Goal: Task Accomplishment & Management: Use online tool/utility

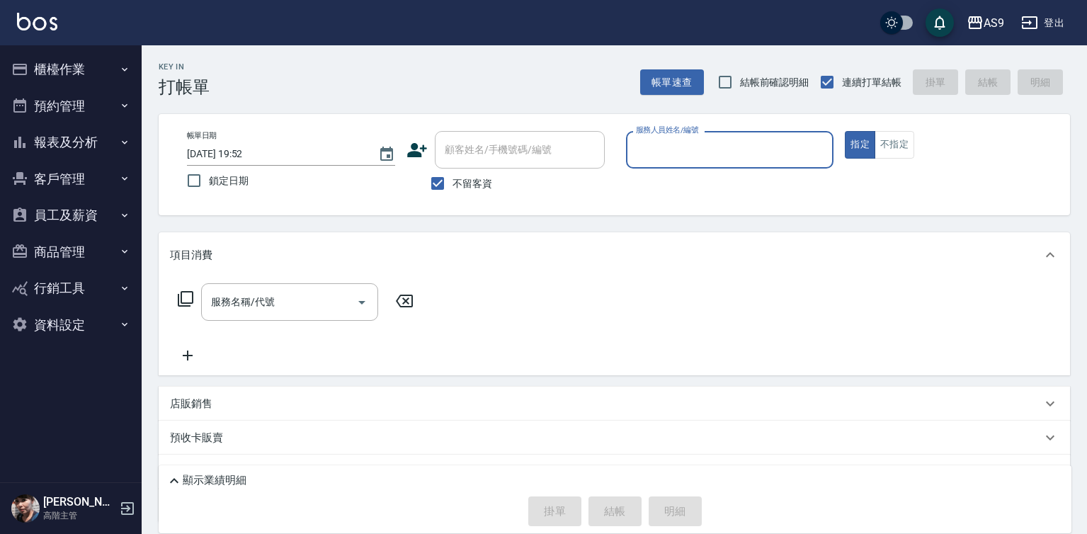
click at [693, 144] on input "服務人員姓名/編號" at bounding box center [729, 149] width 195 height 25
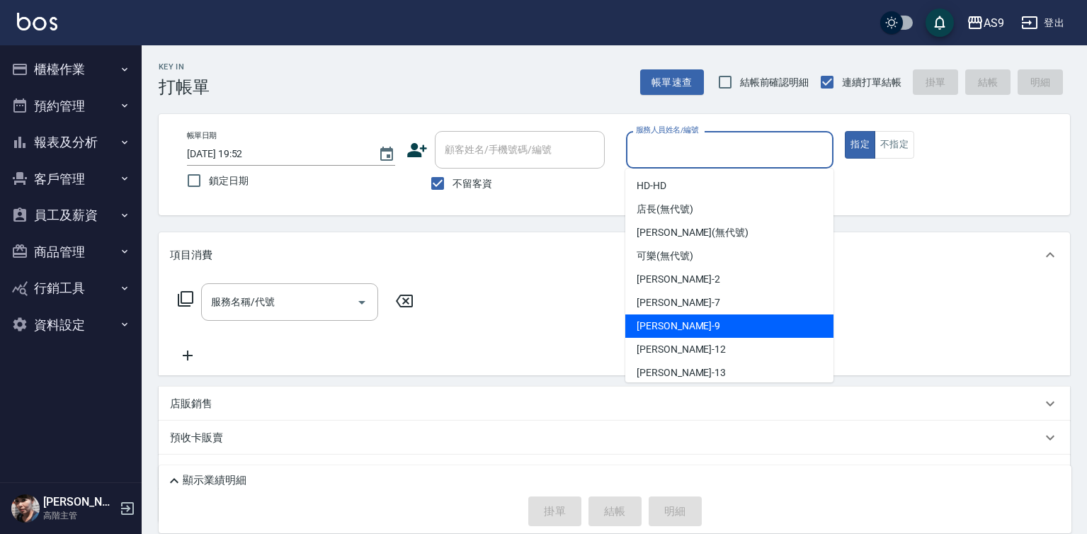
click at [673, 327] on span "葉美鈴 -9" at bounding box center [679, 326] width 84 height 15
type input "[PERSON_NAME]-9"
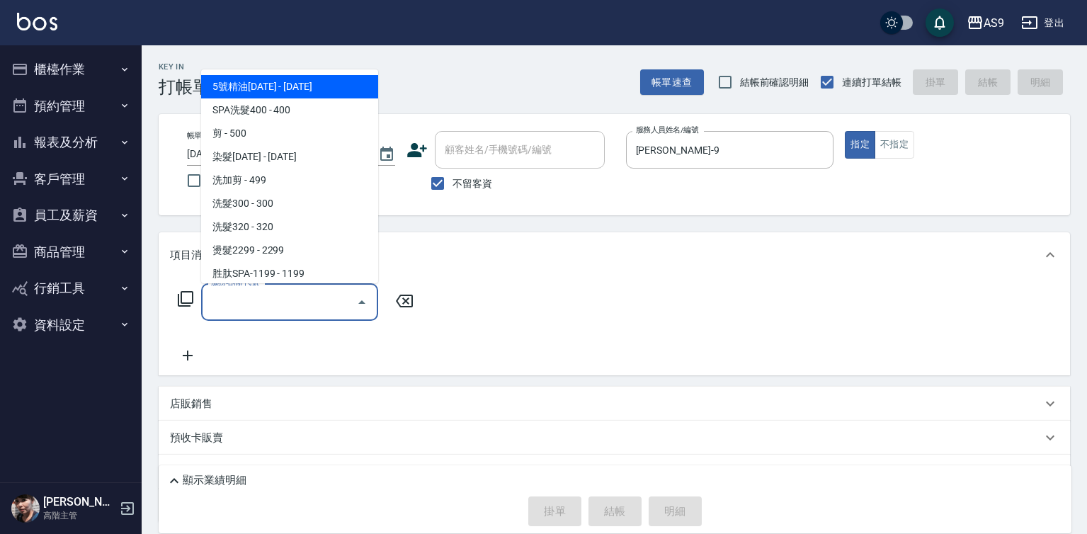
click at [317, 303] on input "服務名稱/代號" at bounding box center [278, 302] width 143 height 25
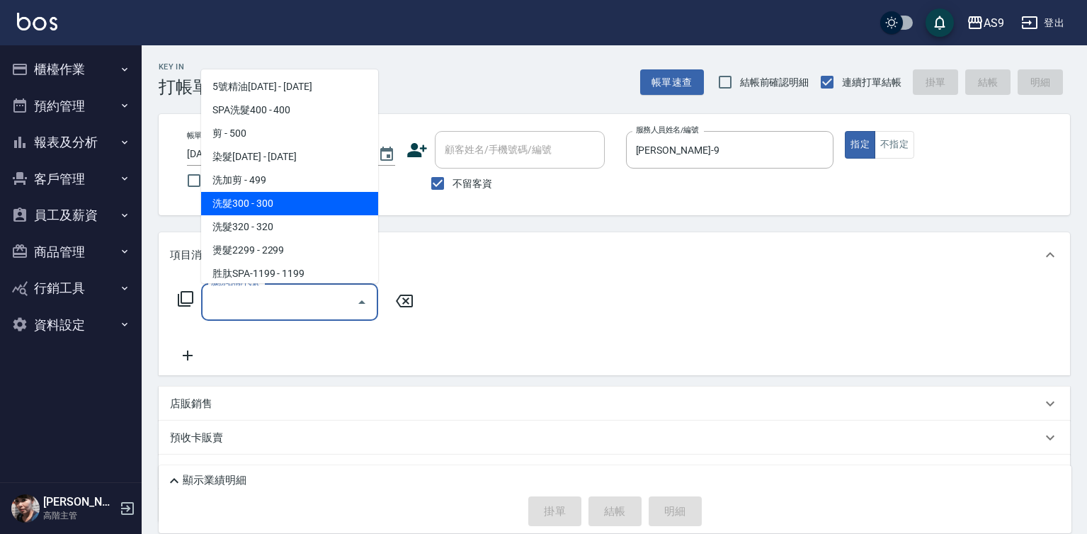
click at [274, 200] on span "洗髮300 - 300" at bounding box center [289, 203] width 177 height 23
type input "洗髮300(洗 髮300)"
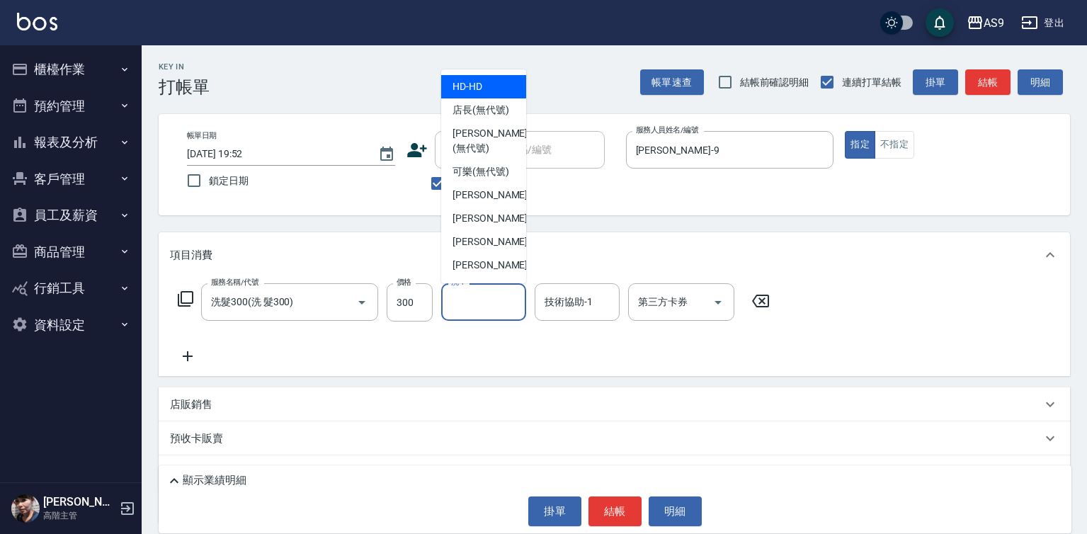
click at [478, 309] on input "洗-1" at bounding box center [484, 302] width 72 height 25
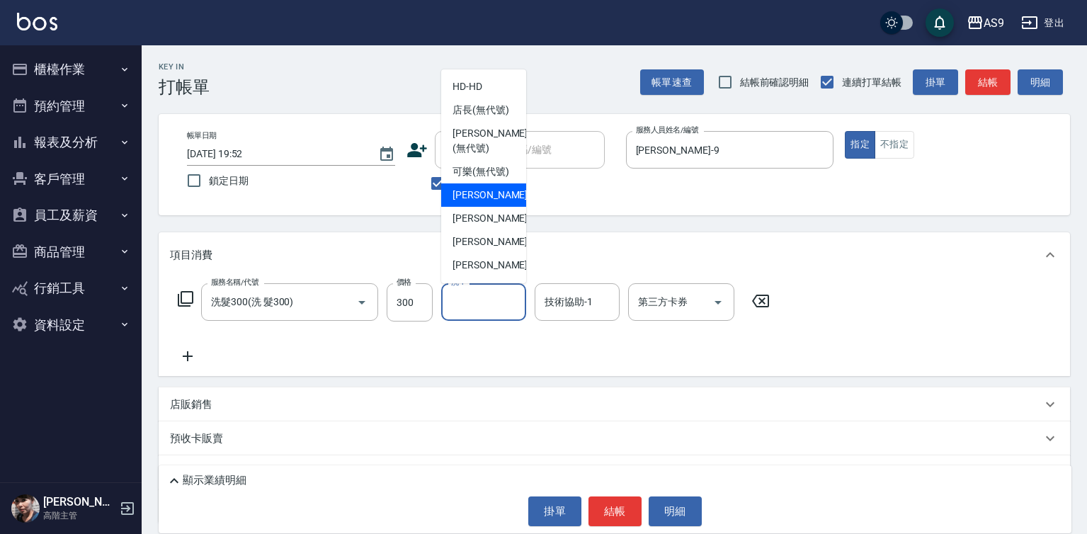
scroll to position [71, 0]
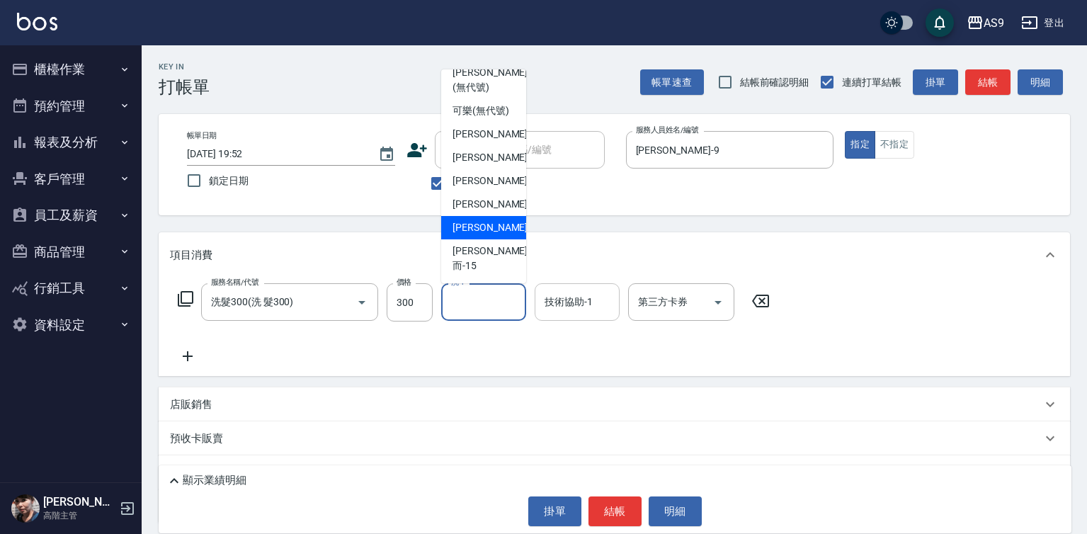
drag, startPoint x: 495, startPoint y: 258, endPoint x: 538, endPoint y: 314, distance: 70.1
click at [495, 235] on span "林葦葦 -13" at bounding box center [496, 227] width 89 height 15
type input "[PERSON_NAME]-13"
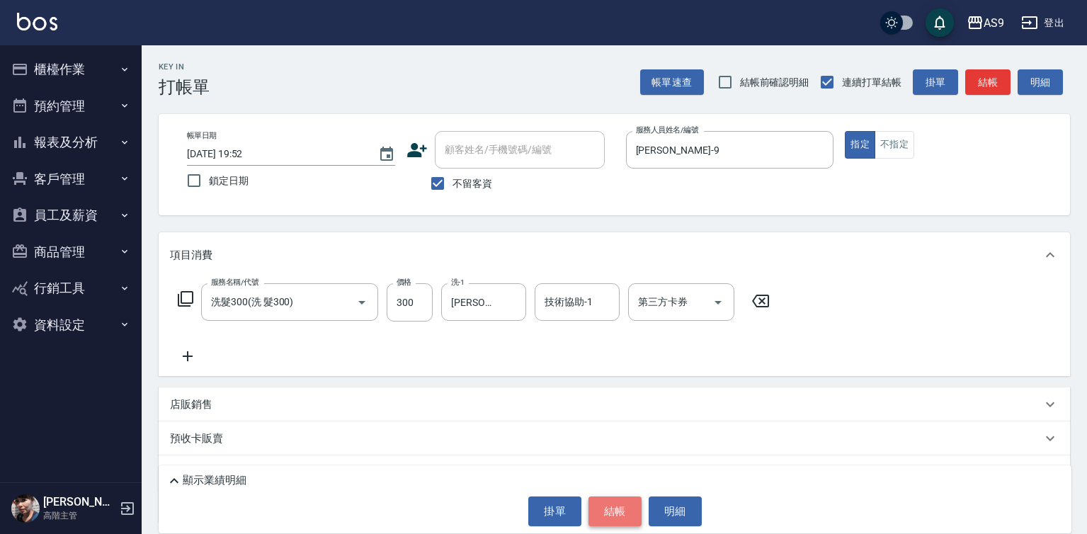
click at [606, 506] on button "結帳" at bounding box center [614, 511] width 53 height 30
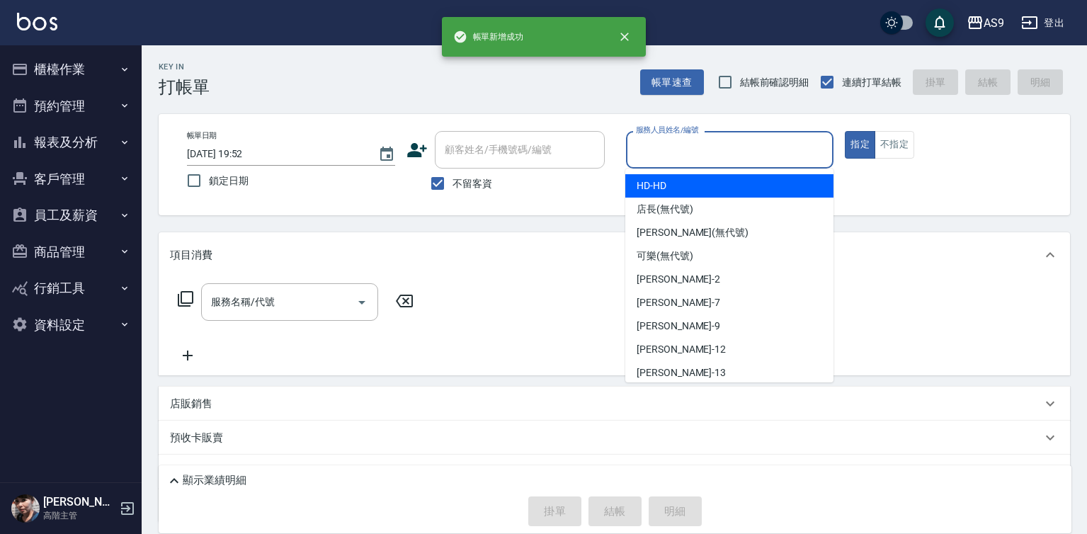
drag, startPoint x: 676, startPoint y: 149, endPoint x: 660, endPoint y: 282, distance: 133.4
click at [674, 150] on input "服務人員姓名/編號" at bounding box center [729, 149] width 195 height 25
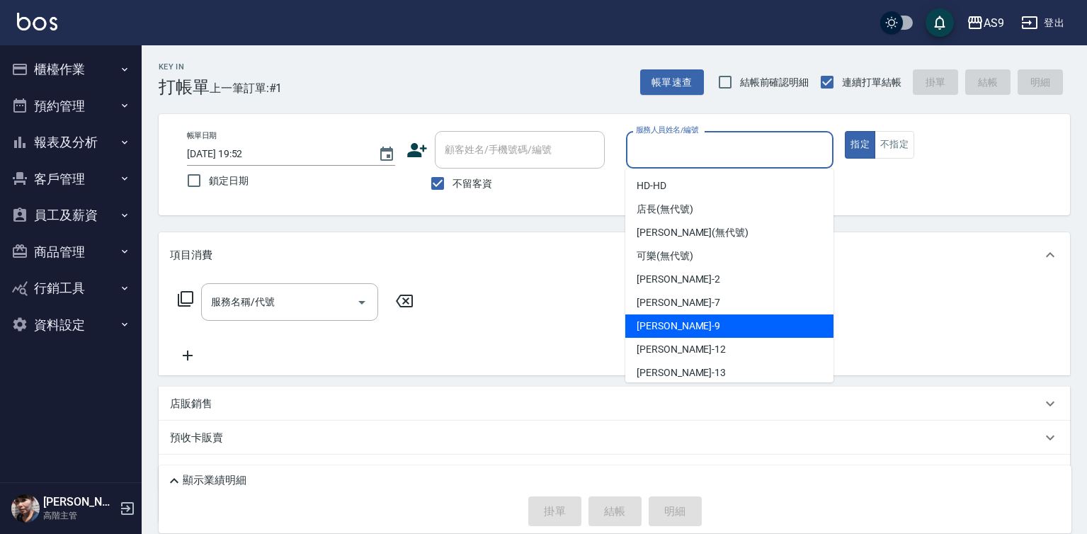
click at [666, 329] on span "葉美鈴 -9" at bounding box center [679, 326] width 84 height 15
type input "[PERSON_NAME]-9"
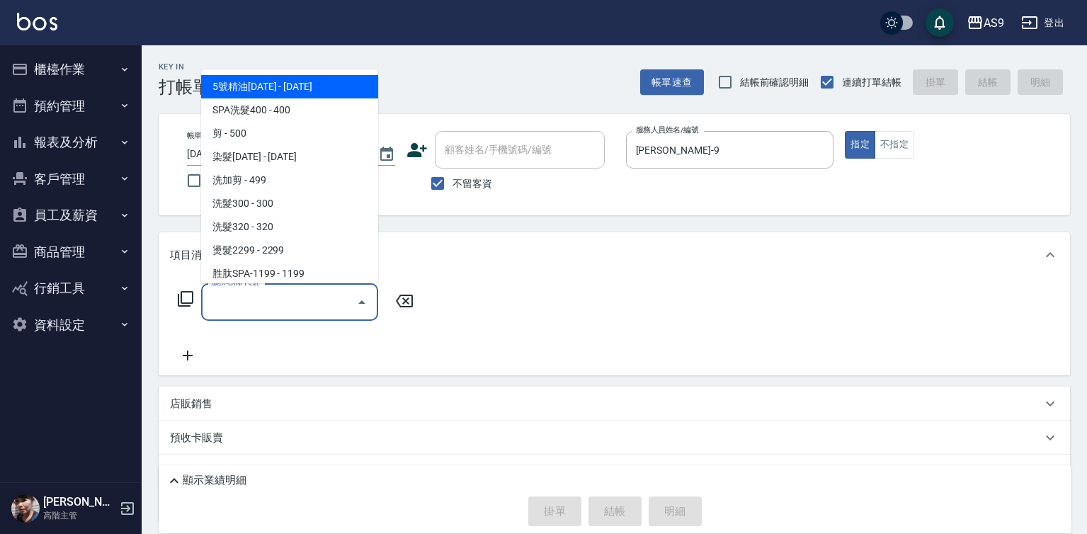
click at [304, 304] on input "服務名稱/代號" at bounding box center [278, 302] width 143 height 25
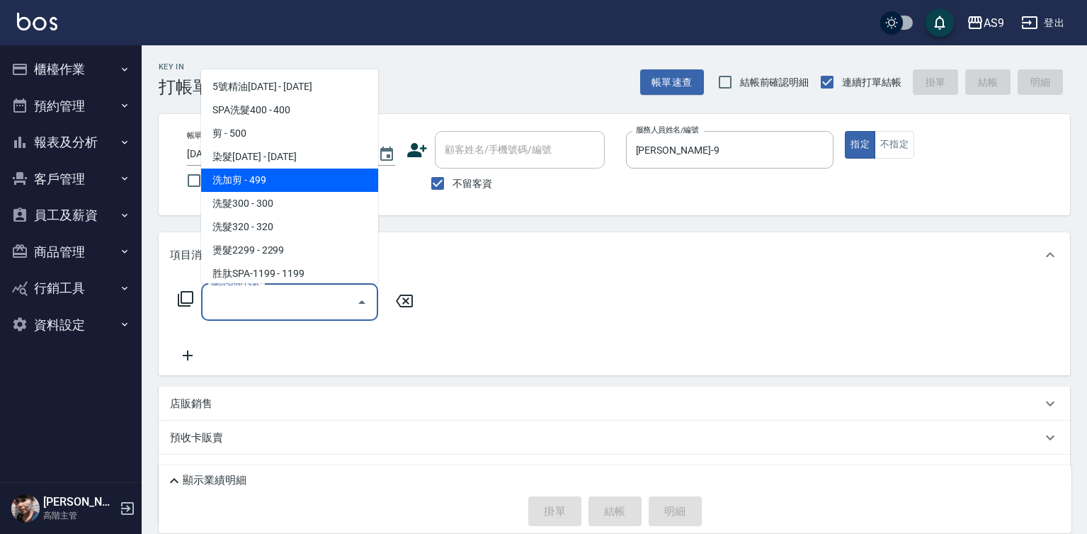
click at [270, 183] on span "洗加剪 - 499" at bounding box center [289, 180] width 177 height 23
type input "洗加剪(洗加剪)"
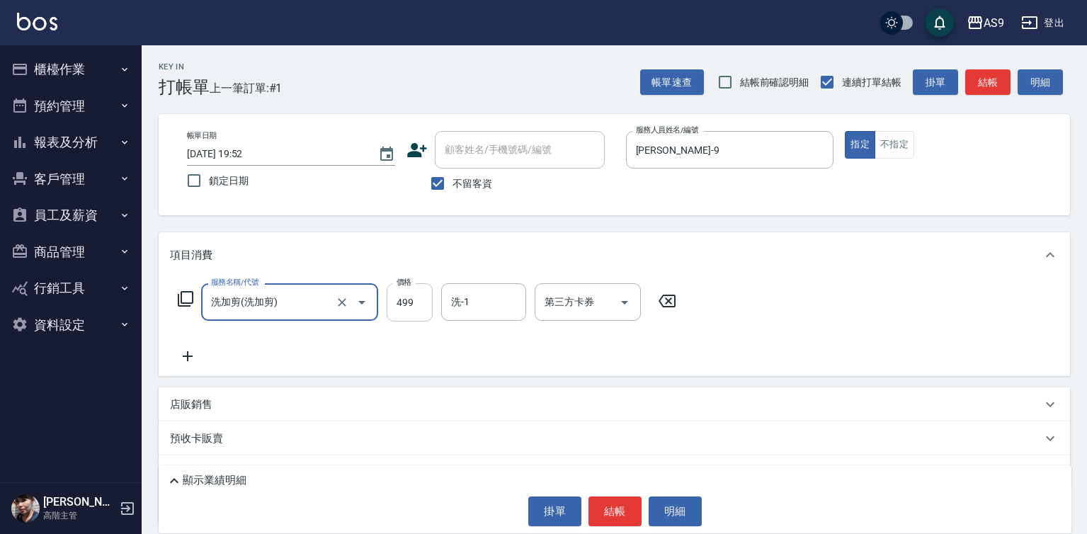
click at [406, 306] on input "499" at bounding box center [410, 302] width 46 height 38
type input "800"
drag, startPoint x: 486, startPoint y: 312, endPoint x: 489, endPoint y: 304, distance: 8.1
click at [486, 312] on input "洗-1" at bounding box center [484, 302] width 72 height 25
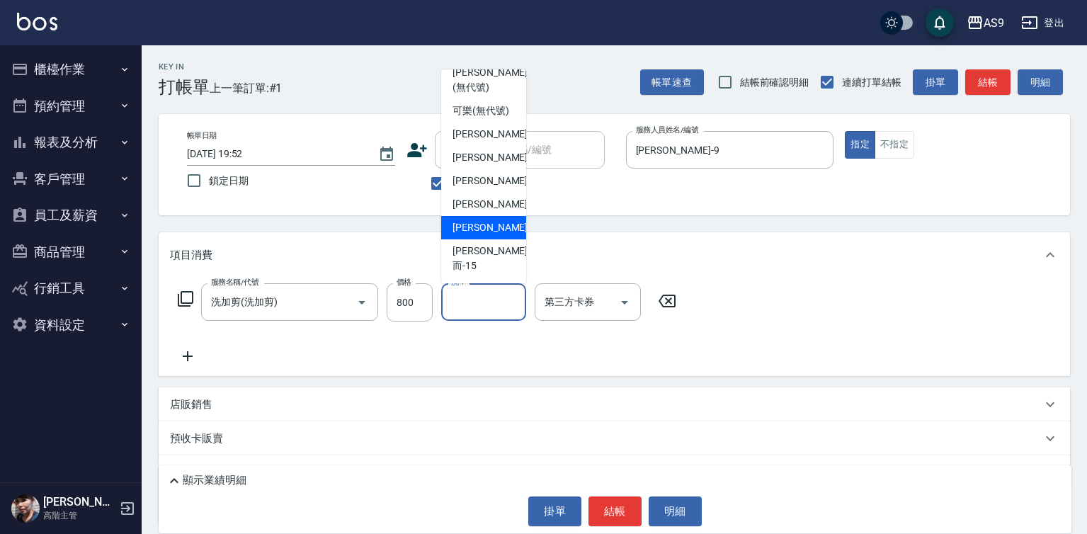
scroll to position [91, 0]
click at [506, 239] on div "林葦葦 -13" at bounding box center [483, 227] width 85 height 23
type input "[PERSON_NAME]-13"
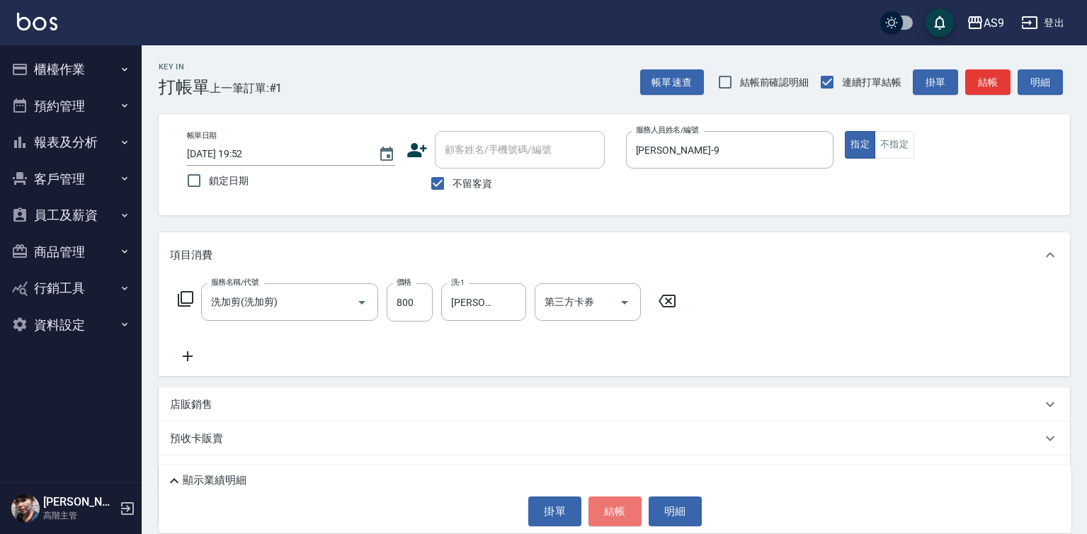
drag, startPoint x: 620, startPoint y: 513, endPoint x: 620, endPoint y: 505, distance: 8.5
click at [620, 513] on button "結帳" at bounding box center [614, 511] width 53 height 30
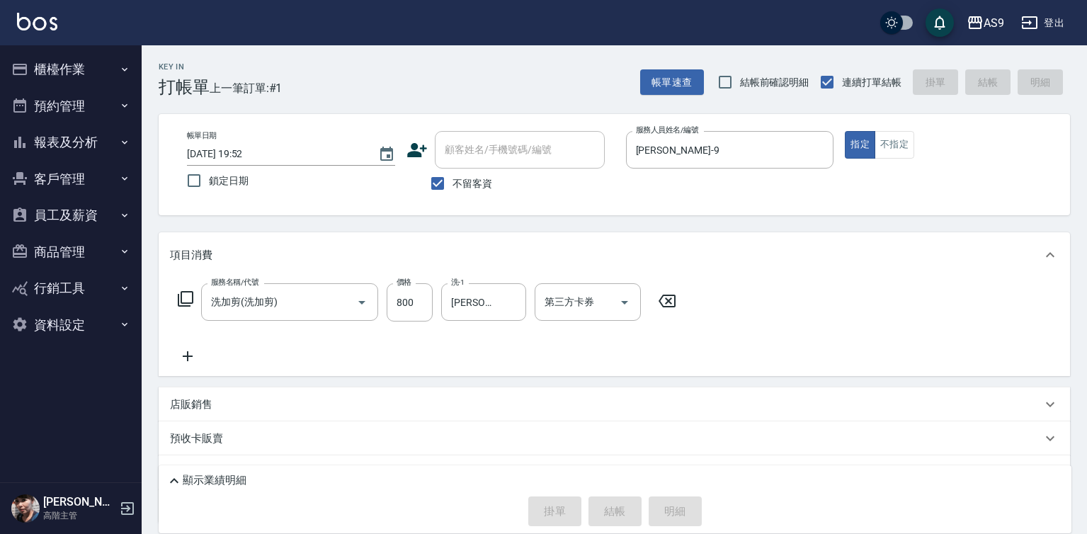
type input "2025/09/15 19:53"
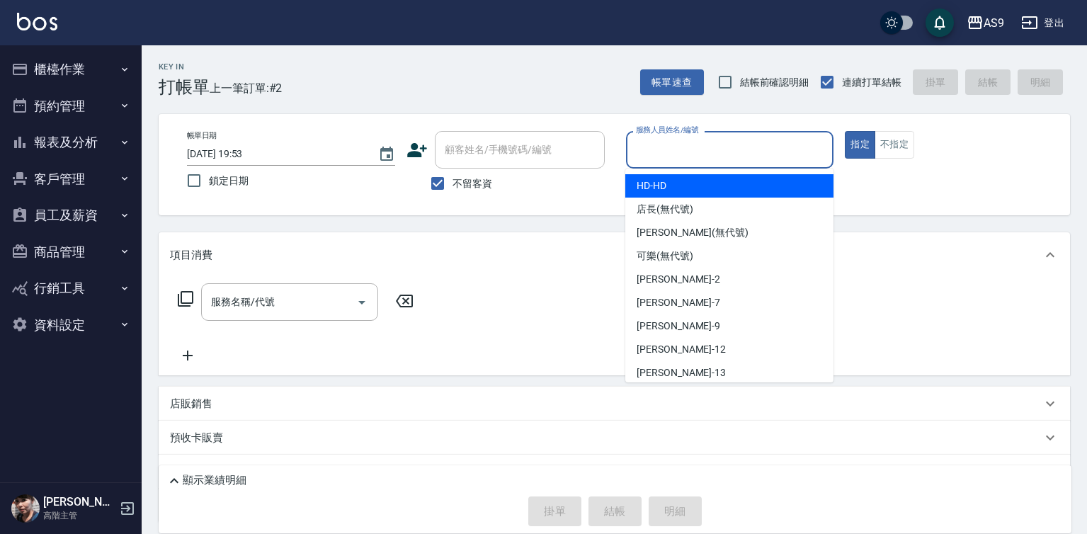
click at [689, 147] on input "服務人員姓名/編號" at bounding box center [729, 149] width 195 height 25
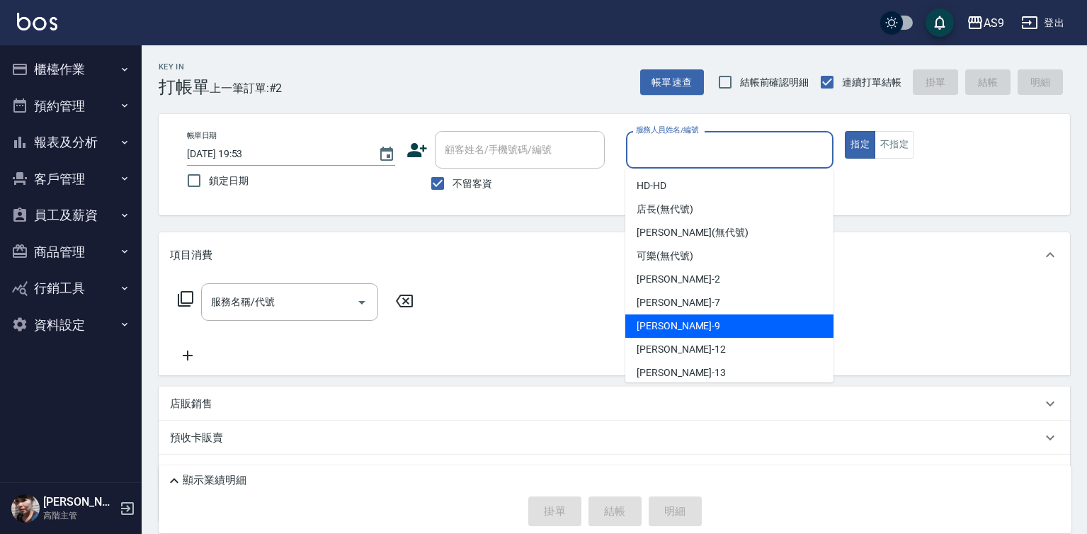
click at [680, 325] on div "葉美鈴 -9" at bounding box center [729, 325] width 208 height 23
type input "[PERSON_NAME]-9"
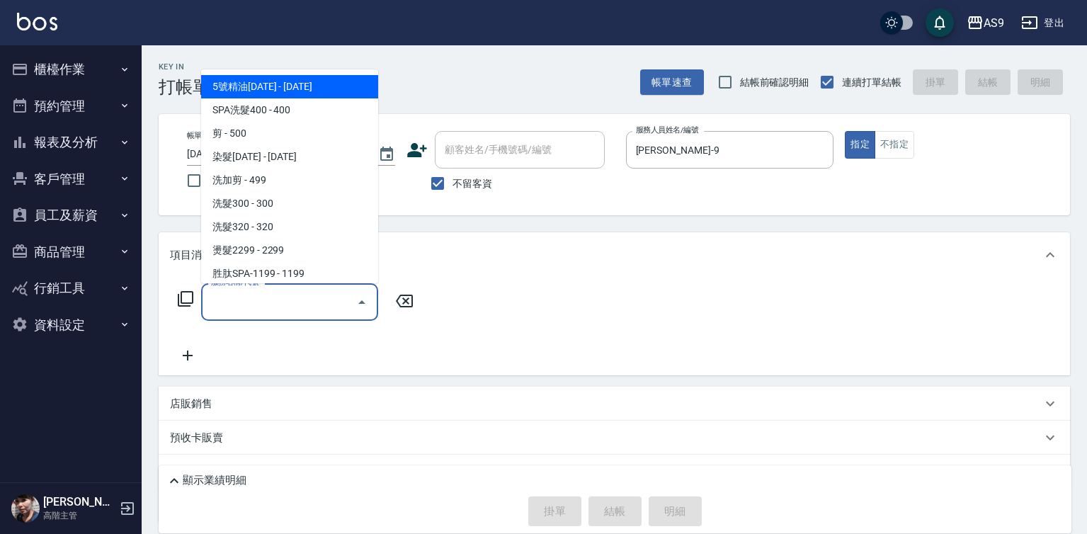
click at [321, 295] on input "服務名稱/代號" at bounding box center [278, 302] width 143 height 25
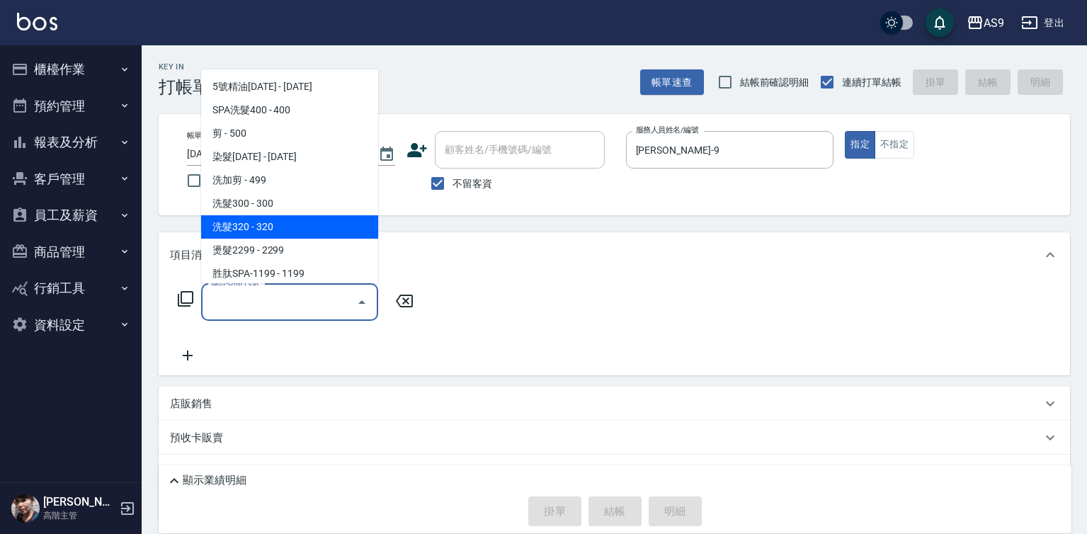
click at [294, 217] on span "洗髮320 - 320" at bounding box center [289, 226] width 177 height 23
type input "洗髮320(洗髮320)"
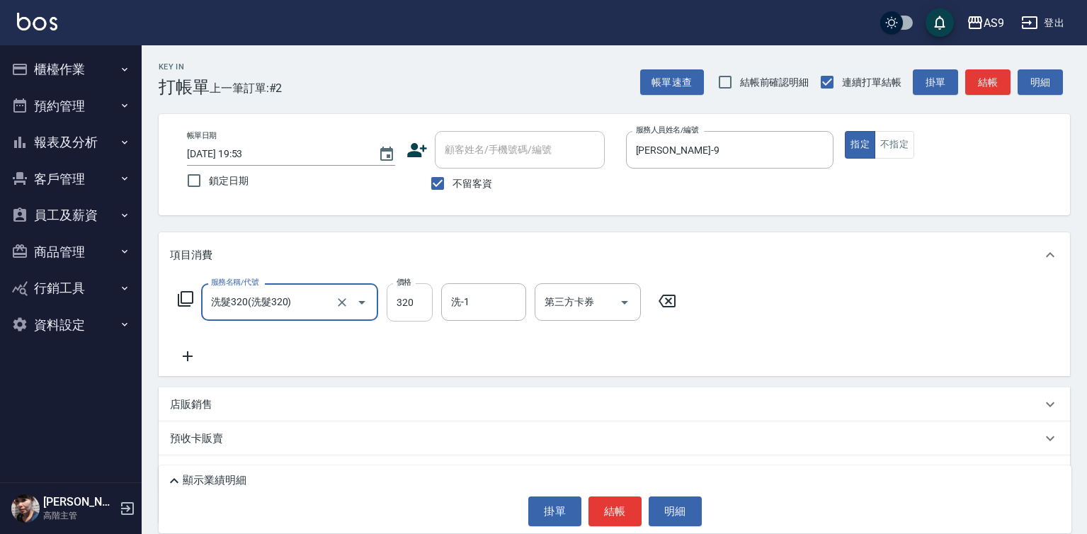
click at [394, 302] on input "320" at bounding box center [410, 302] width 46 height 38
type input "290"
click at [484, 309] on input "洗-1" at bounding box center [484, 302] width 72 height 25
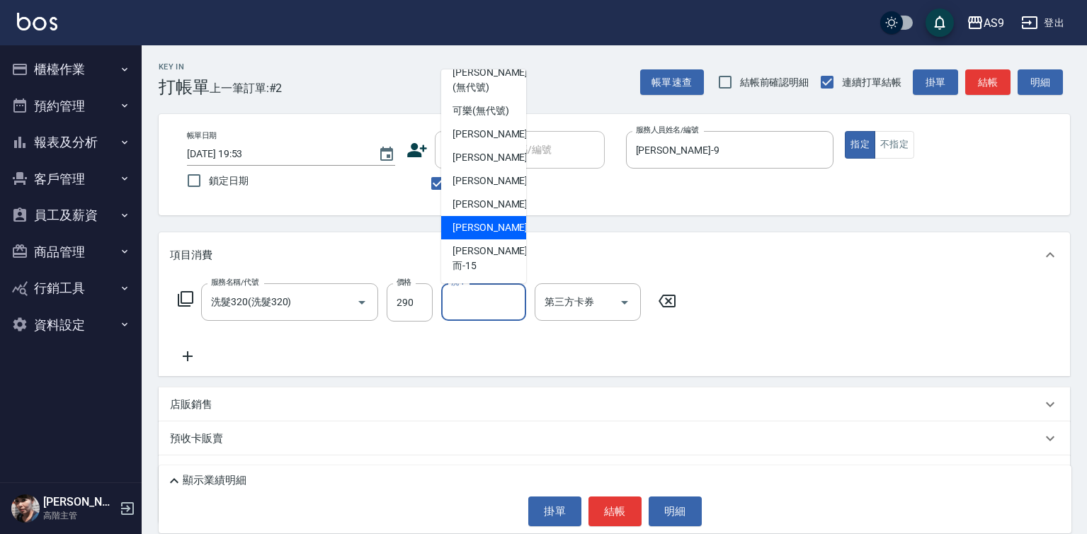
click at [496, 235] on span "林葦葦 -13" at bounding box center [496, 227] width 89 height 15
type input "[PERSON_NAME]-13"
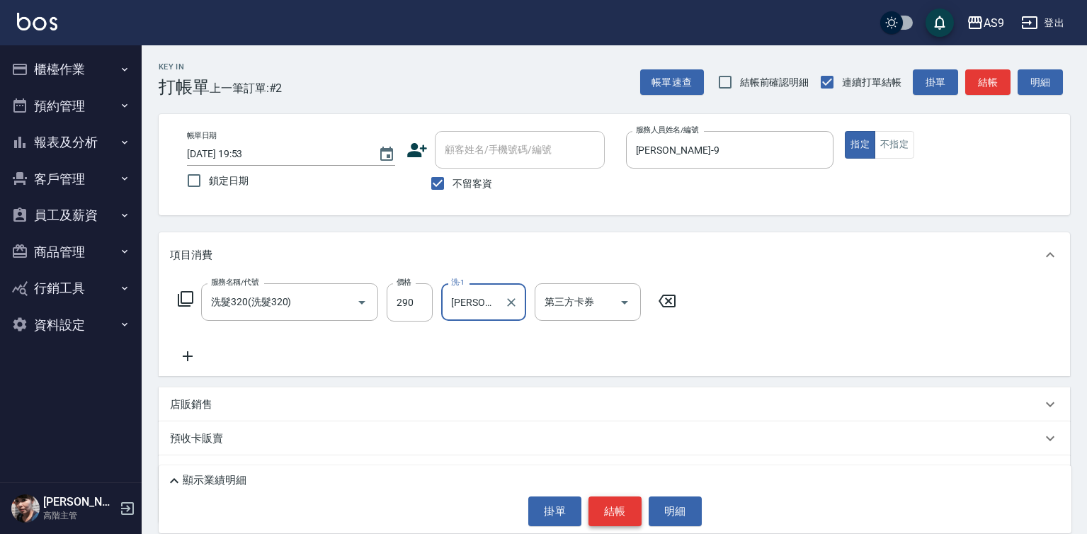
click at [615, 511] on button "結帳" at bounding box center [614, 511] width 53 height 30
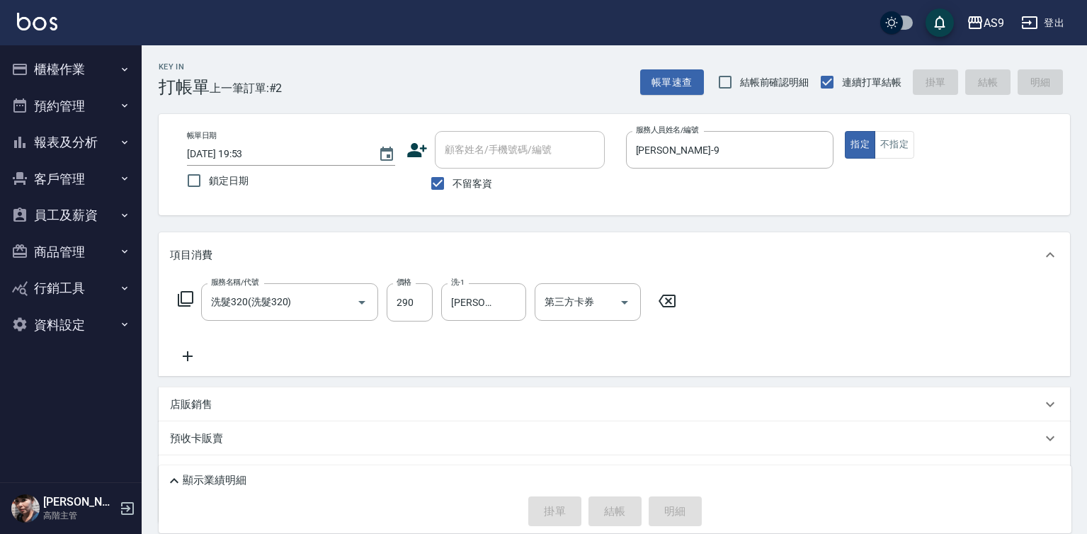
type input "[DATE] 19:54"
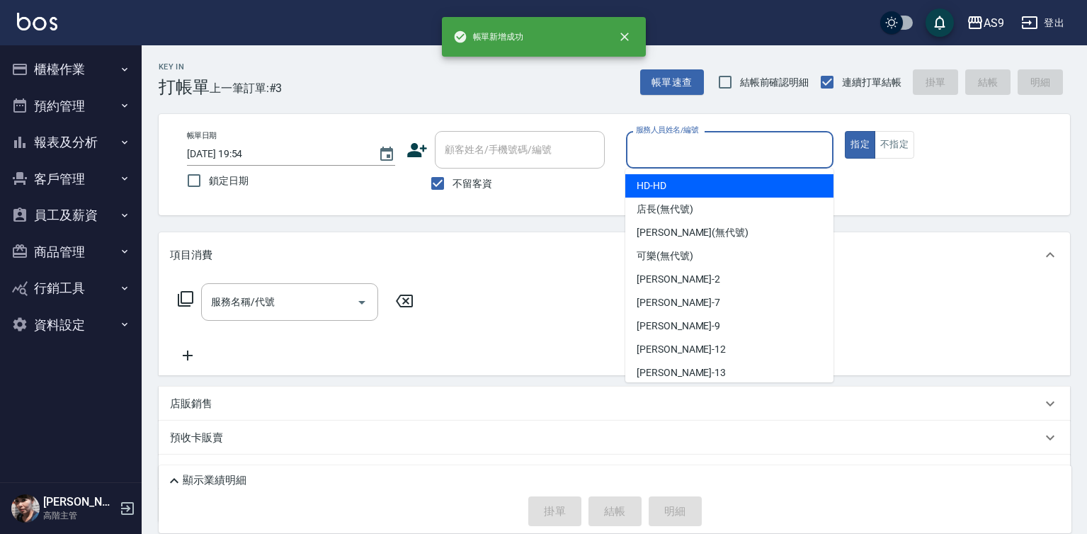
click at [682, 144] on input "服務人員姓名/編號" at bounding box center [729, 149] width 195 height 25
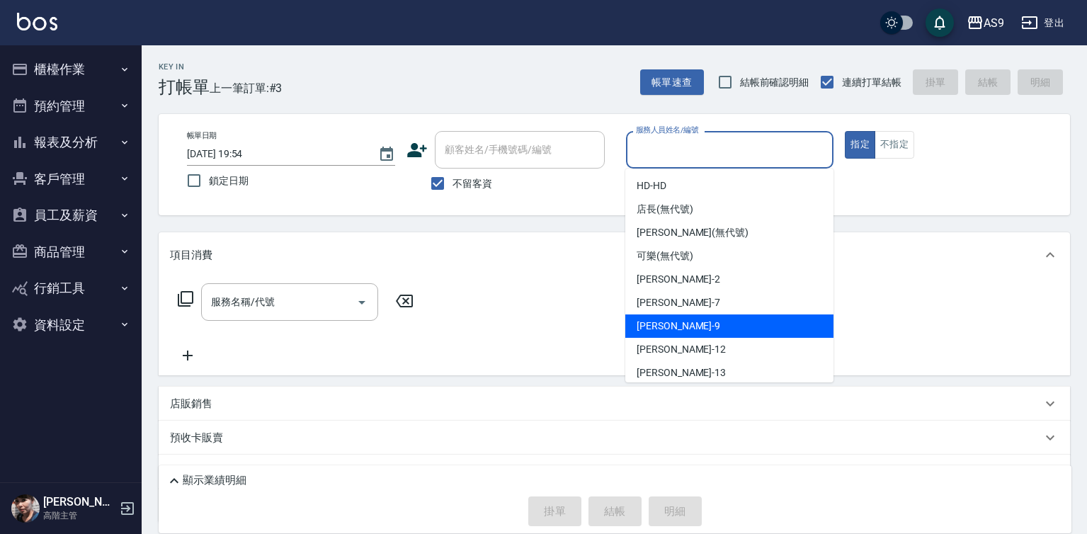
drag, startPoint x: 701, startPoint y: 331, endPoint x: 505, endPoint y: 313, distance: 197.0
click at [700, 331] on div "葉美鈴 -9" at bounding box center [729, 325] width 208 height 23
type input "[PERSON_NAME]-9"
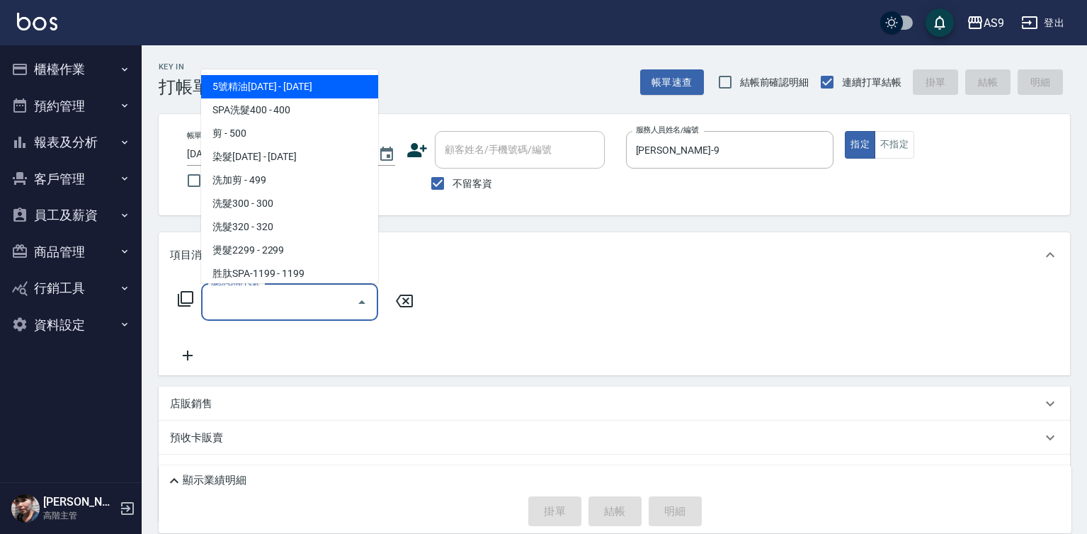
click at [295, 295] on input "服務名稱/代號" at bounding box center [278, 302] width 143 height 25
click at [302, 89] on span "5號精油1399 - 1399" at bounding box center [289, 86] width 177 height 23
type input "5號精油1399(5號精油1399)"
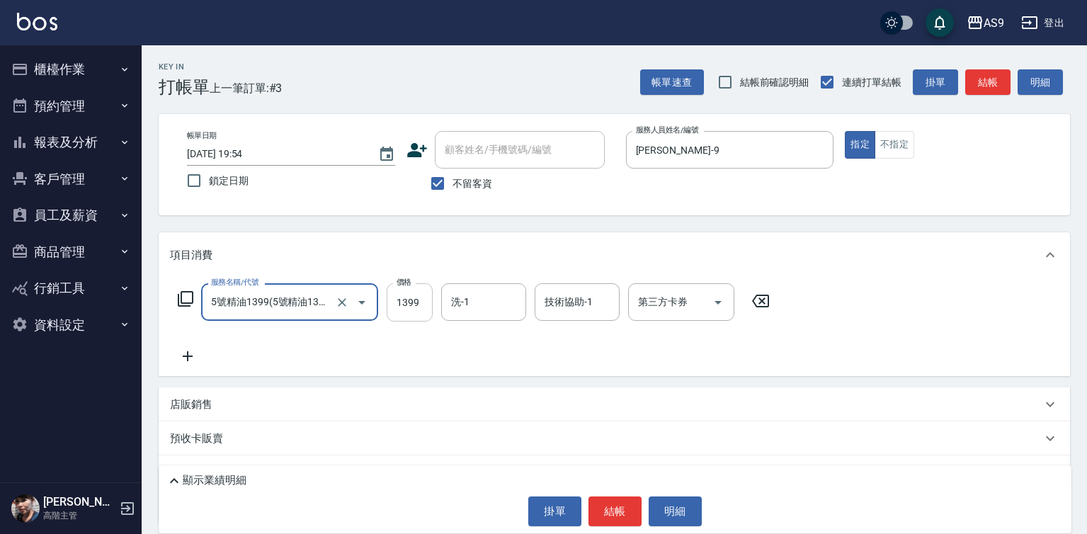
click at [420, 310] on input "1399" at bounding box center [410, 302] width 46 height 38
type input "800"
click at [491, 304] on input "洗-1" at bounding box center [484, 302] width 72 height 25
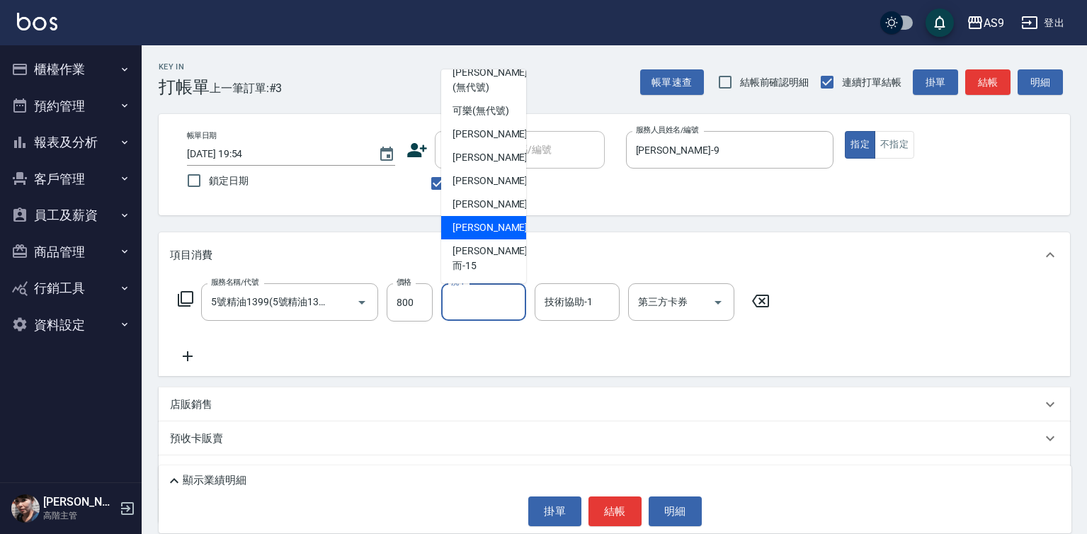
click at [496, 235] on span "林葦葦 -13" at bounding box center [496, 227] width 89 height 15
type input "[PERSON_NAME]-13"
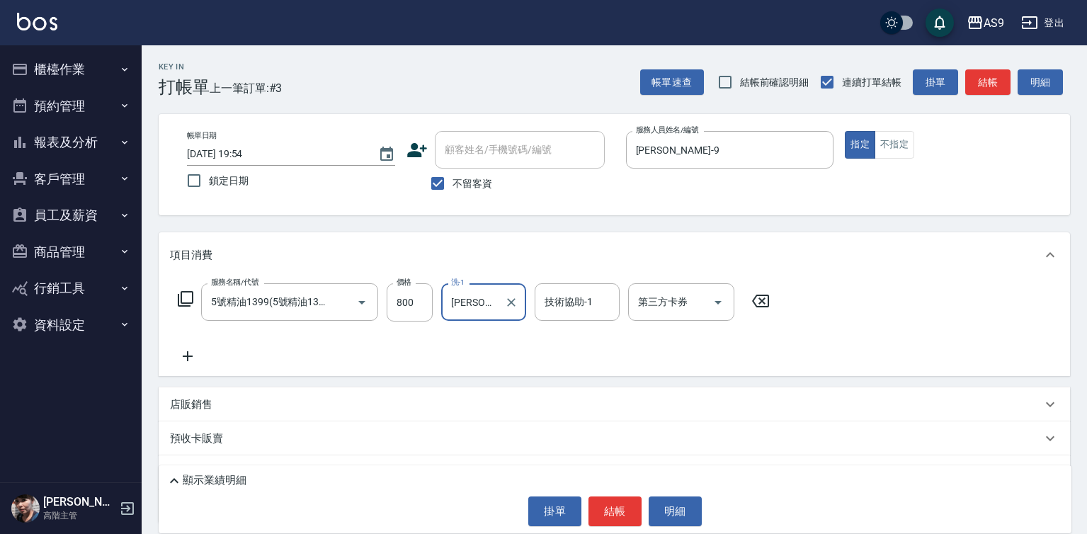
click at [581, 326] on div "服務名稱/代號 5號精油1399(5號精油1399) 服務名稱/代號 價格 800 價格 洗-1 林葦葦-13 洗-1 技術協助-1 技術協助-1 第三方卡券…" at bounding box center [474, 323] width 608 height 81
click at [581, 310] on input "技術協助-1" at bounding box center [577, 302] width 72 height 25
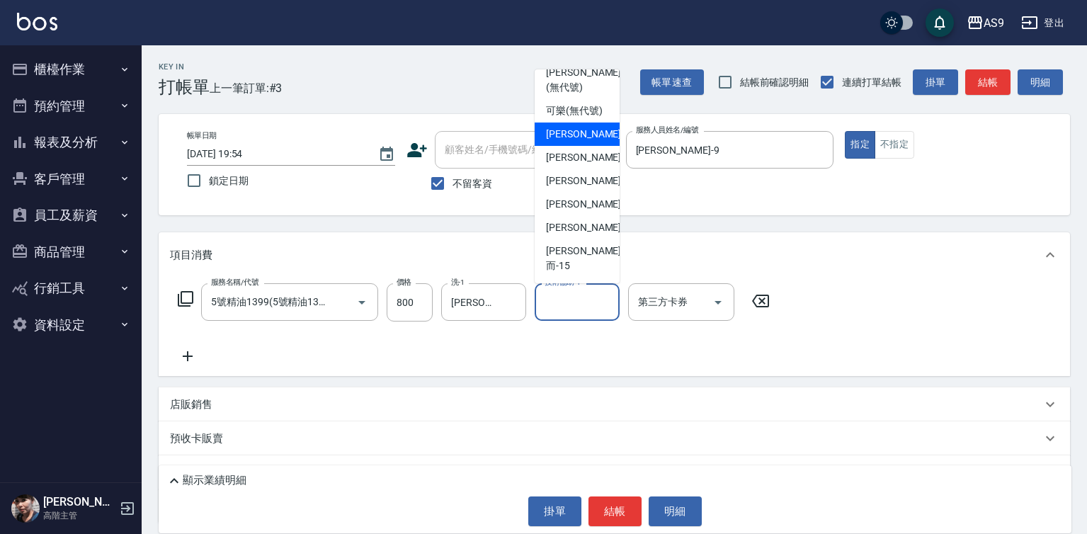
click at [573, 235] on span "林葦葦 -13" at bounding box center [590, 227] width 89 height 15
type input "[PERSON_NAME]-13"
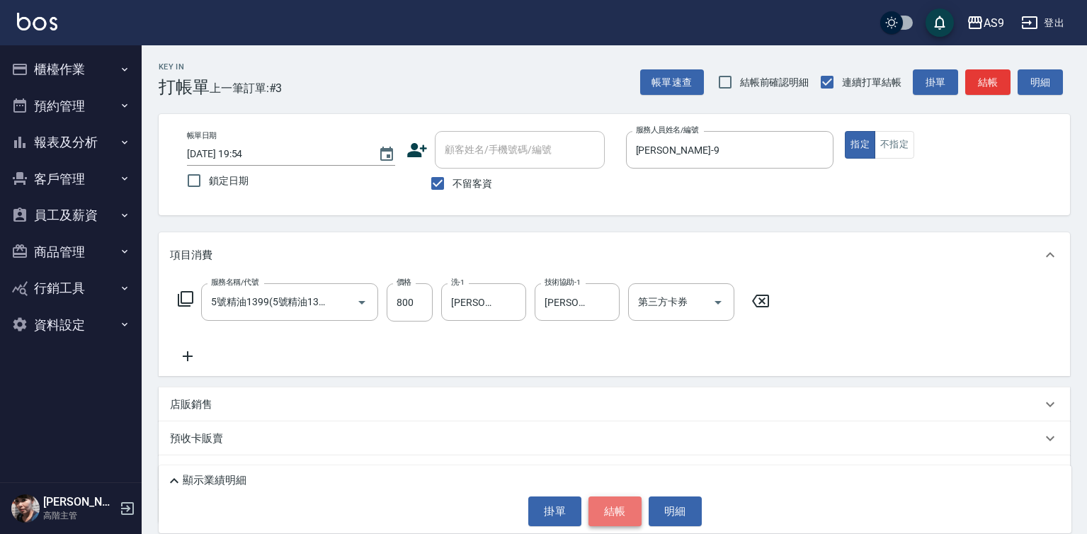
click at [613, 512] on button "結帳" at bounding box center [614, 511] width 53 height 30
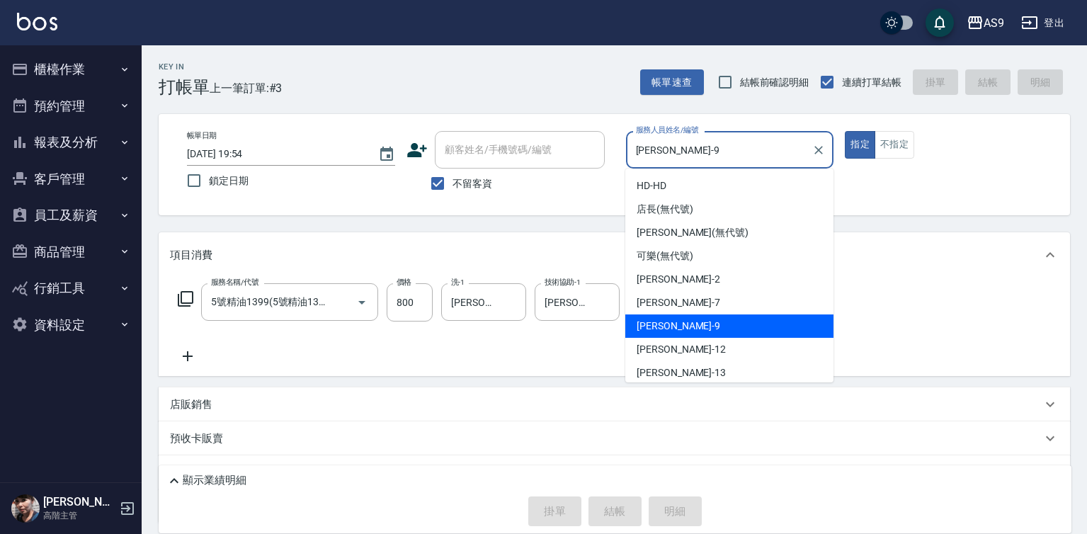
drag, startPoint x: 665, startPoint y: 154, endPoint x: 684, endPoint y: 217, distance: 65.9
click at [665, 153] on input "[PERSON_NAME]-9" at bounding box center [719, 149] width 174 height 25
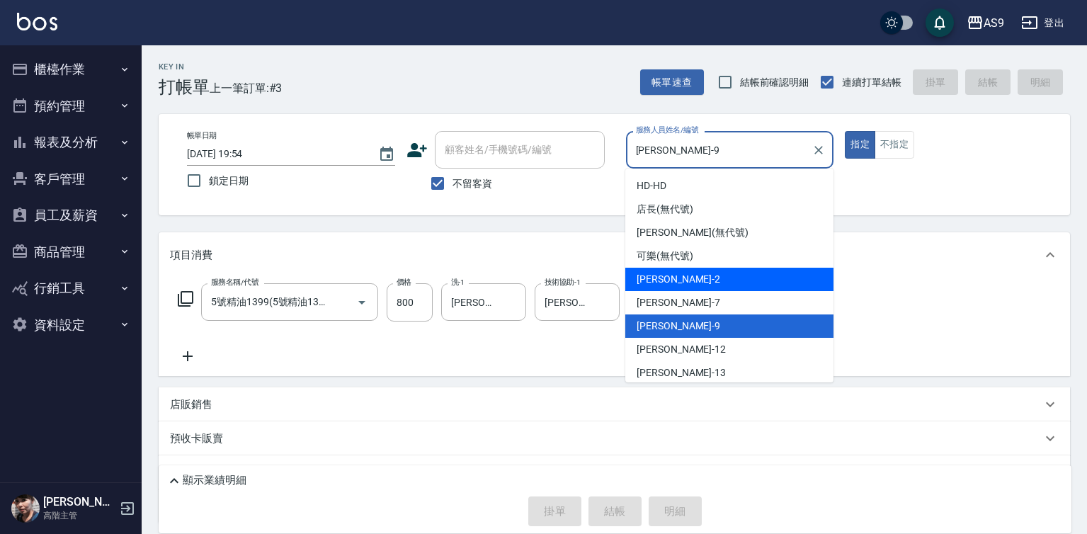
type input "2025/09/15 20:00"
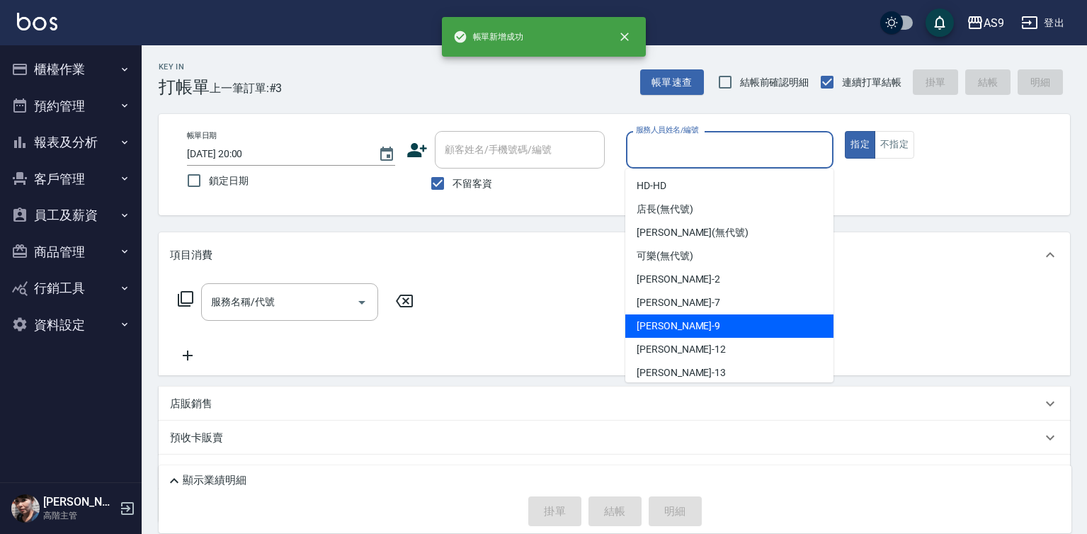
click at [692, 329] on div "葉美鈴 -9" at bounding box center [729, 325] width 208 height 23
type input "[PERSON_NAME]-9"
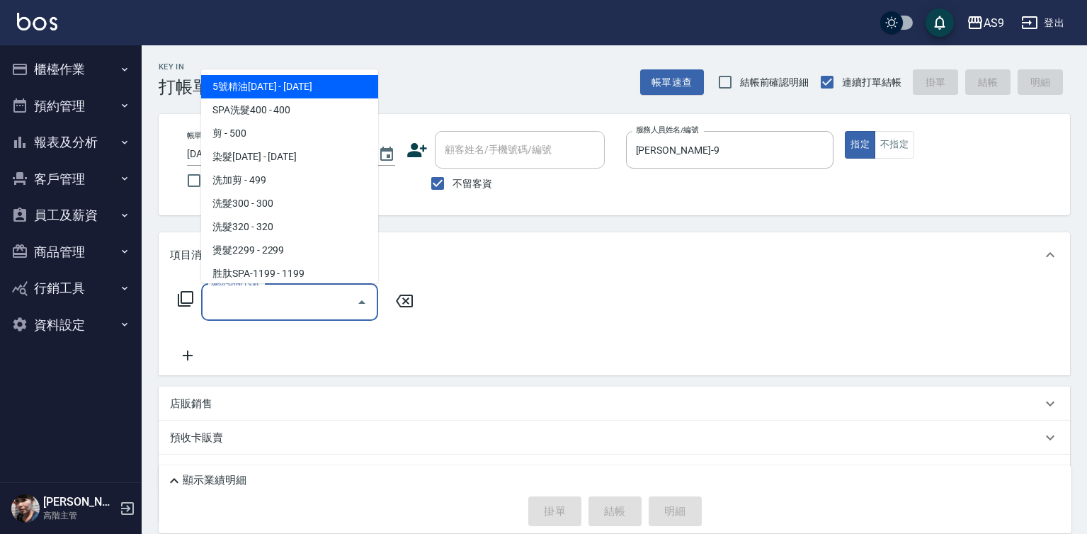
click at [321, 305] on input "服務名稱/代號" at bounding box center [278, 302] width 143 height 25
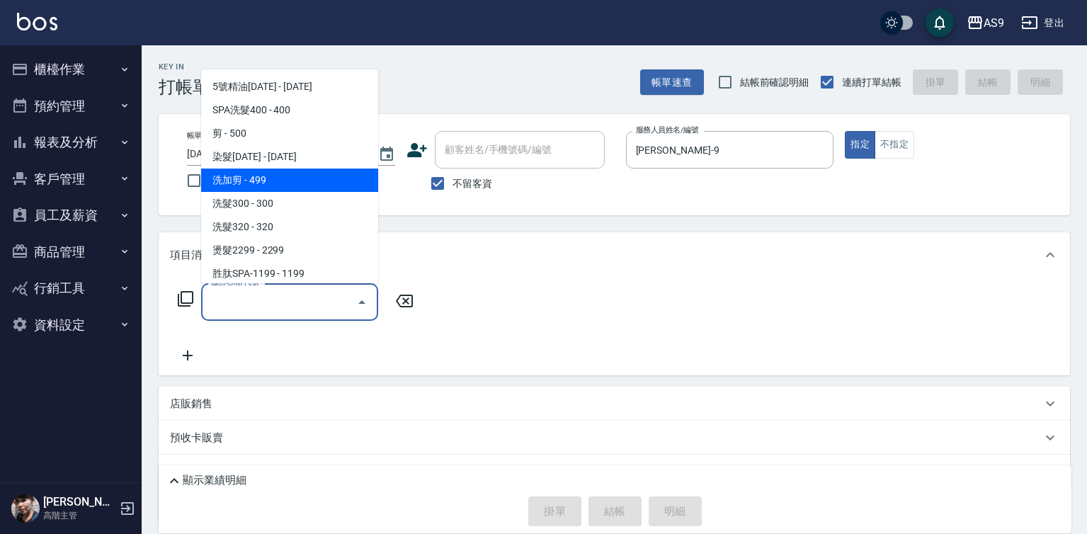
click at [258, 183] on span "洗加剪 - 499" at bounding box center [289, 180] width 177 height 23
type input "洗加剪(洗加剪)"
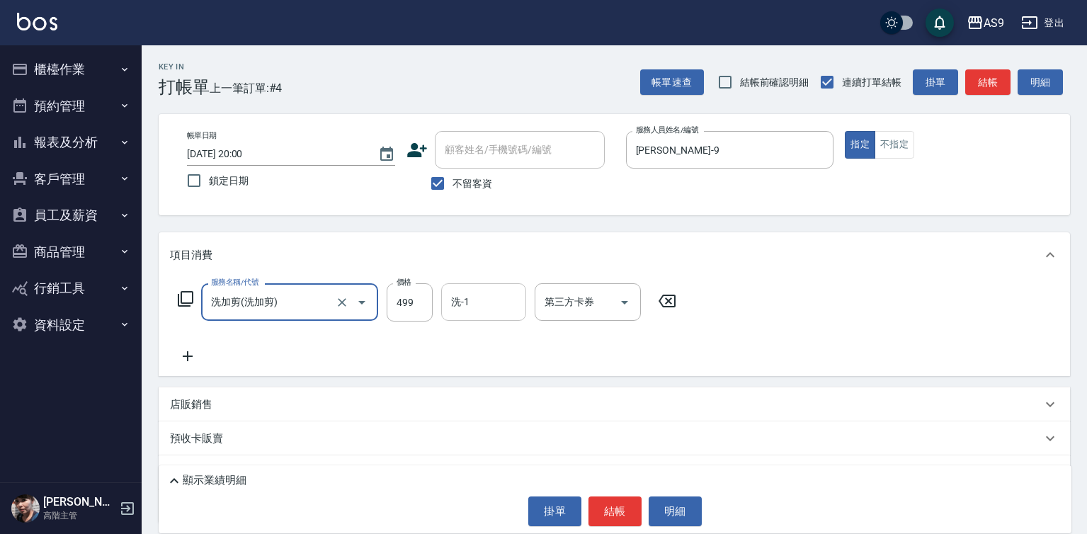
click at [477, 307] on input "洗-1" at bounding box center [484, 302] width 72 height 25
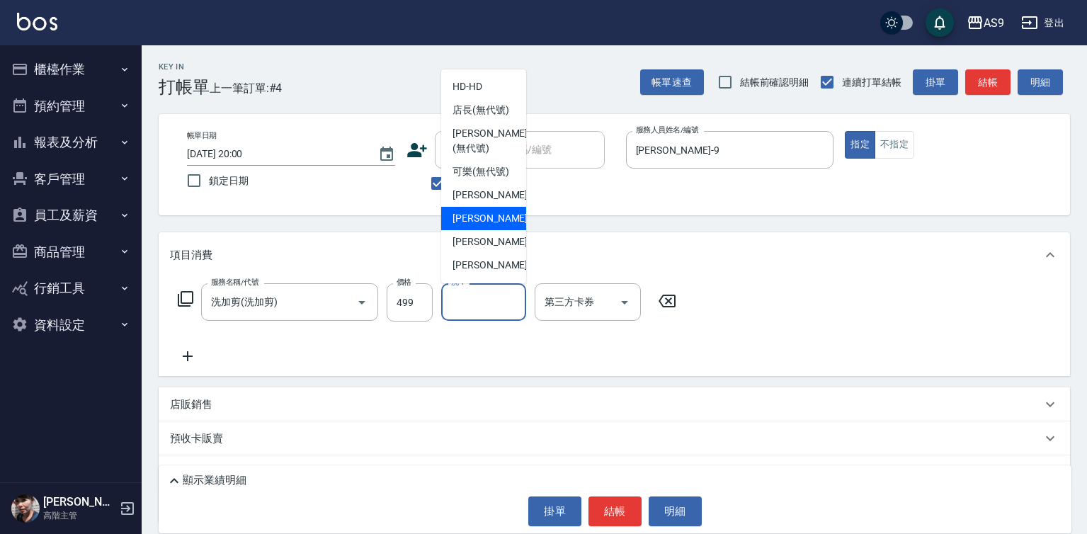
scroll to position [71, 0]
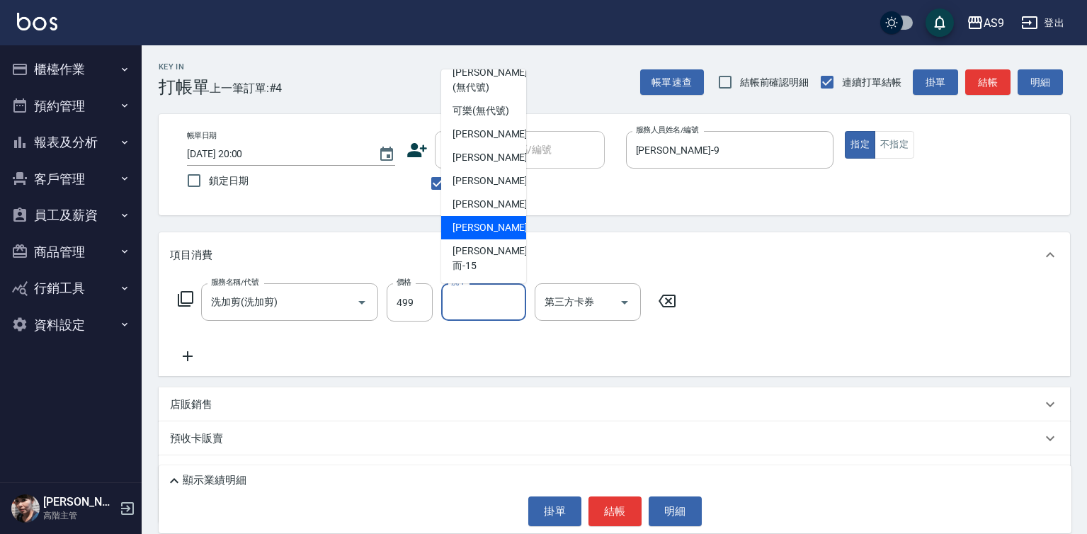
click at [490, 235] on span "林葦葦 -13" at bounding box center [496, 227] width 89 height 15
type input "[PERSON_NAME]-13"
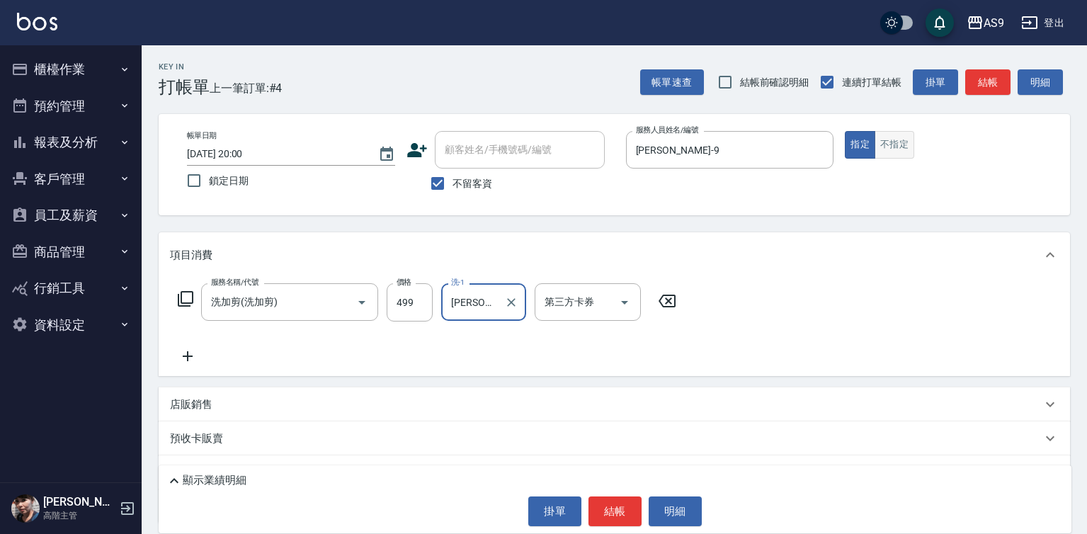
click at [889, 150] on button "不指定" at bounding box center [895, 145] width 40 height 28
click at [619, 513] on button "結帳" at bounding box center [614, 511] width 53 height 30
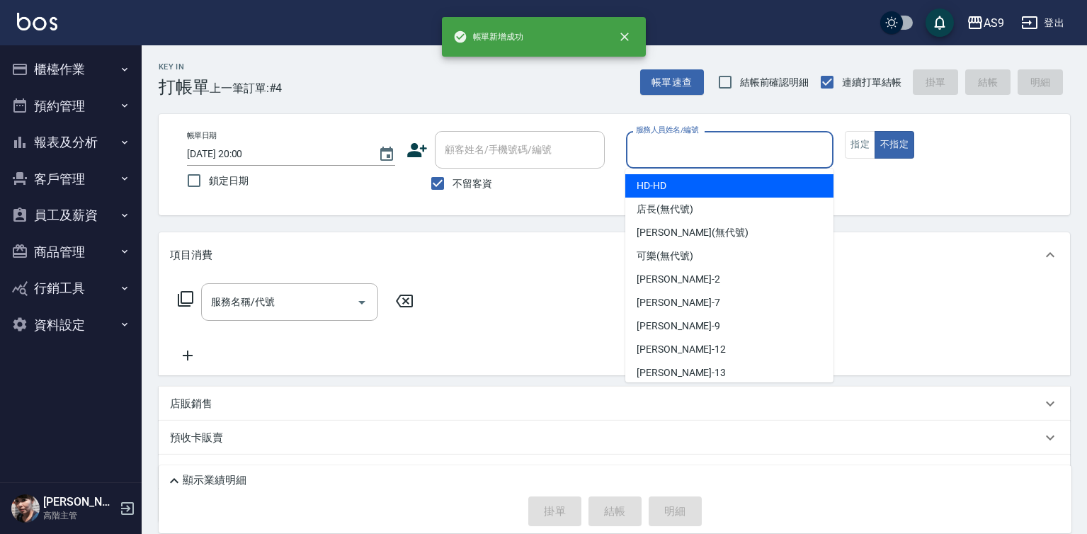
click at [684, 152] on input "服務人員姓名/編號" at bounding box center [729, 149] width 195 height 25
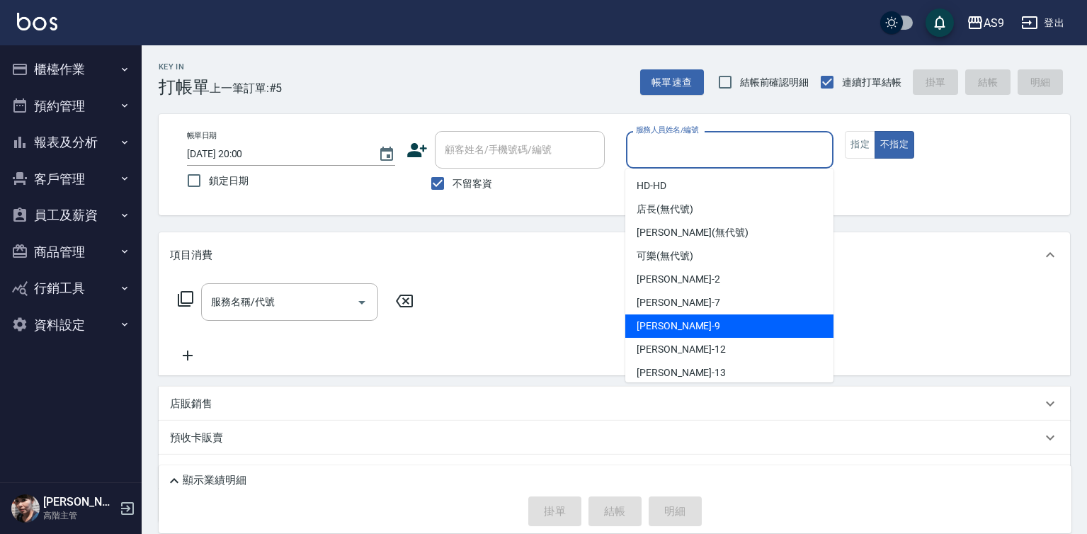
click at [690, 324] on div "葉美鈴 -9" at bounding box center [729, 325] width 208 height 23
type input "[PERSON_NAME]-9"
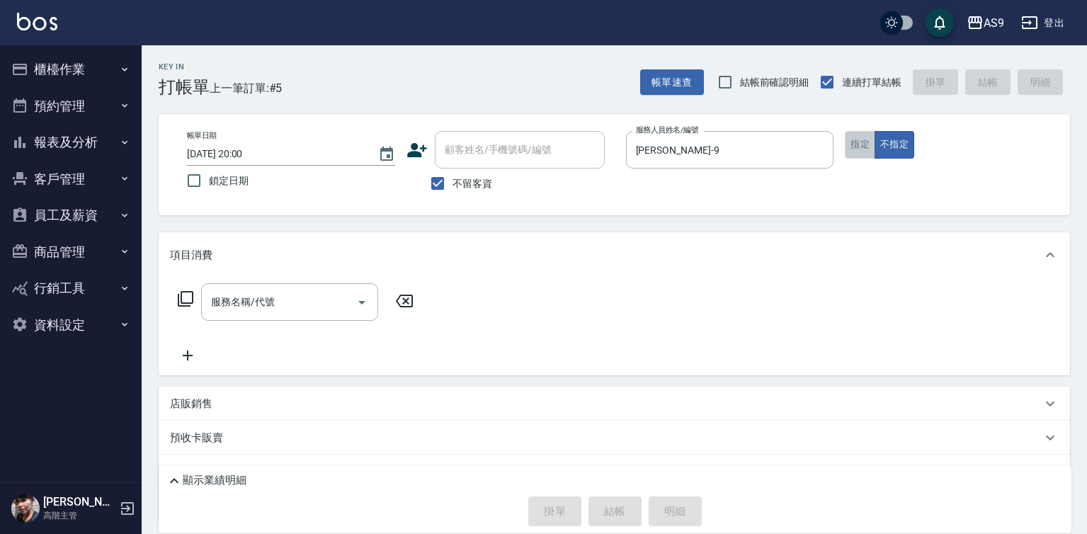
click at [860, 150] on button "指定" at bounding box center [860, 145] width 30 height 28
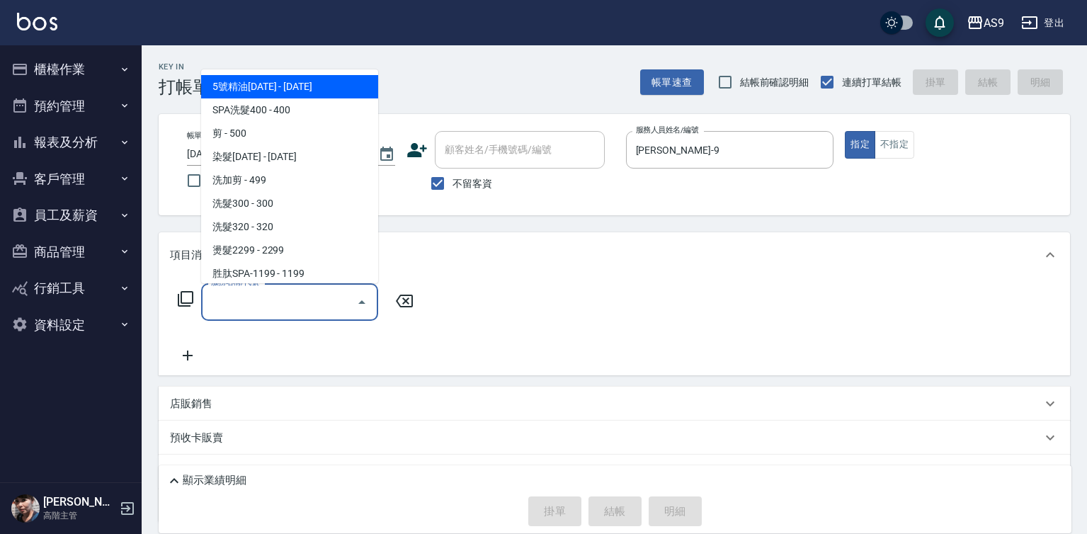
click at [290, 304] on input "服務名稱/代號" at bounding box center [278, 302] width 143 height 25
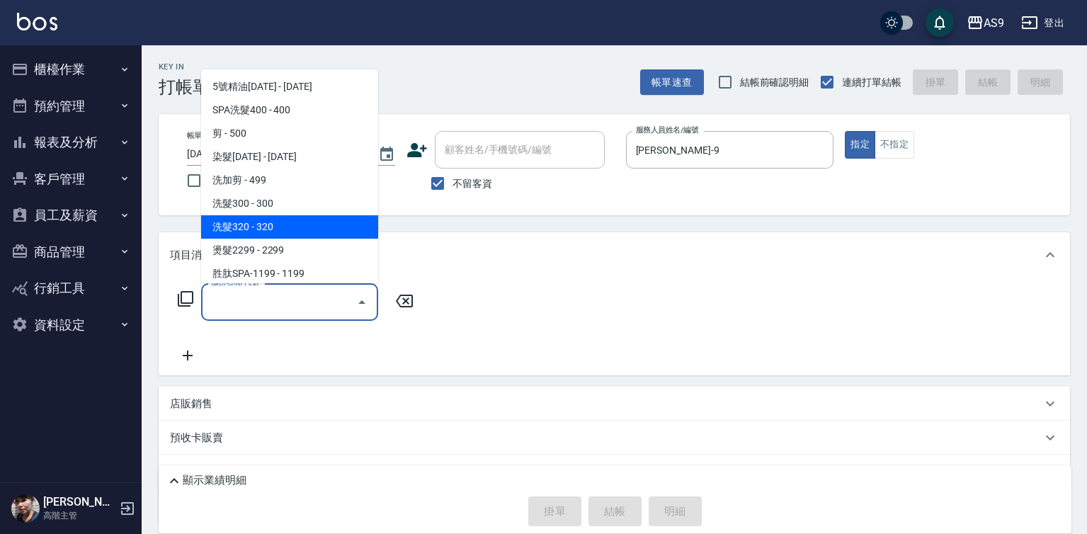
click at [275, 227] on span "洗髮320 - 320" at bounding box center [289, 226] width 177 height 23
type input "洗髮320(洗髮320)"
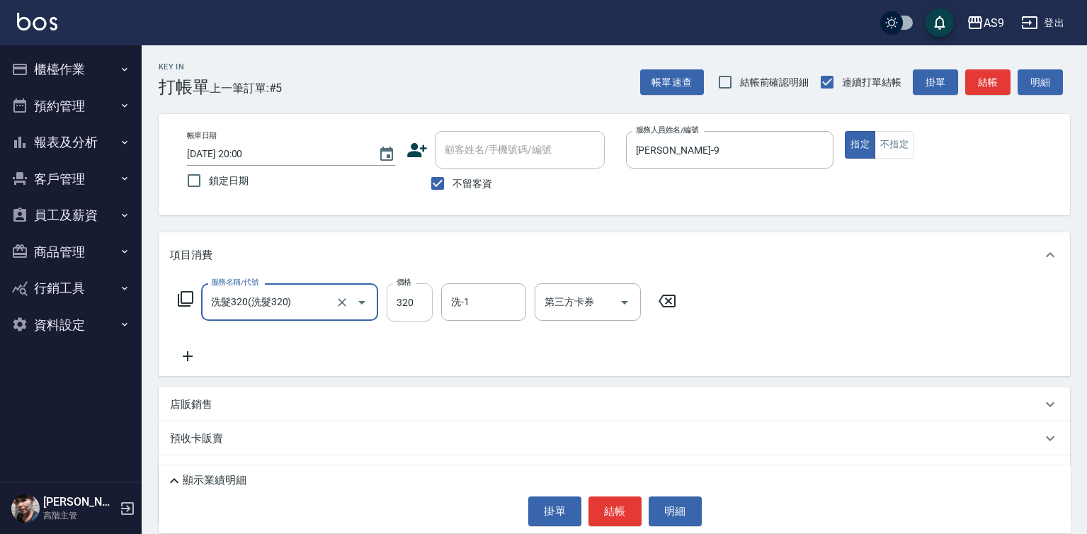
click at [409, 307] on input "320" at bounding box center [410, 302] width 46 height 38
click at [416, 300] on input "2720" at bounding box center [410, 302] width 46 height 38
click at [415, 300] on input "2720" at bounding box center [410, 302] width 46 height 38
type input "272"
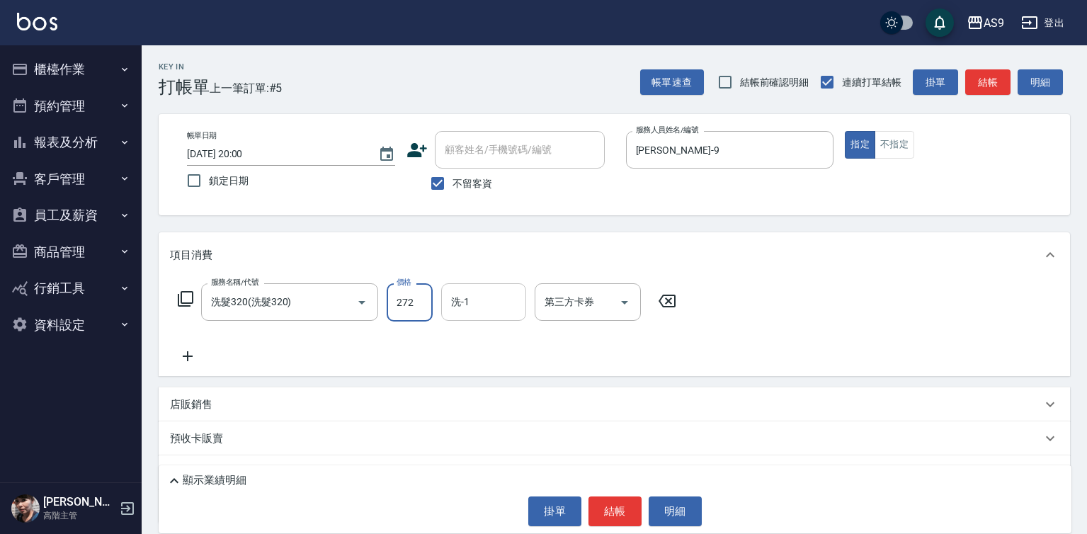
click at [484, 304] on input "洗-1" at bounding box center [484, 302] width 72 height 25
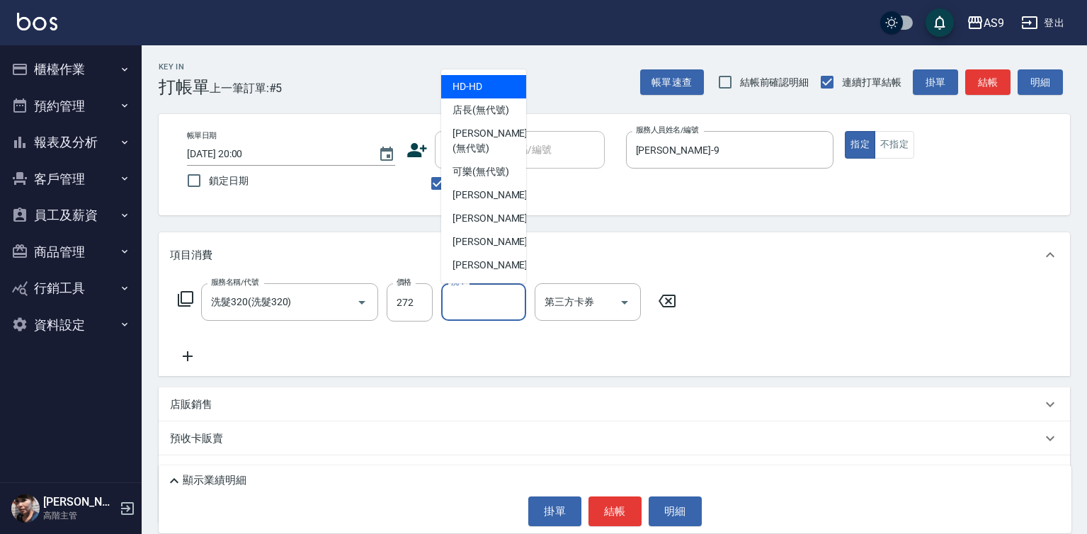
drag, startPoint x: 686, startPoint y: 421, endPoint x: 639, endPoint y: 495, distance: 87.8
click at [687, 431] on div "預收卡販賣 卡券名稱/代號 卡券名稱/代號" at bounding box center [614, 438] width 911 height 34
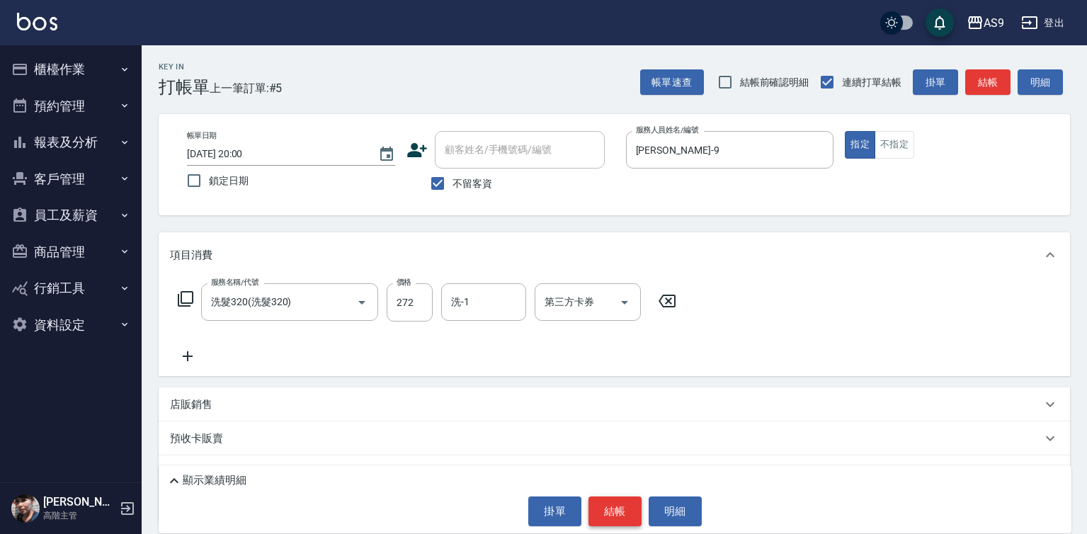
click at [612, 504] on button "結帳" at bounding box center [614, 511] width 53 height 30
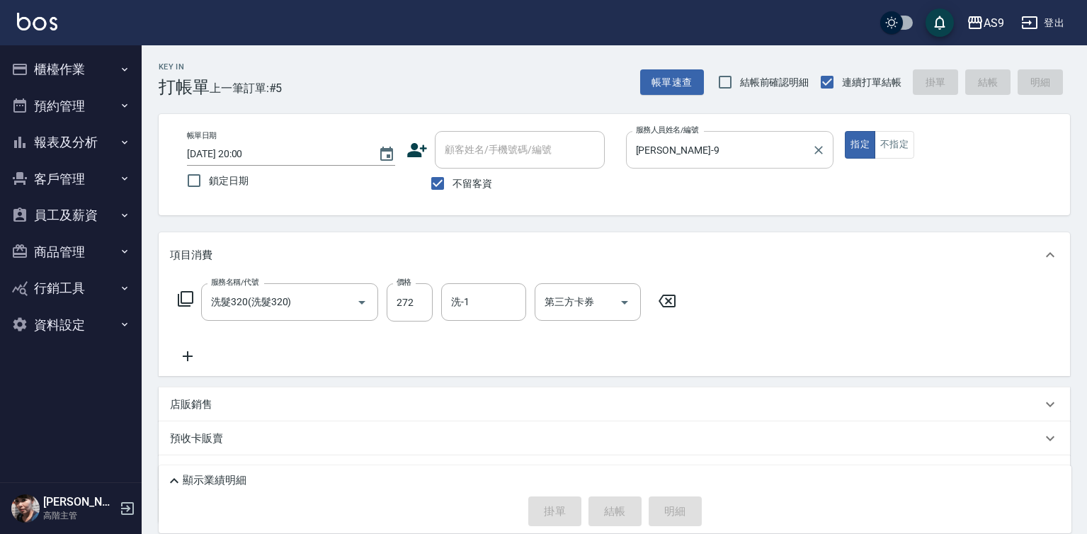
type input "2025/09/15 20:01"
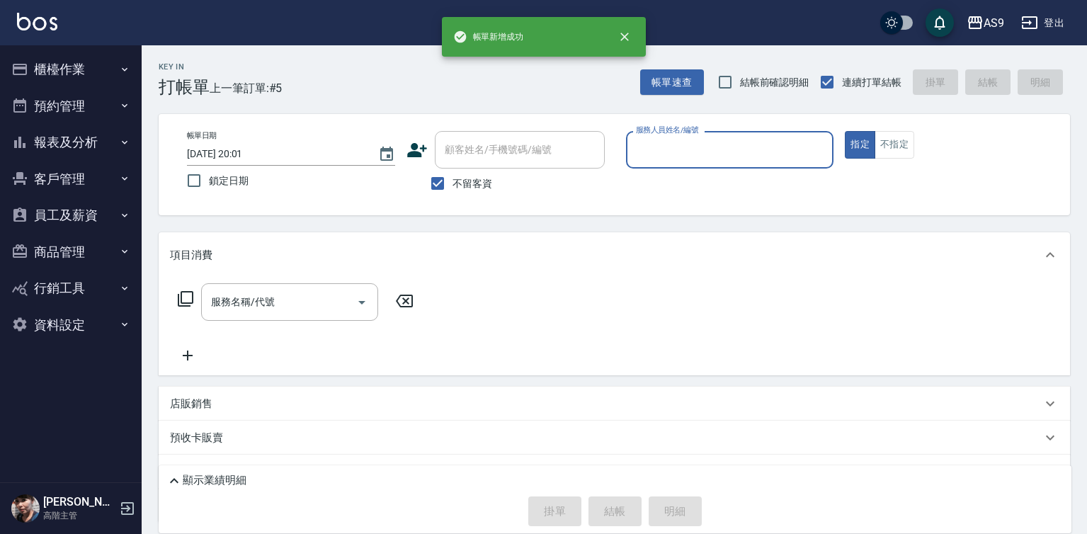
click at [690, 151] on input "服務人員姓名/編號" at bounding box center [729, 149] width 195 height 25
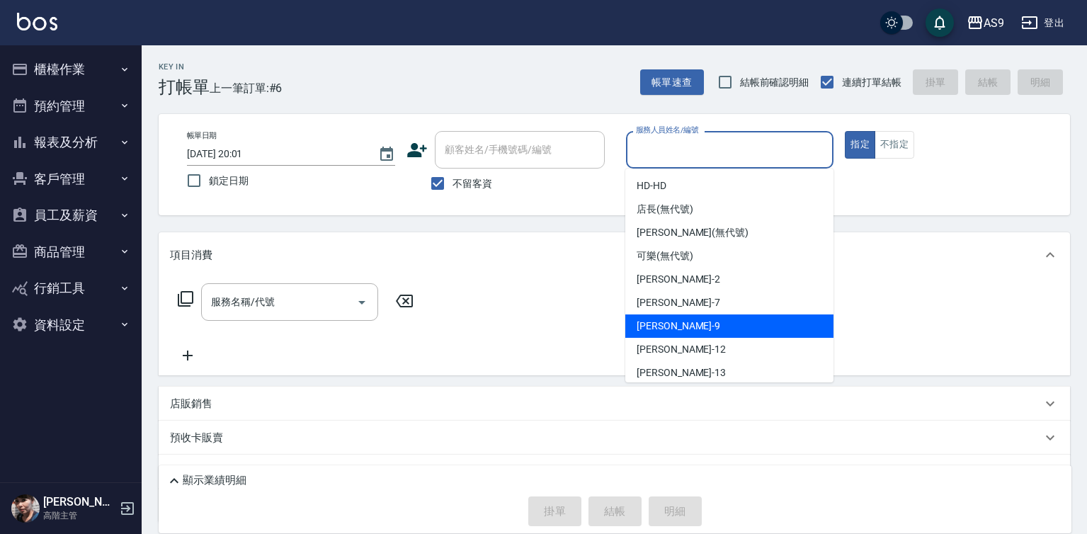
click at [677, 331] on div "葉美鈴 -9" at bounding box center [729, 325] width 208 height 23
type input "[PERSON_NAME]-9"
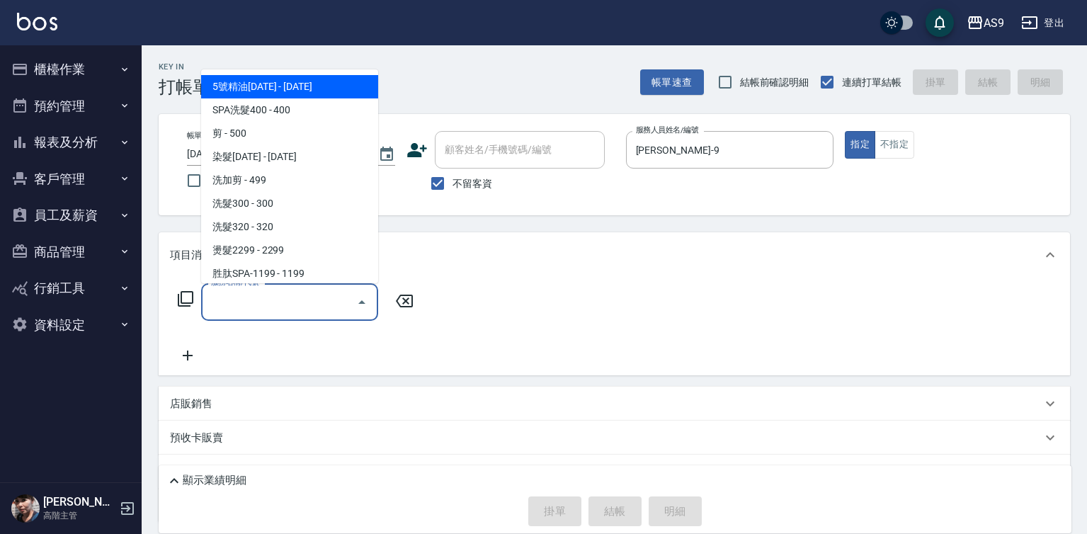
click at [310, 300] on input "服務名稱/代號" at bounding box center [278, 302] width 143 height 25
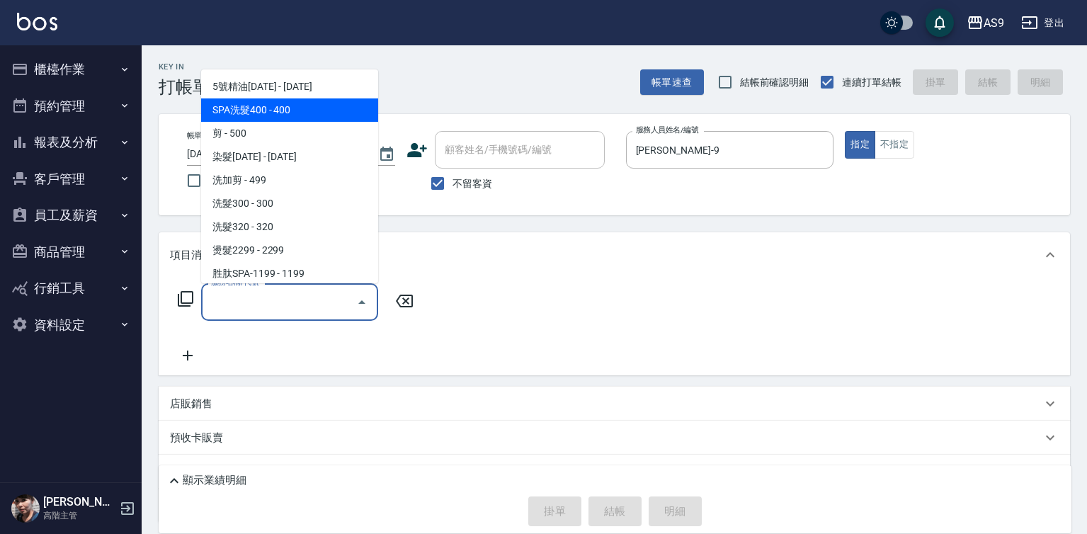
drag, startPoint x: 306, startPoint y: 110, endPoint x: 403, endPoint y: 247, distance: 168.2
click at [310, 110] on span "SPA洗髮400 - 400" at bounding box center [289, 109] width 177 height 23
type input "SPA洗髮400(SPA洗髮400)"
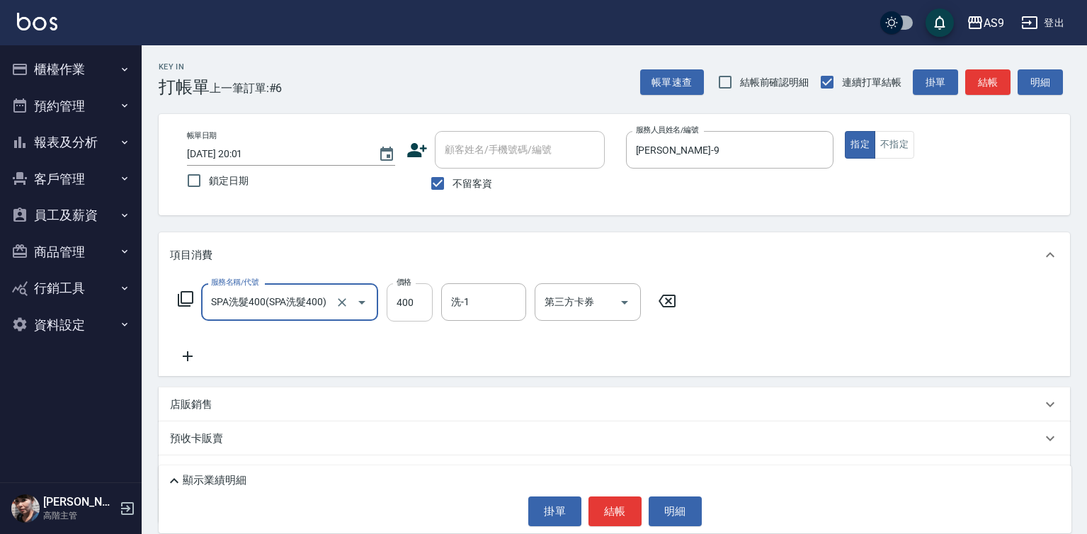
click at [418, 307] on input "400" at bounding box center [410, 302] width 46 height 38
click at [416, 304] on input "400" at bounding box center [410, 302] width 46 height 38
click at [415, 297] on input "400363" at bounding box center [410, 302] width 46 height 38
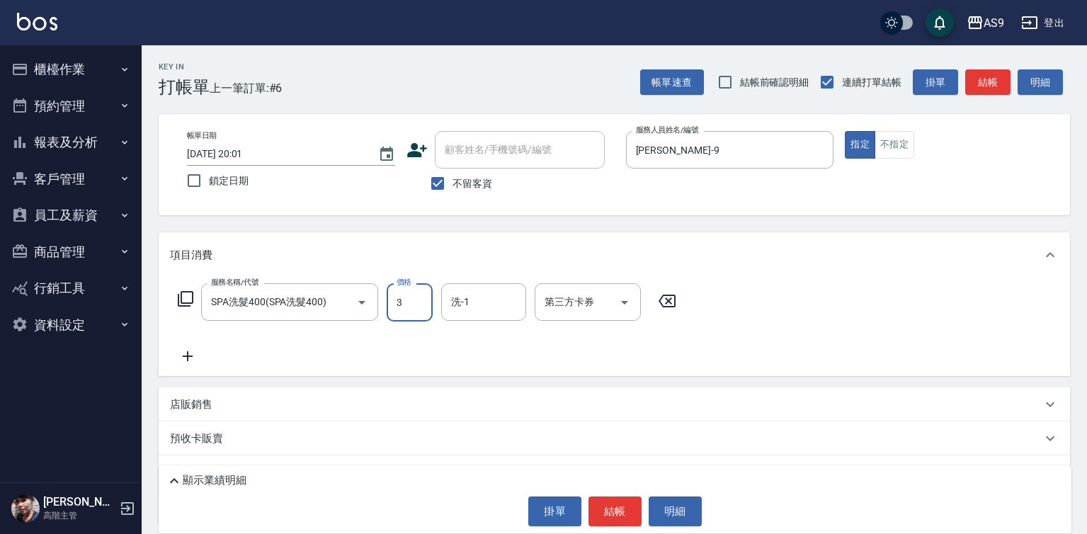
scroll to position [0, 0]
type input "363"
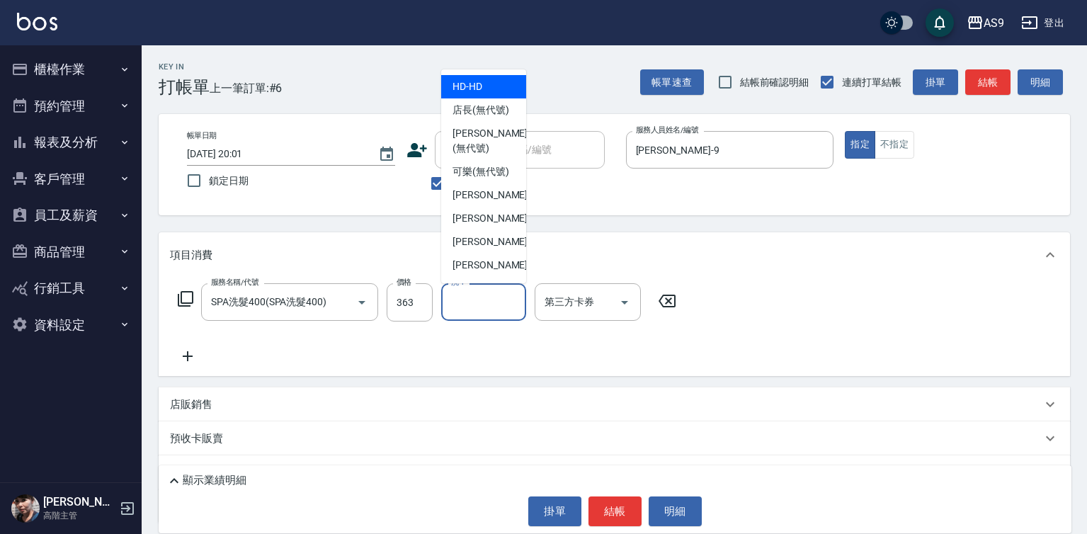
drag, startPoint x: 476, startPoint y: 295, endPoint x: 479, endPoint y: 304, distance: 10.5
click at [477, 297] on input "洗-1" at bounding box center [484, 302] width 72 height 25
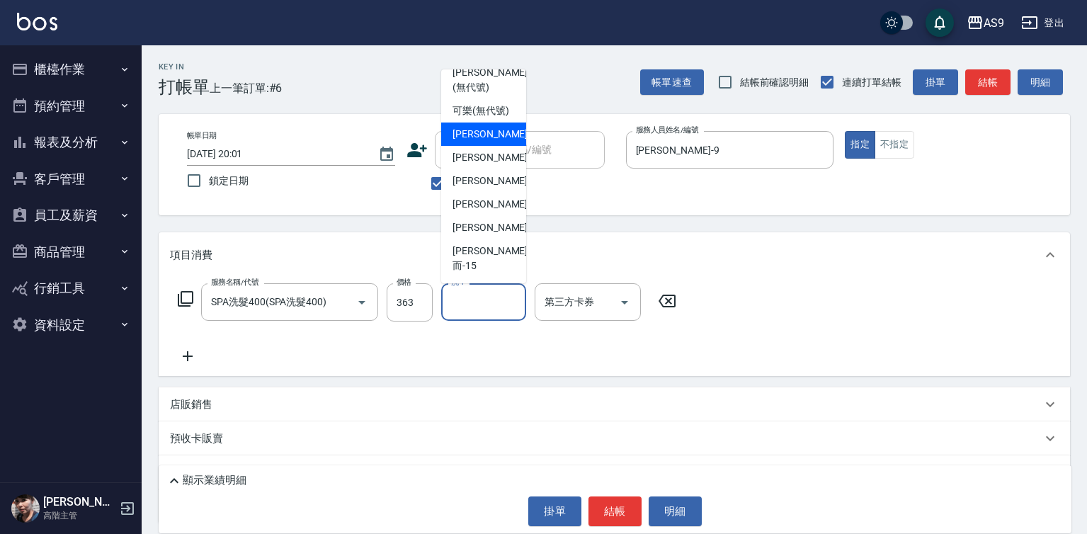
scroll to position [91, 0]
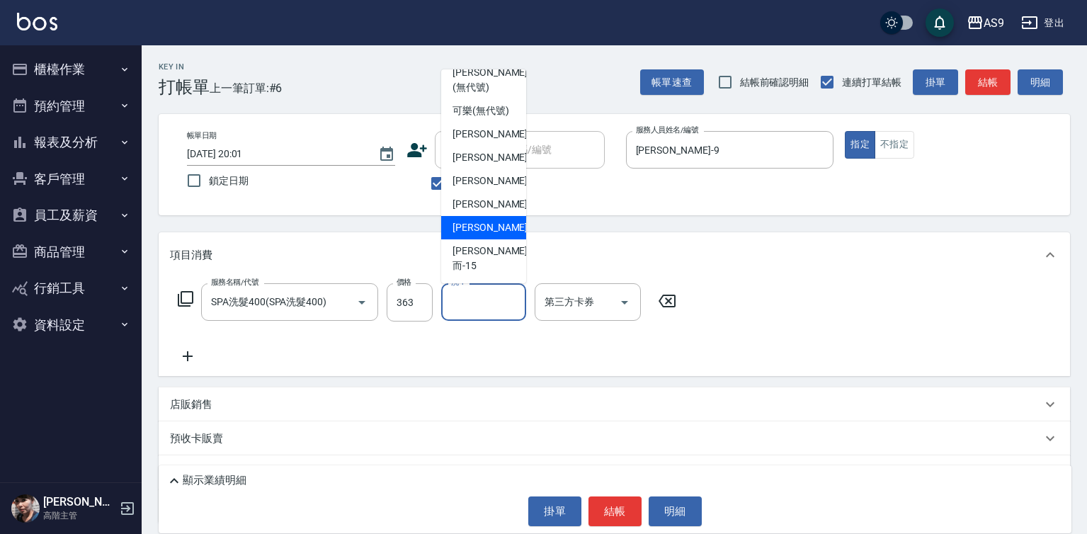
click at [502, 239] on div "林葦葦 -13" at bounding box center [483, 227] width 85 height 23
type input "[PERSON_NAME]-13"
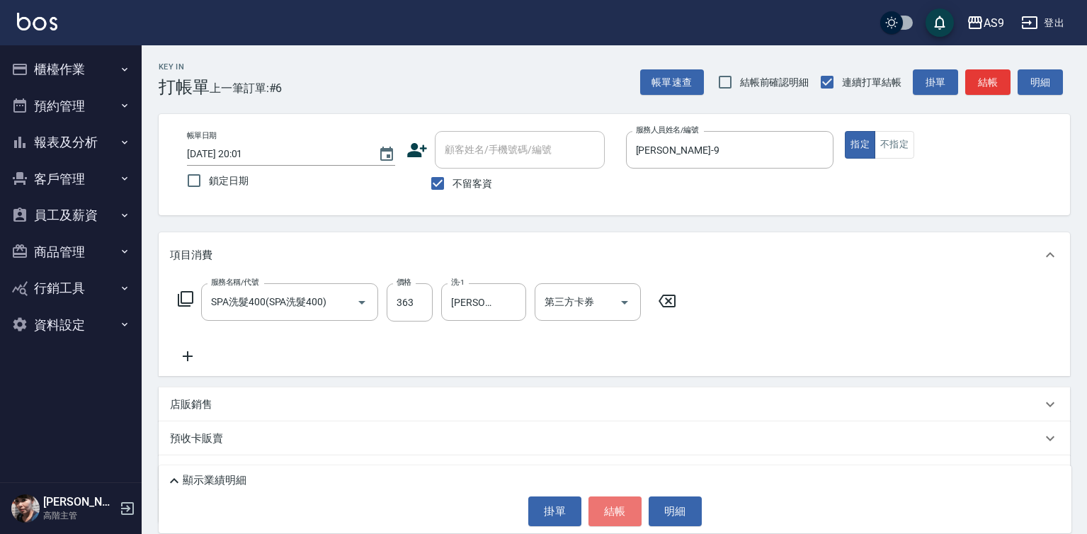
click at [614, 511] on button "結帳" at bounding box center [614, 511] width 53 height 30
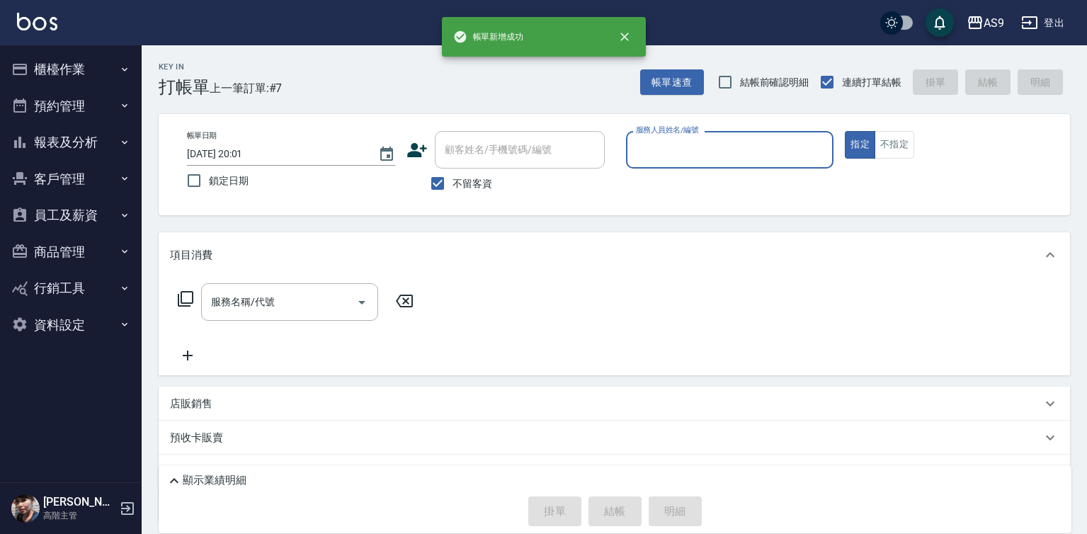
drag, startPoint x: 676, startPoint y: 134, endPoint x: 682, endPoint y: 161, distance: 27.7
click at [678, 135] on label "服務人員姓名/編號" at bounding box center [667, 130] width 62 height 11
click at [678, 137] on input "服務人員姓名/編號" at bounding box center [729, 149] width 195 height 25
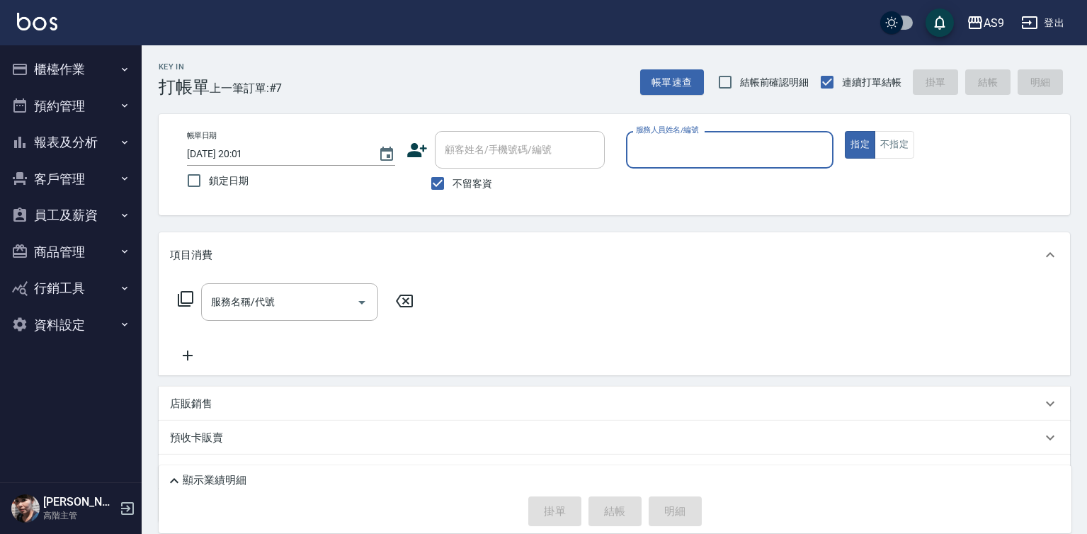
drag, startPoint x: 683, startPoint y: 149, endPoint x: 687, endPoint y: 163, distance: 13.9
click at [683, 151] on input "服務人員姓名/編號" at bounding box center [729, 149] width 195 height 25
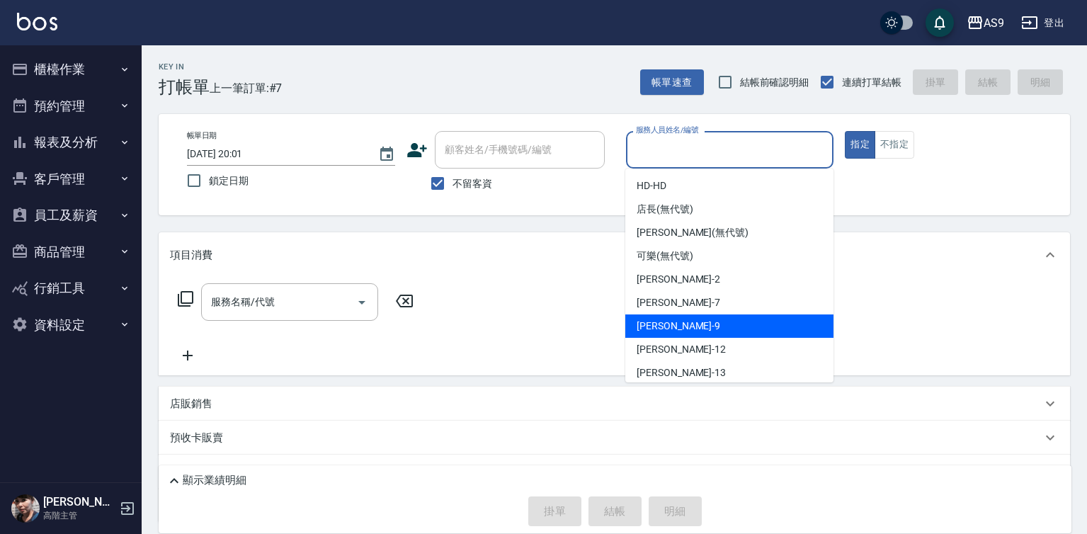
click at [685, 328] on div "葉美鈴 -9" at bounding box center [729, 325] width 208 height 23
type input "[PERSON_NAME]-9"
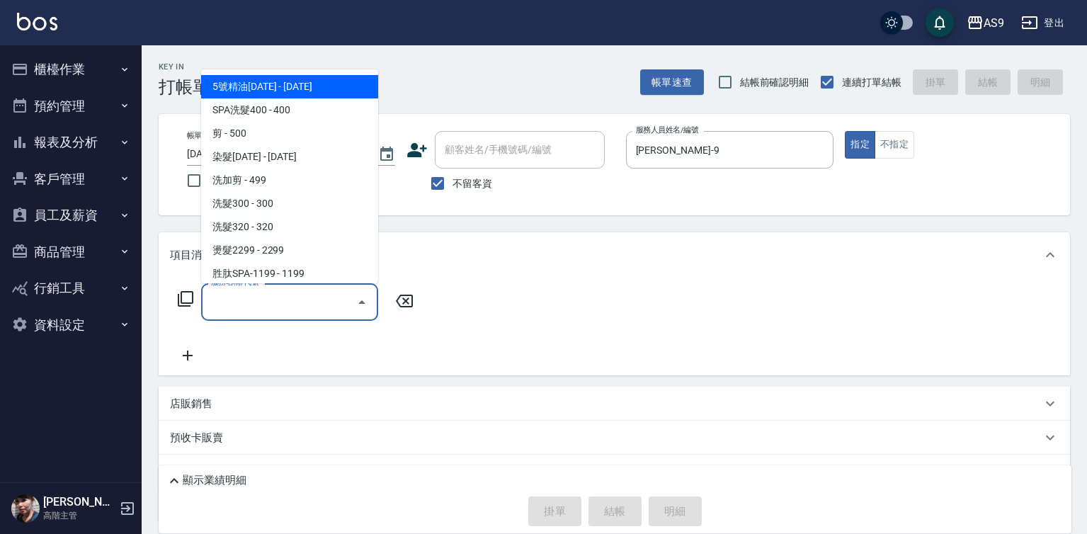
click at [319, 300] on input "服務名稱/代號" at bounding box center [278, 302] width 143 height 25
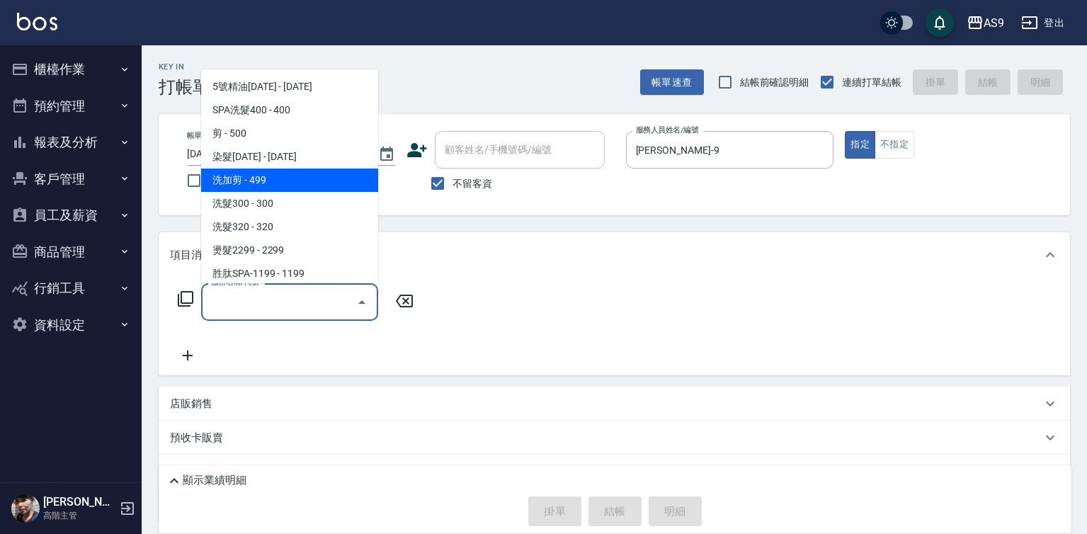
click at [277, 181] on span "洗加剪 - 499" at bounding box center [289, 180] width 177 height 23
type input "洗加剪(洗加剪)"
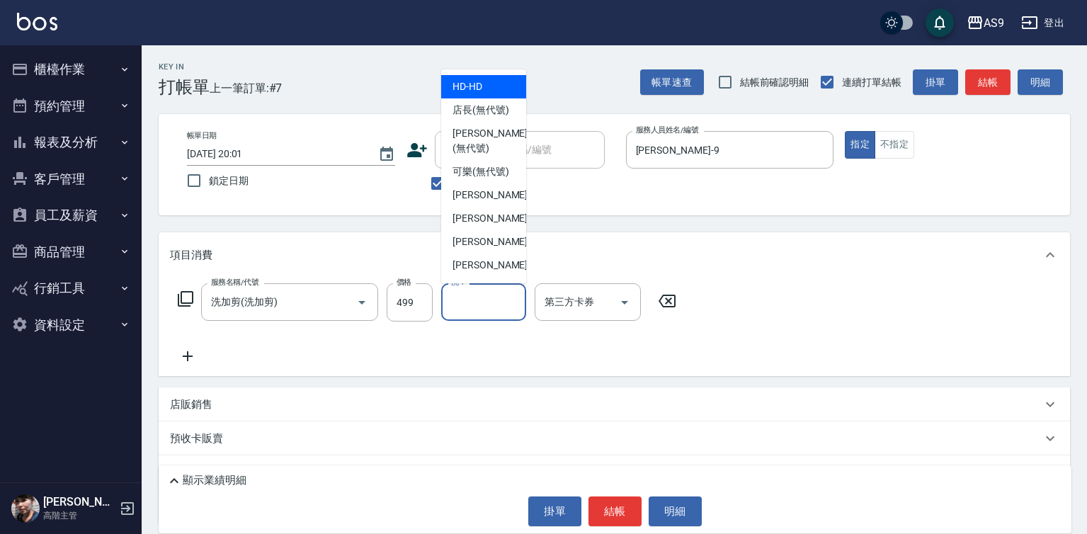
drag, startPoint x: 475, startPoint y: 307, endPoint x: 492, endPoint y: 231, distance: 78.3
click at [479, 307] on input "洗-1" at bounding box center [484, 302] width 72 height 25
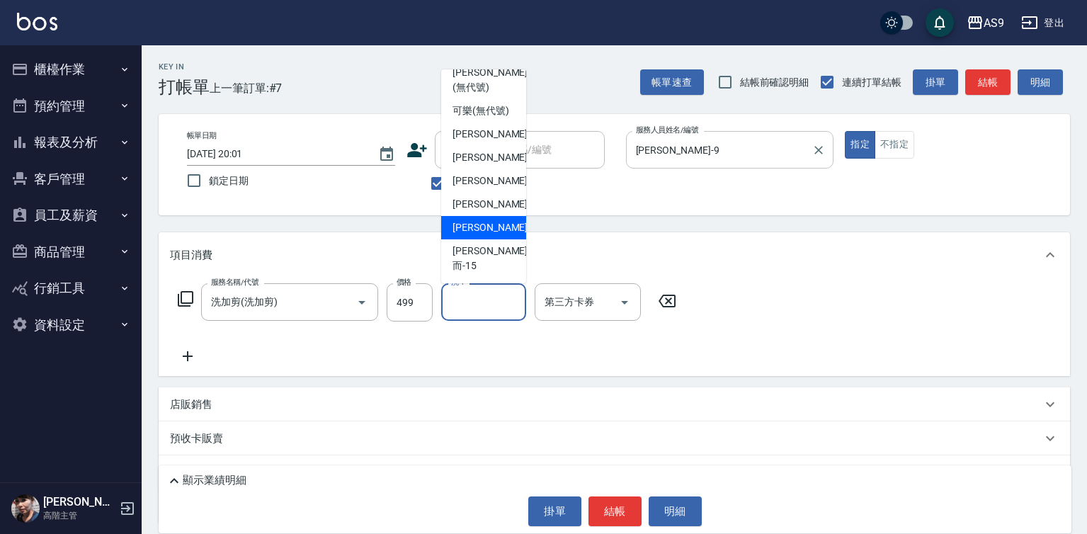
drag, startPoint x: 502, startPoint y: 239, endPoint x: 710, endPoint y: 154, distance: 223.9
click at [503, 239] on div "林葦葦 -13" at bounding box center [483, 227] width 85 height 23
type input "[PERSON_NAME]-13"
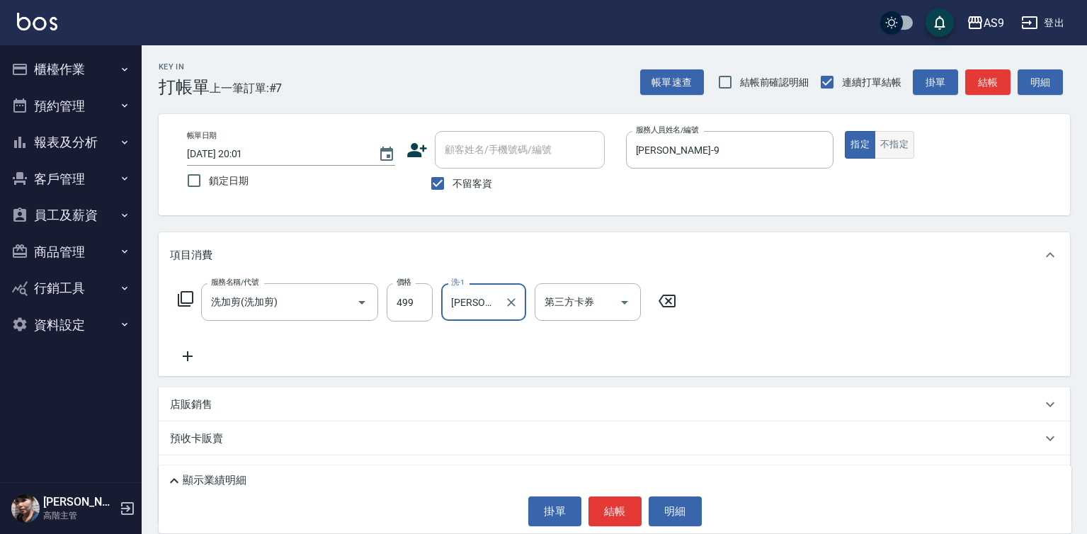
click at [901, 140] on button "不指定" at bounding box center [895, 145] width 40 height 28
click at [606, 519] on button "結帳" at bounding box center [614, 511] width 53 height 30
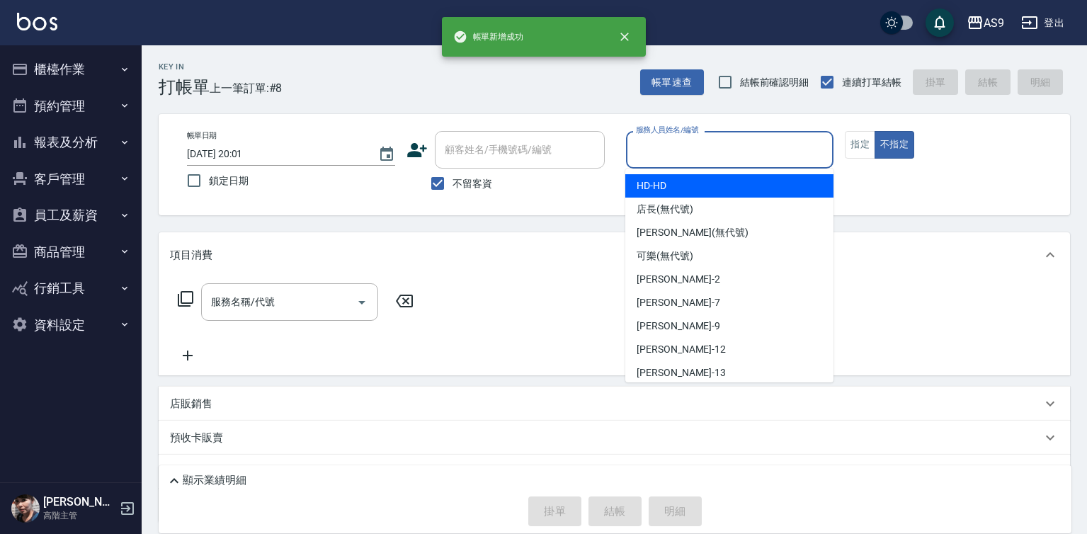
drag, startPoint x: 703, startPoint y: 156, endPoint x: 702, endPoint y: 192, distance: 36.1
click at [702, 156] on input "服務人員姓名/編號" at bounding box center [729, 149] width 195 height 25
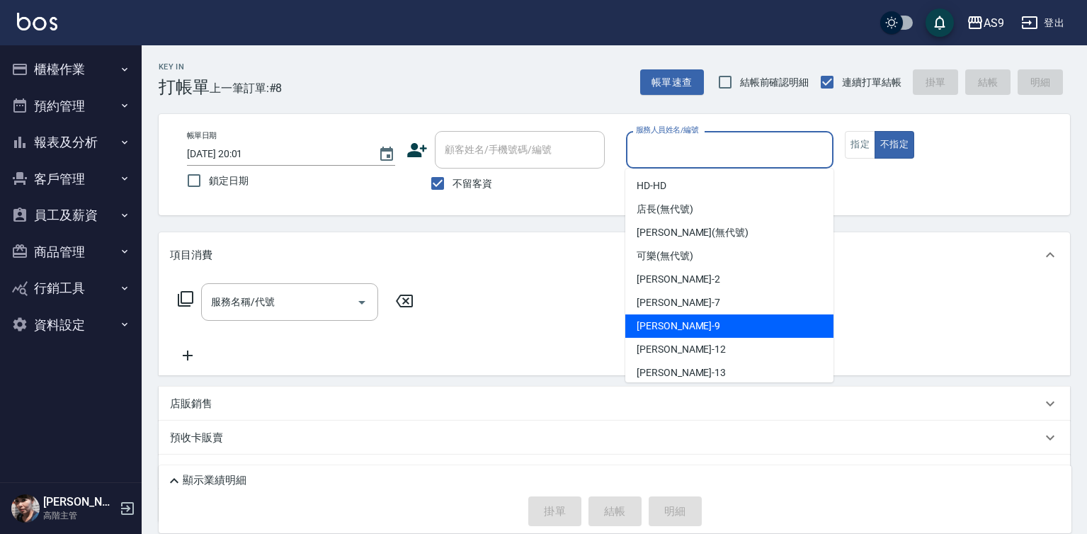
drag, startPoint x: 696, startPoint y: 319, endPoint x: 485, endPoint y: 313, distance: 211.1
click at [696, 321] on div "葉美鈴 -9" at bounding box center [729, 325] width 208 height 23
type input "[PERSON_NAME]-9"
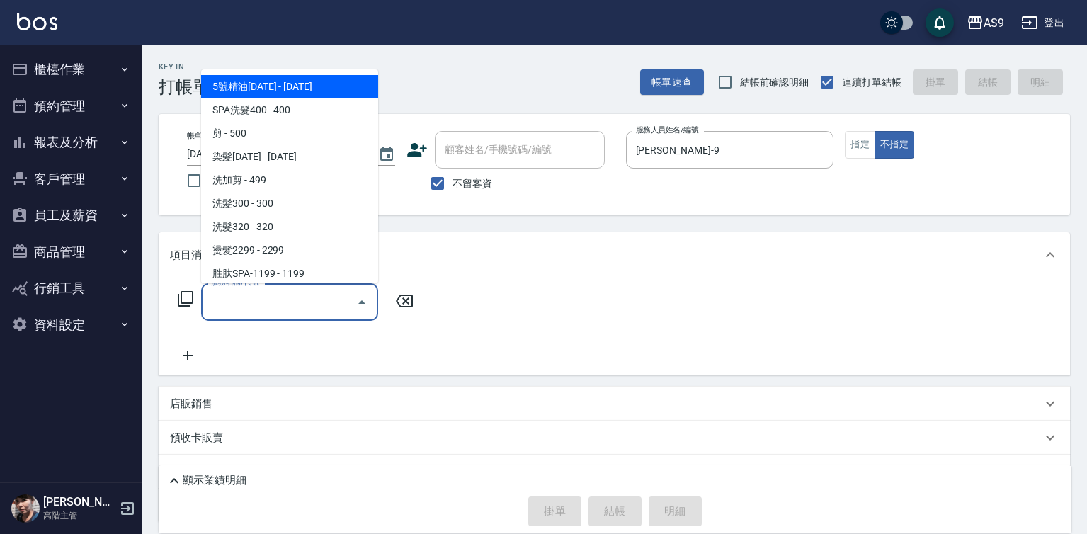
click at [325, 294] on input "服務名稱/代號" at bounding box center [278, 302] width 143 height 25
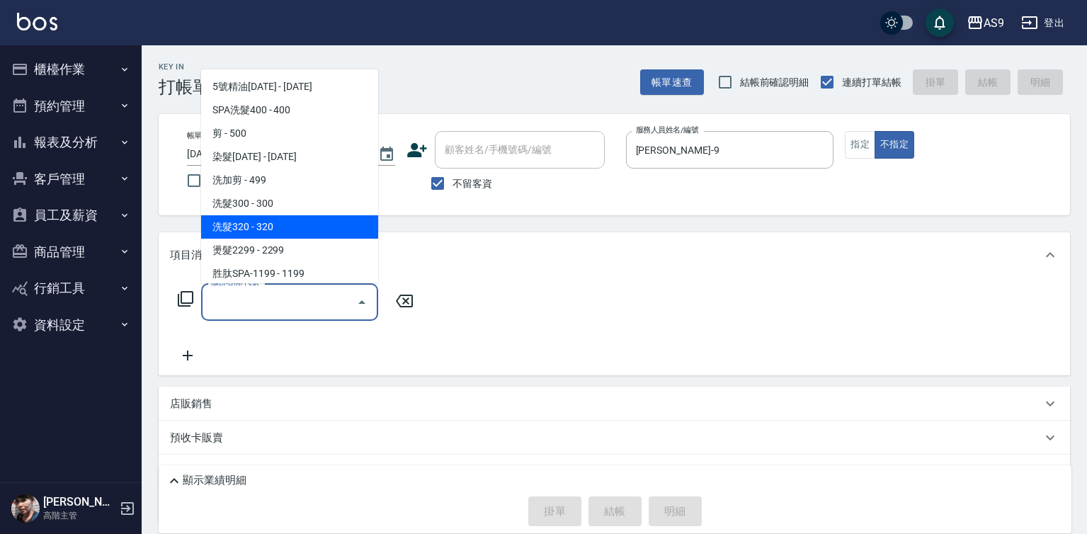
click at [302, 225] on span "洗髮320 - 320" at bounding box center [289, 226] width 177 height 23
type input "洗髮320(洗髮320)"
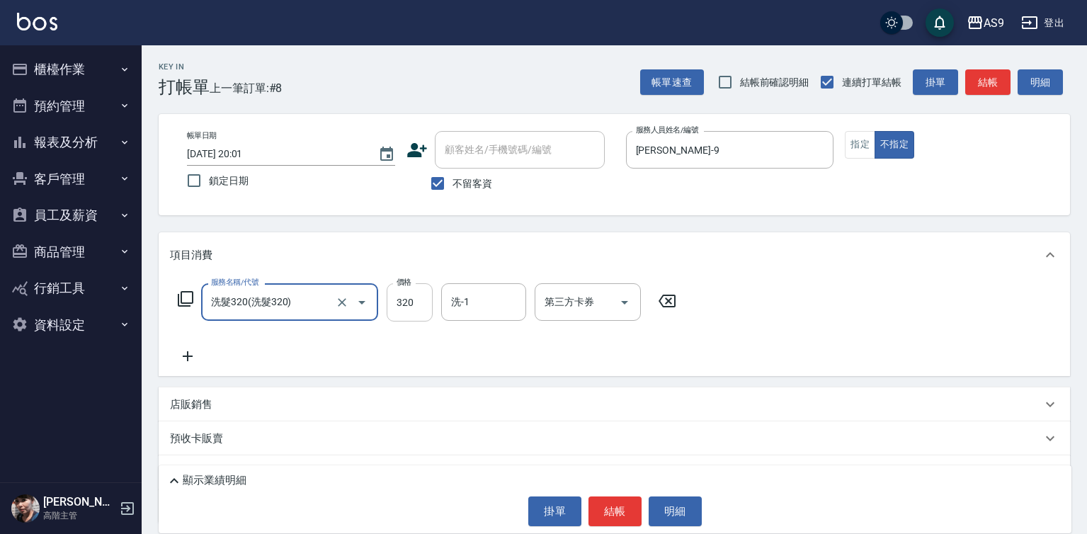
click at [425, 293] on input "320" at bounding box center [410, 302] width 46 height 38
type input "227"
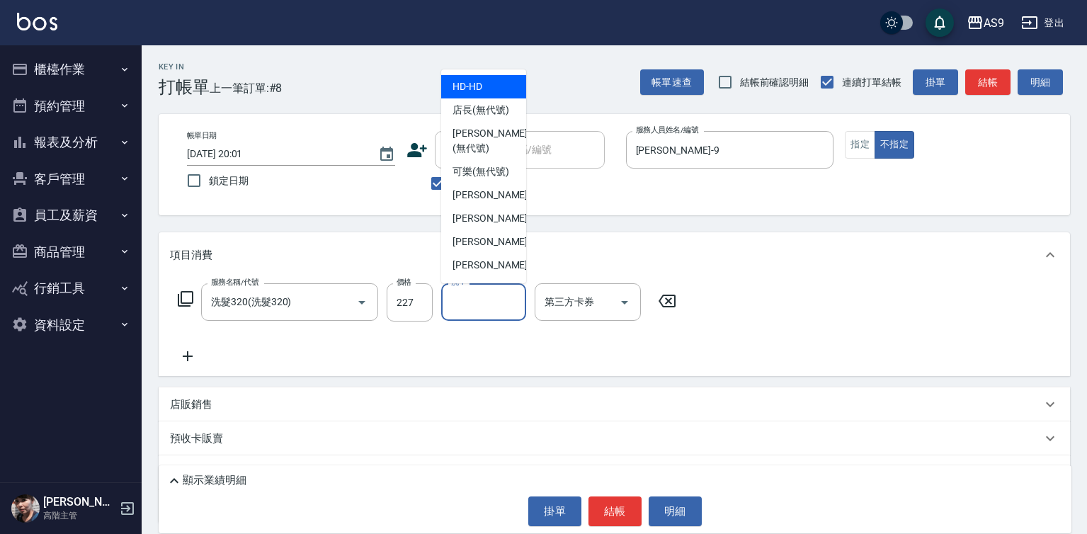
click at [475, 305] on input "洗-1" at bounding box center [484, 302] width 72 height 25
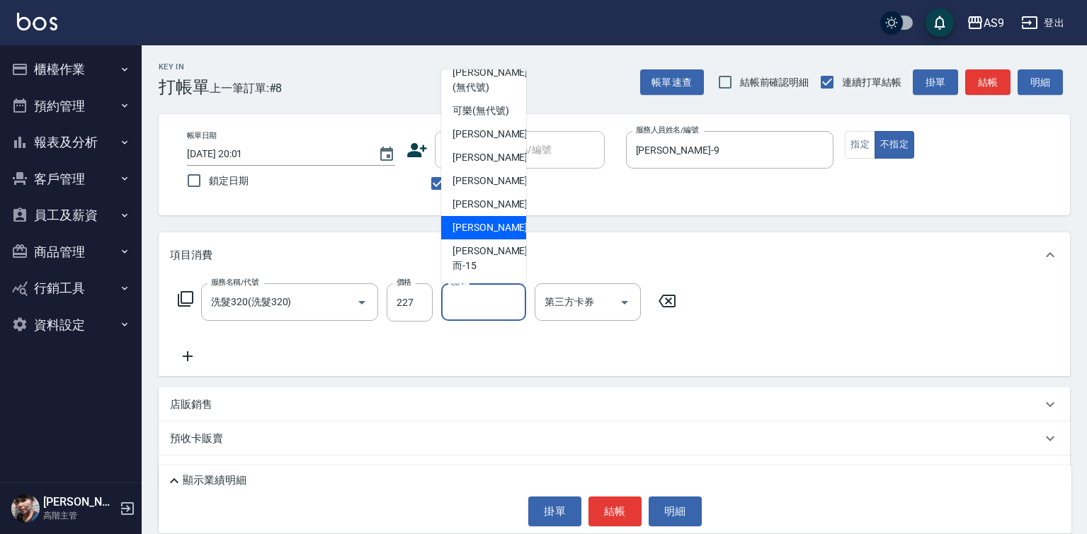
click at [496, 235] on span "林葦葦 -13" at bounding box center [496, 227] width 89 height 15
type input "[PERSON_NAME]-13"
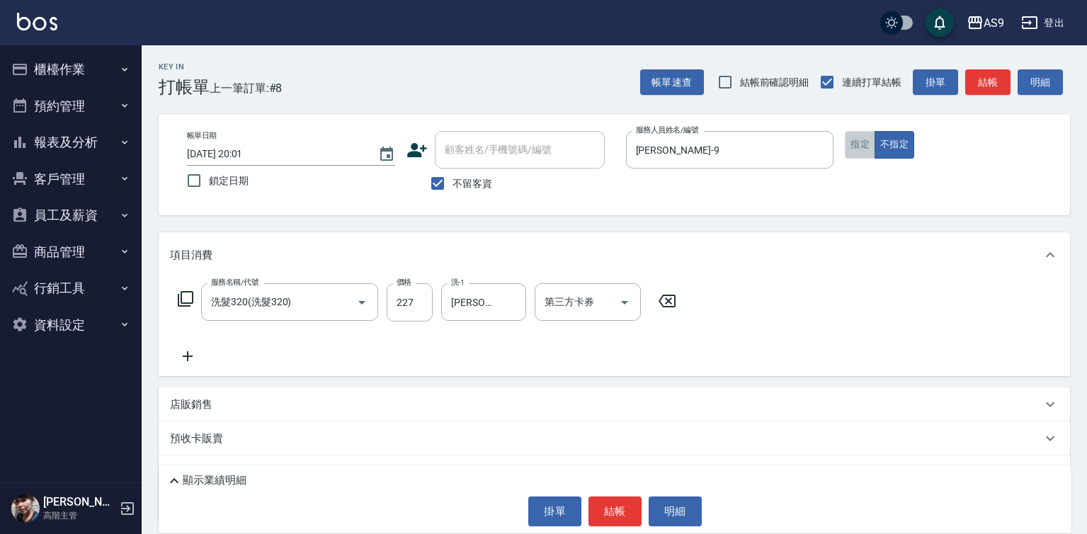
click at [852, 145] on button "指定" at bounding box center [860, 145] width 30 height 28
click at [611, 503] on button "結帳" at bounding box center [614, 511] width 53 height 30
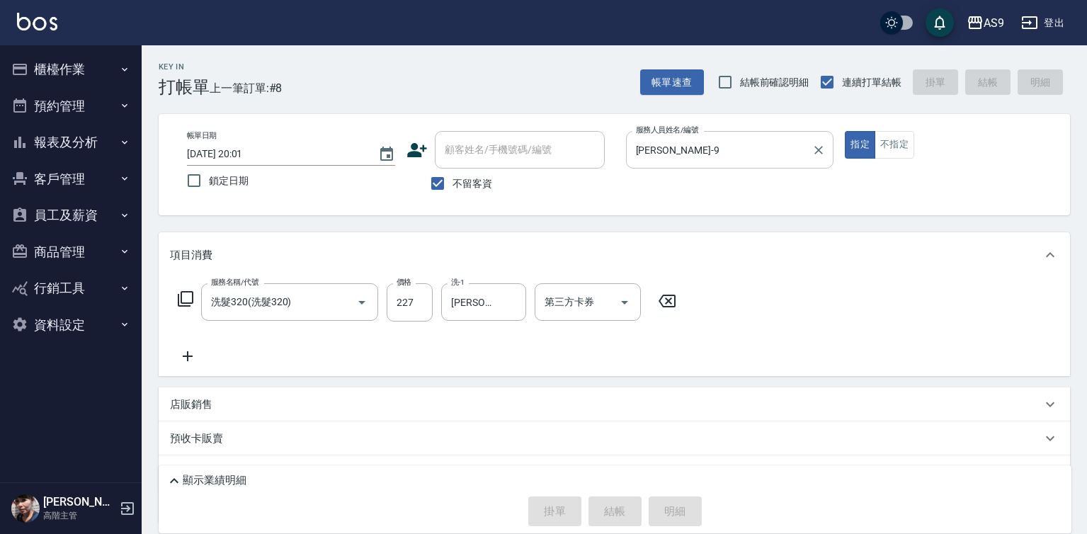
click at [693, 149] on input "[PERSON_NAME]-9" at bounding box center [719, 149] width 174 height 25
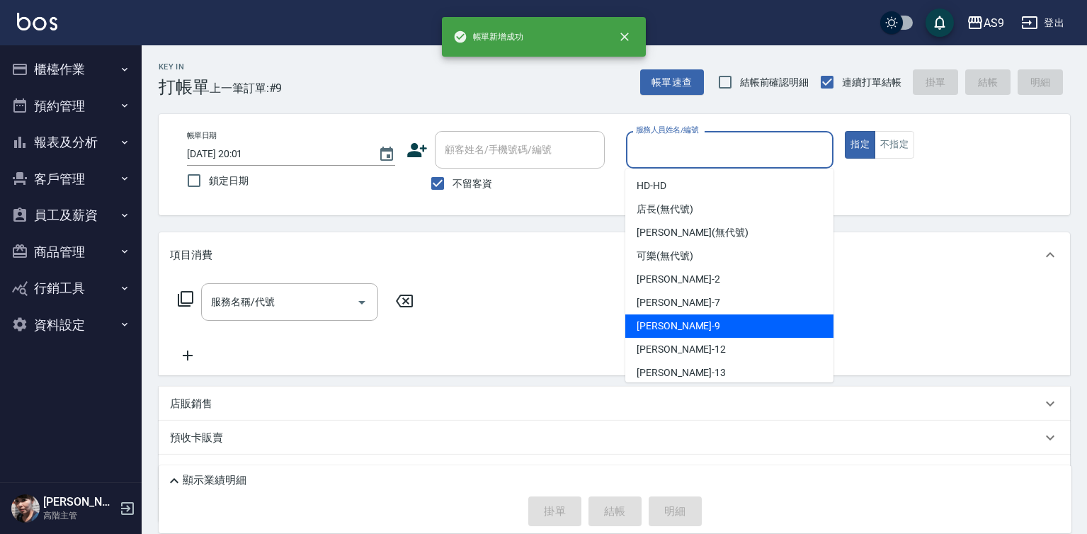
click at [688, 329] on div "葉美鈴 -9" at bounding box center [729, 325] width 208 height 23
type input "[PERSON_NAME]-9"
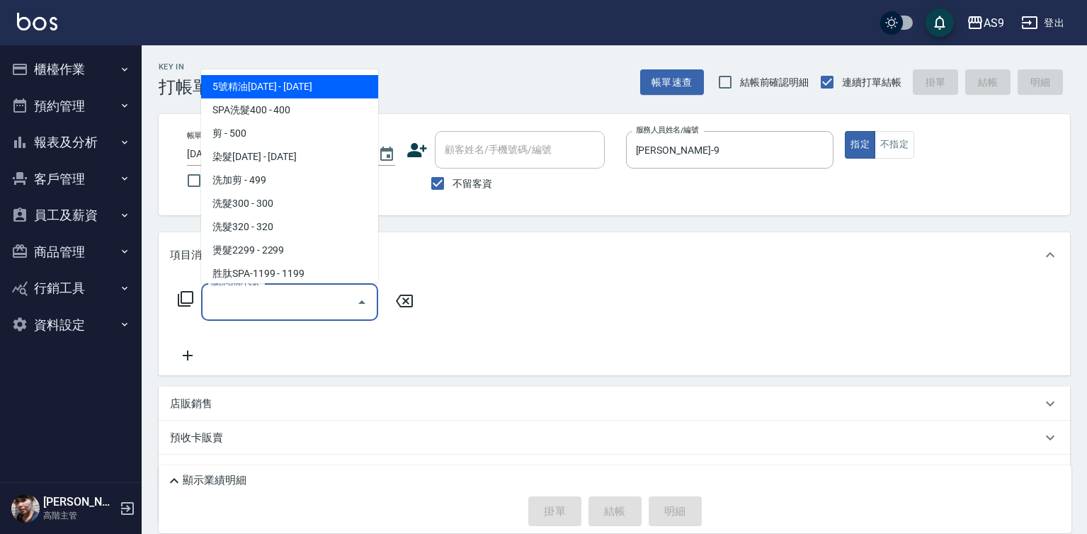
click at [253, 308] on input "服務名稱/代號" at bounding box center [278, 302] width 143 height 25
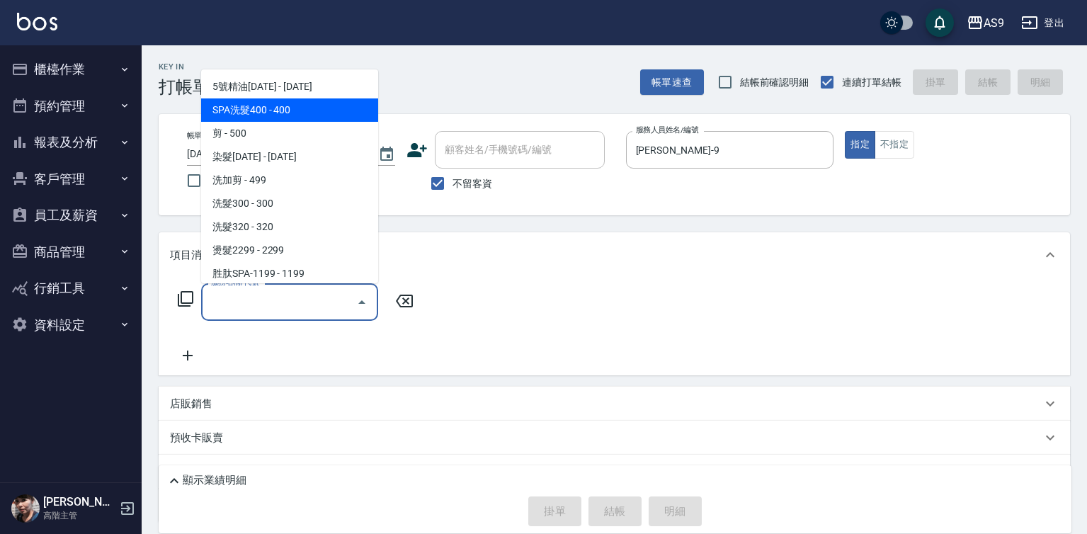
click at [276, 113] on span "SPA洗髮400 - 400" at bounding box center [289, 109] width 177 height 23
type input "SPA洗髮400(SPA洗髮400)"
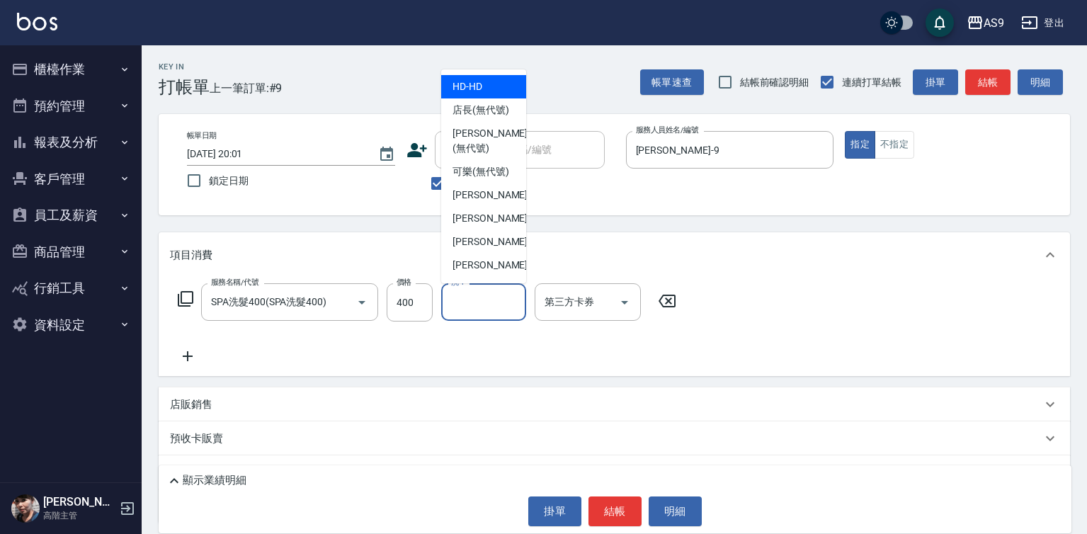
click at [496, 302] on input "洗-1" at bounding box center [484, 302] width 72 height 25
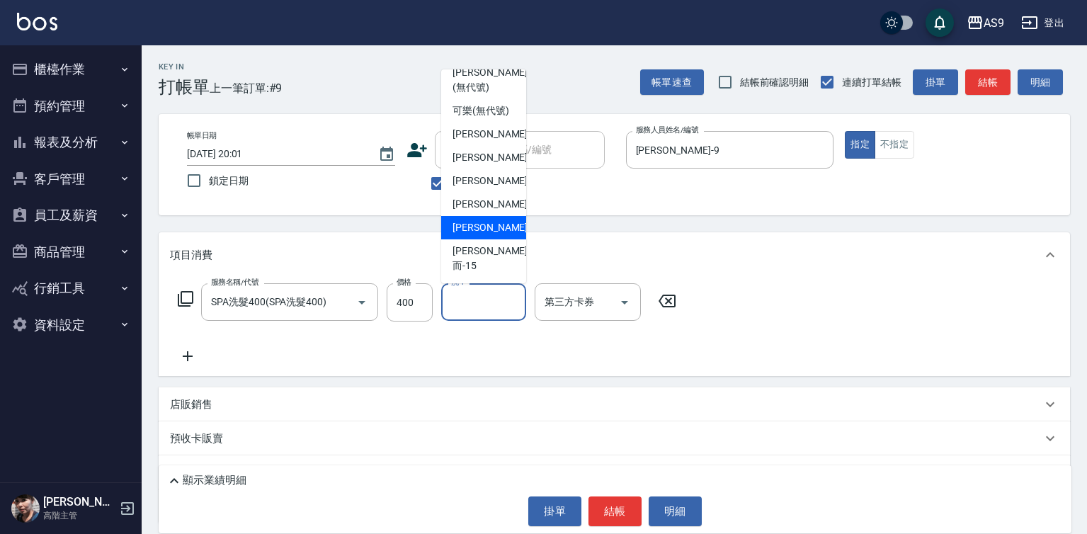
drag, startPoint x: 503, startPoint y: 242, endPoint x: 694, endPoint y: 193, distance: 197.5
click at [508, 239] on div "林葦葦 -13" at bounding box center [483, 227] width 85 height 23
type input "[PERSON_NAME]-13"
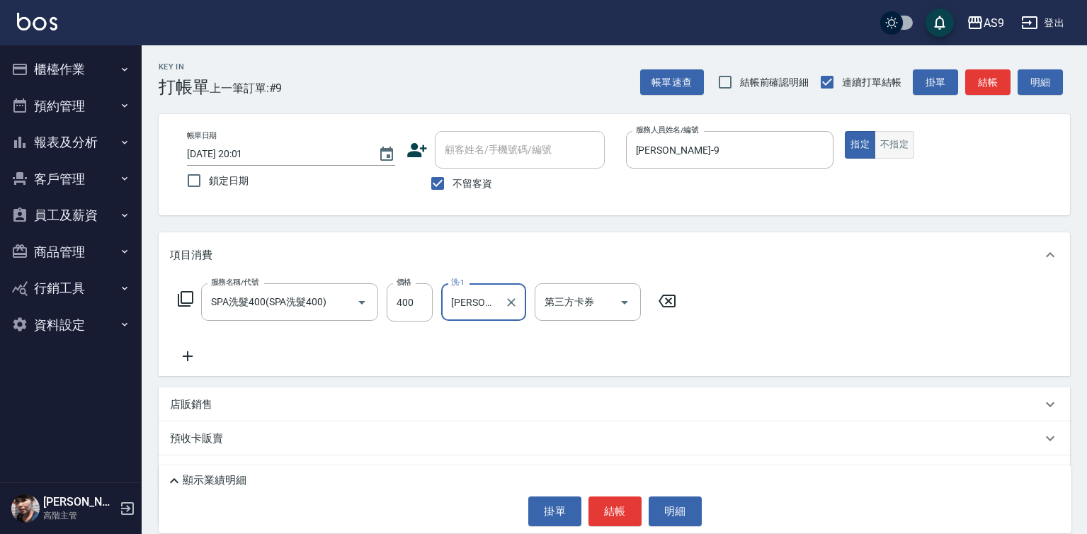
click at [903, 149] on button "不指定" at bounding box center [895, 145] width 40 height 28
click at [605, 508] on button "結帳" at bounding box center [614, 511] width 53 height 30
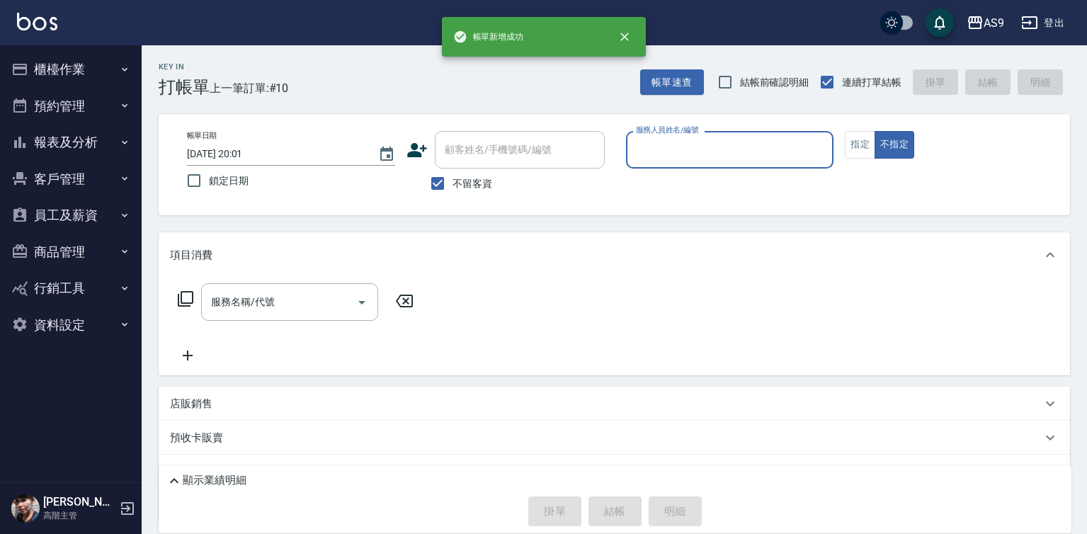
drag, startPoint x: 707, startPoint y: 147, endPoint x: 710, endPoint y: 165, distance: 17.8
click at [707, 154] on input "服務人員姓名/編號" at bounding box center [729, 149] width 195 height 25
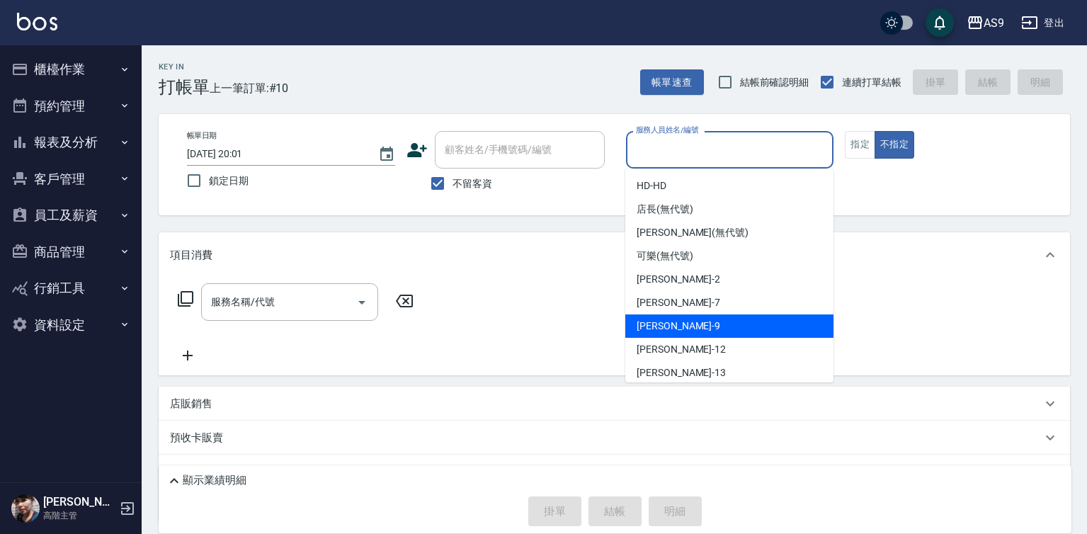
click at [706, 324] on div "葉美鈴 -9" at bounding box center [729, 325] width 208 height 23
type input "[PERSON_NAME]-9"
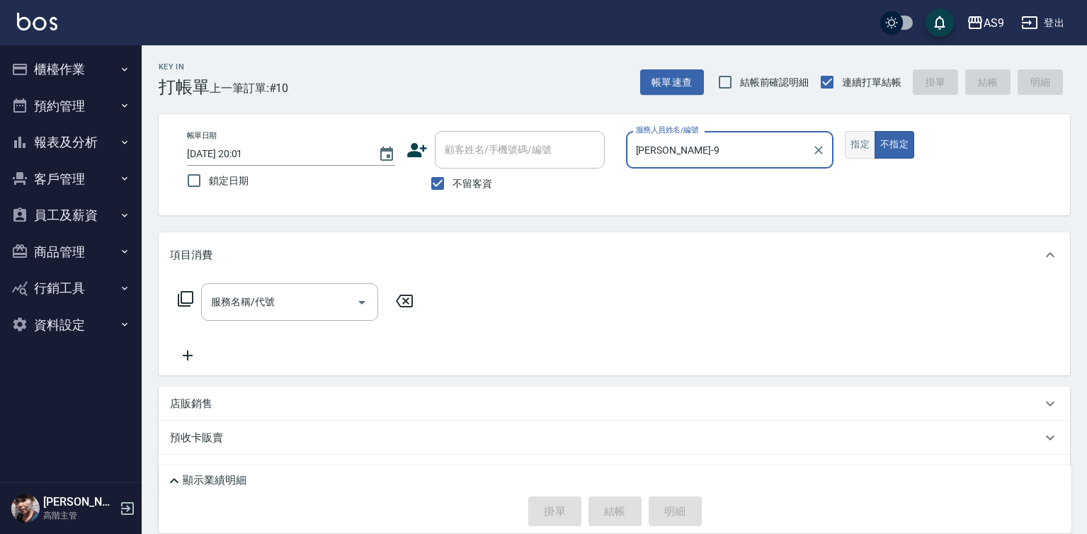
click at [855, 148] on button "指定" at bounding box center [860, 145] width 30 height 28
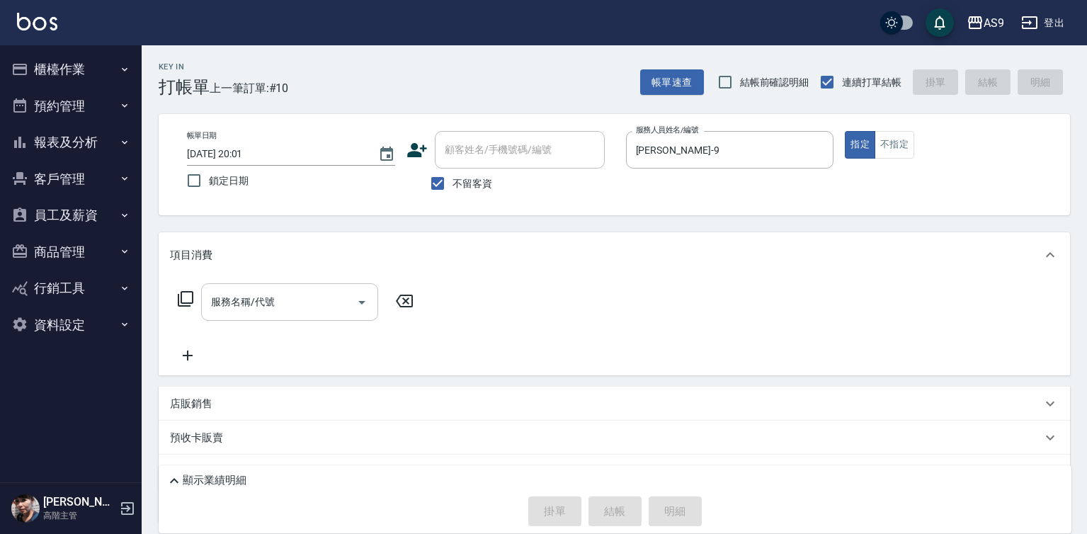
click at [342, 299] on input "服務名稱/代號" at bounding box center [278, 302] width 143 height 25
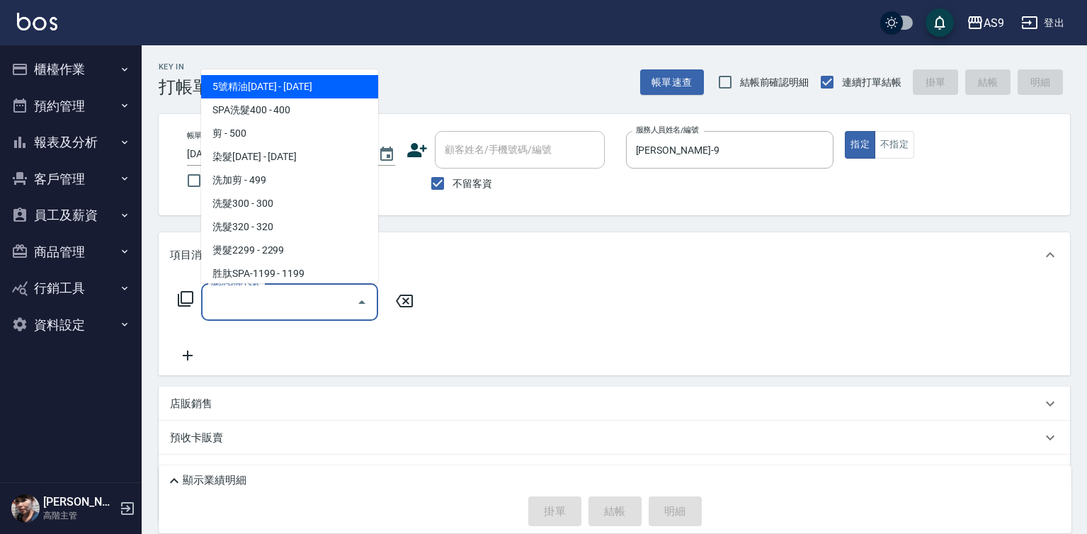
click at [338, 91] on span "5號精油1399 - 1399" at bounding box center [289, 86] width 177 height 23
type input "5號精油1399(5號精油1399)"
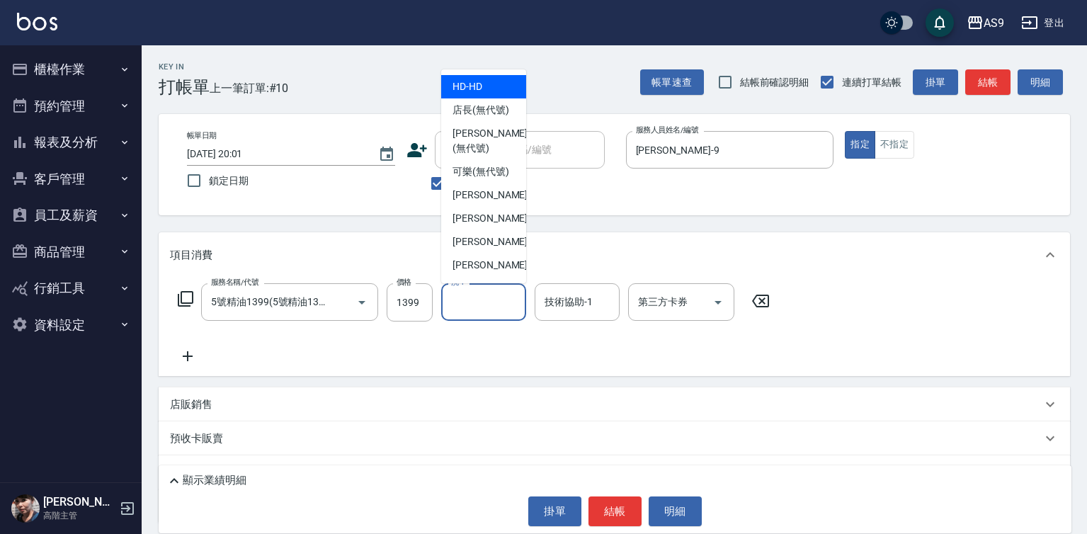
click at [469, 305] on input "洗-1" at bounding box center [484, 302] width 72 height 25
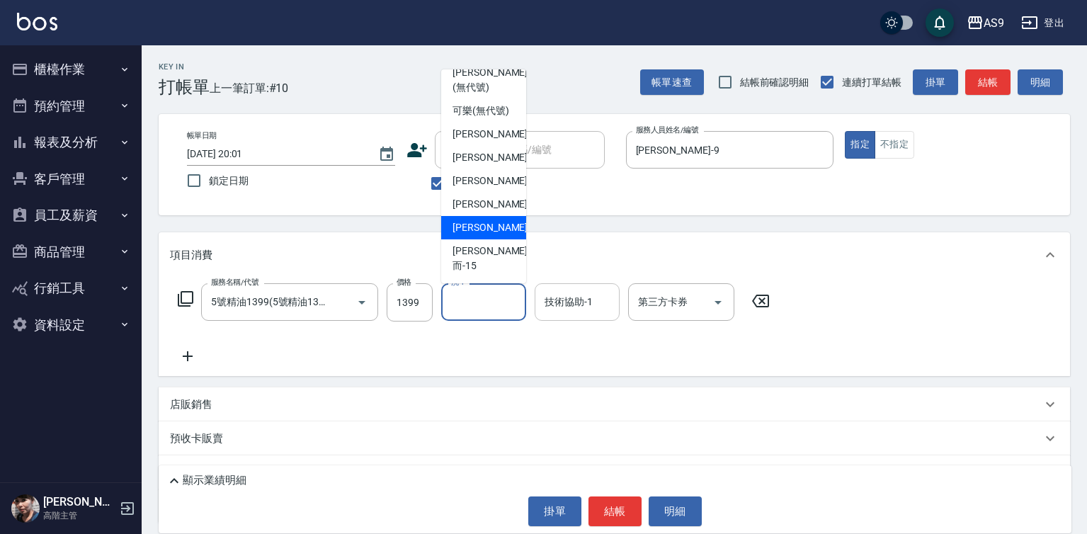
drag, startPoint x: 478, startPoint y: 241, endPoint x: 577, endPoint y: 312, distance: 121.8
click at [489, 235] on span "林葦葦 -13" at bounding box center [496, 227] width 89 height 15
type input "[PERSON_NAME]-13"
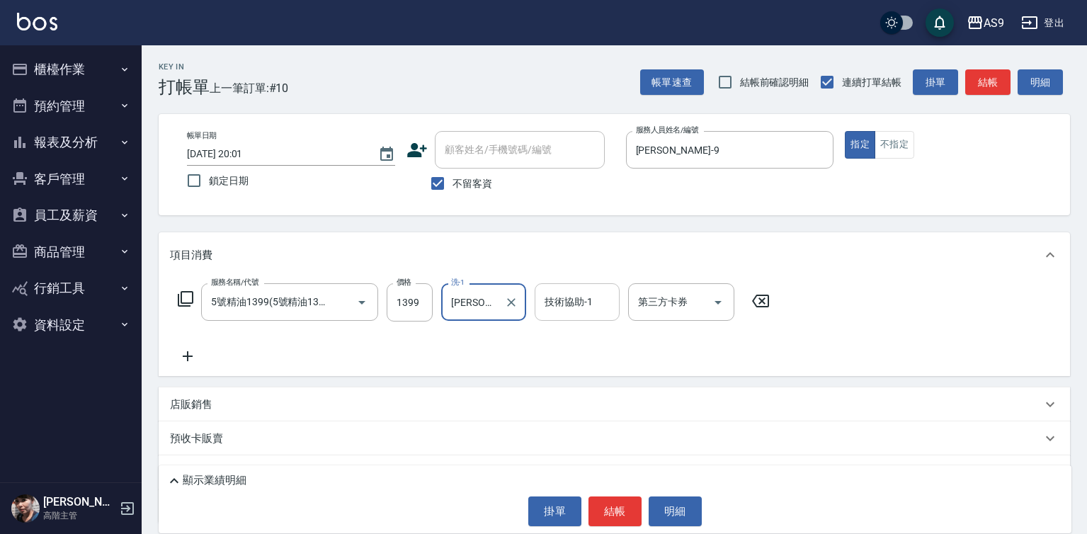
click at [577, 312] on input "技術協助-1" at bounding box center [577, 302] width 72 height 25
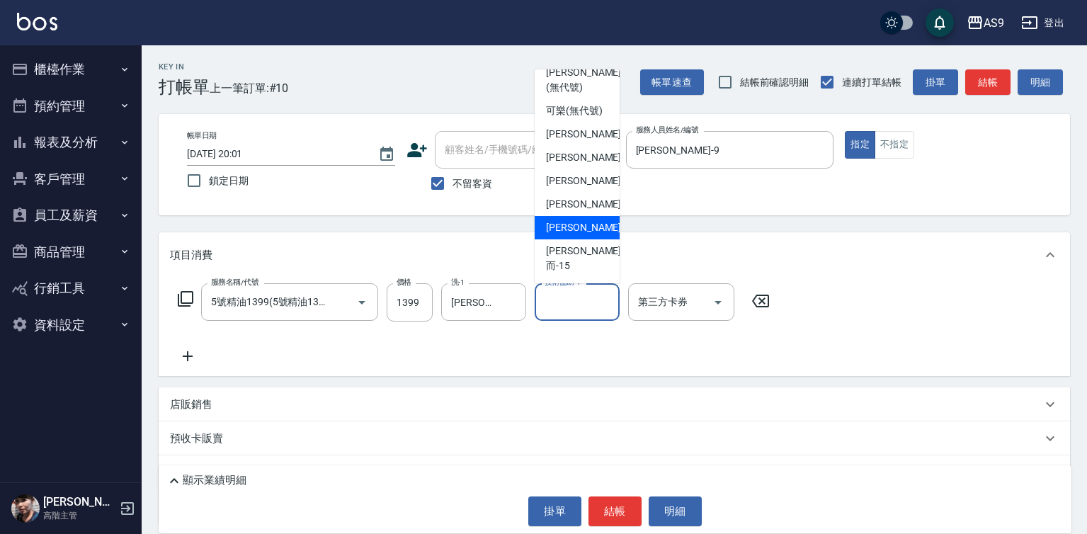
click at [586, 235] on span "林葦葦 -13" at bounding box center [590, 227] width 89 height 15
type input "[PERSON_NAME]-13"
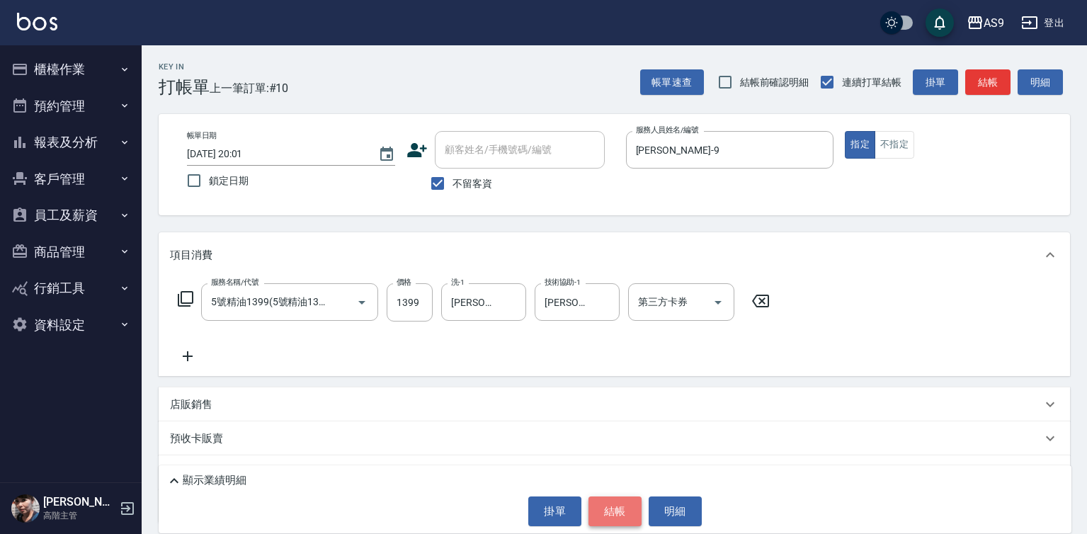
click at [626, 516] on button "結帳" at bounding box center [614, 511] width 53 height 30
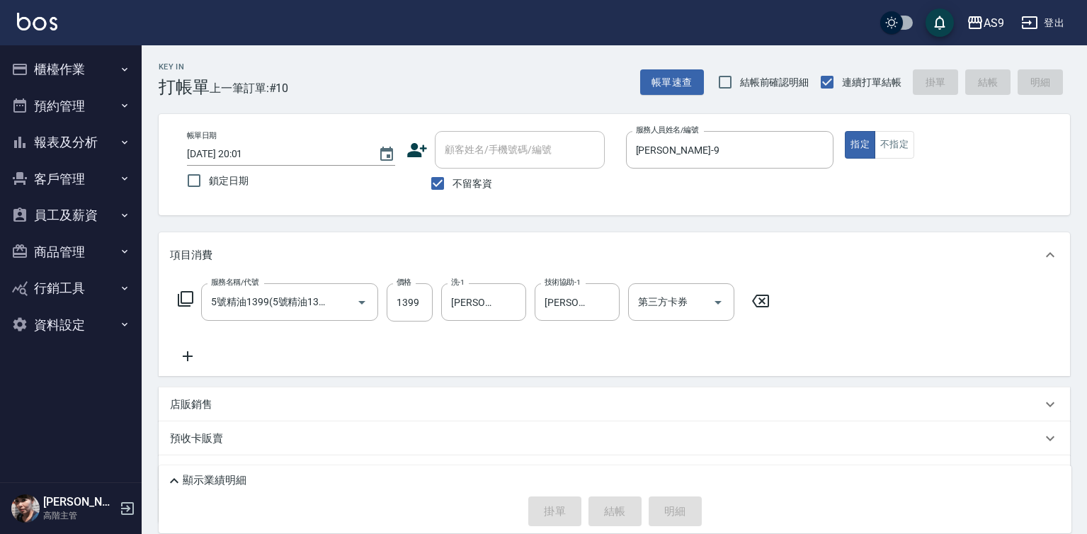
type input "2025/09/15 20:02"
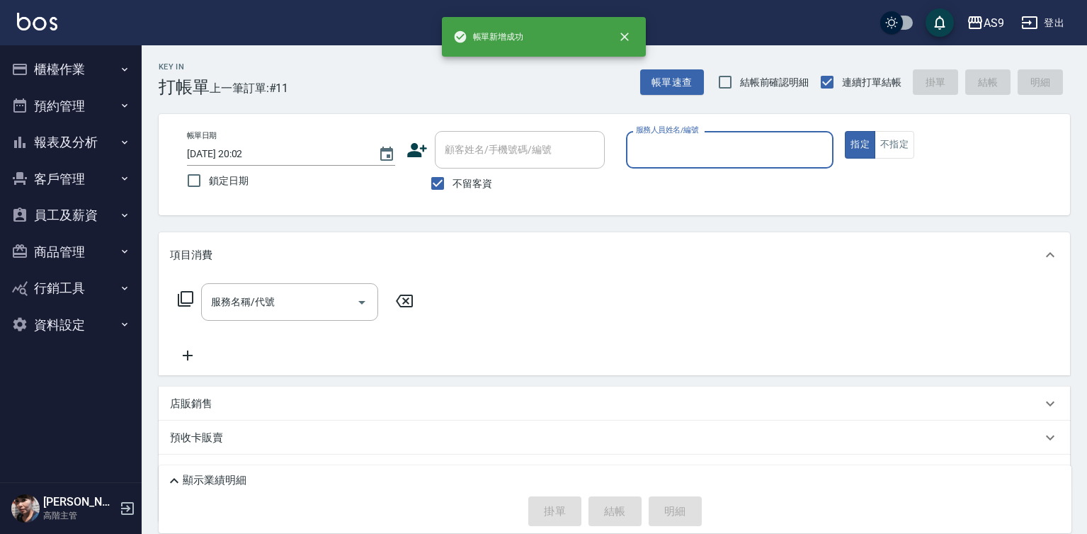
drag, startPoint x: 660, startPoint y: 147, endPoint x: 661, endPoint y: 161, distance: 14.9
click at [661, 156] on input "服務人員姓名/編號" at bounding box center [729, 149] width 195 height 25
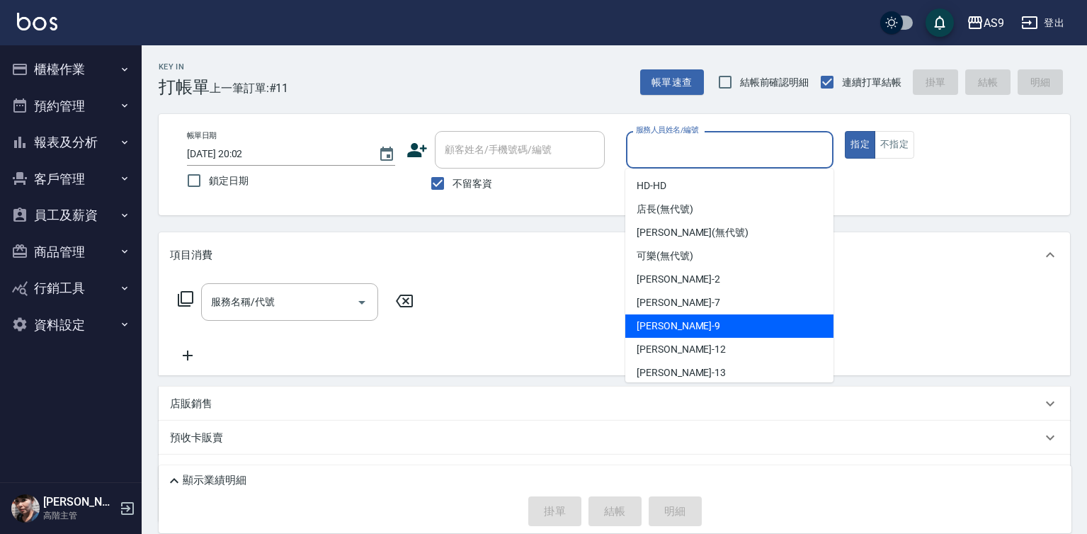
click at [679, 328] on div "葉美鈴 -9" at bounding box center [729, 325] width 208 height 23
type input "[PERSON_NAME]-9"
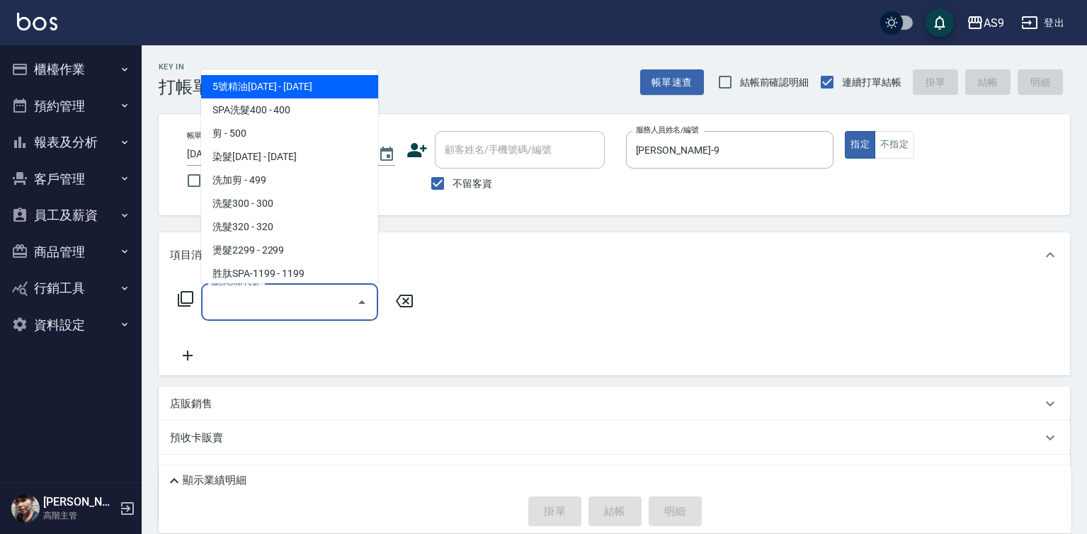
click at [280, 306] on input "服務名稱/代號" at bounding box center [278, 302] width 143 height 25
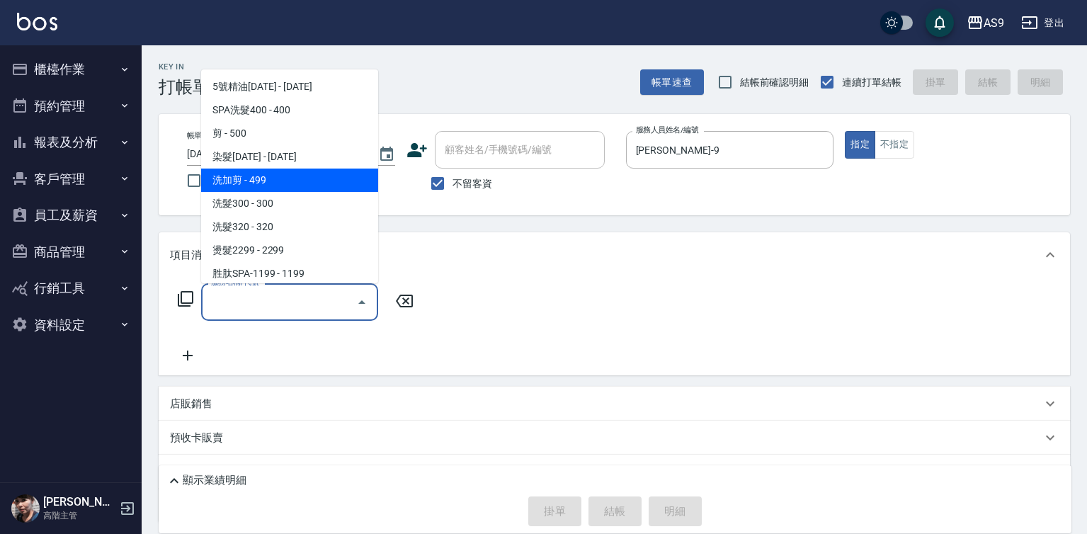
click at [279, 183] on span "洗加剪 - 499" at bounding box center [289, 180] width 177 height 23
type input "洗加剪(洗加剪)"
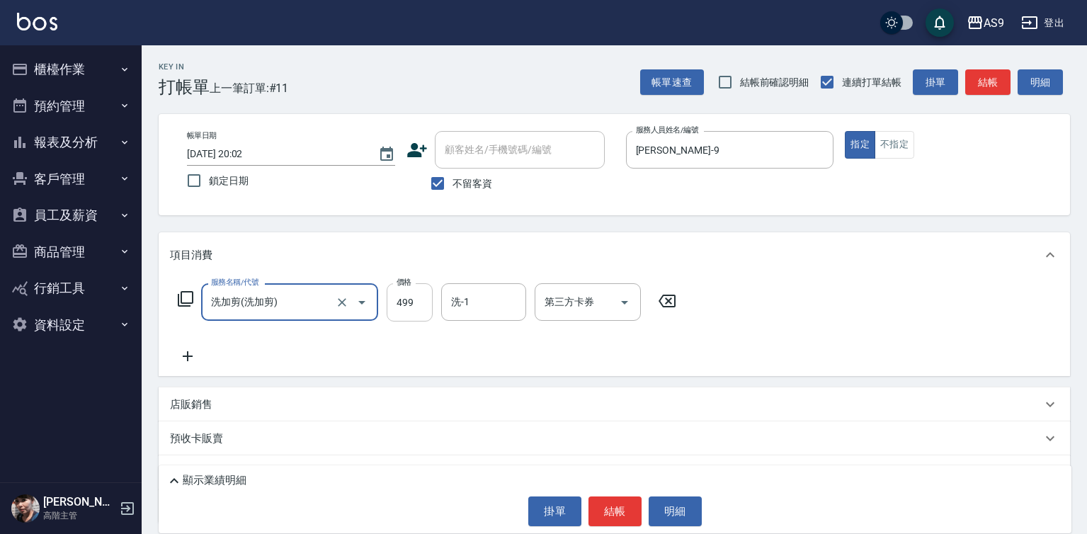
click at [408, 292] on input "499" at bounding box center [410, 302] width 46 height 38
click at [406, 292] on input "499" at bounding box center [410, 302] width 46 height 38
type input "600"
click at [615, 513] on button "結帳" at bounding box center [614, 511] width 53 height 30
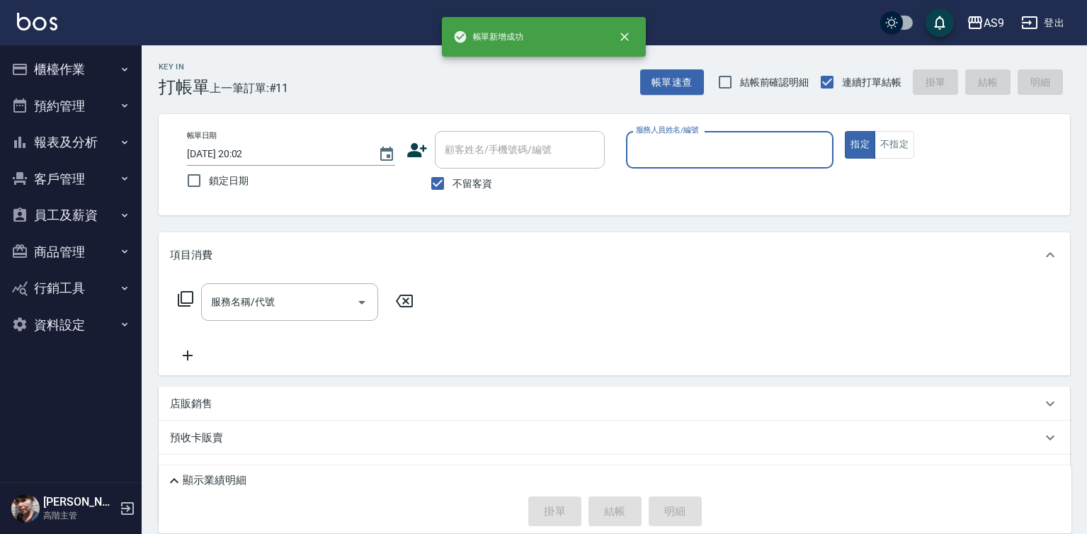
click at [683, 159] on input "服務人員姓名/編號" at bounding box center [729, 149] width 195 height 25
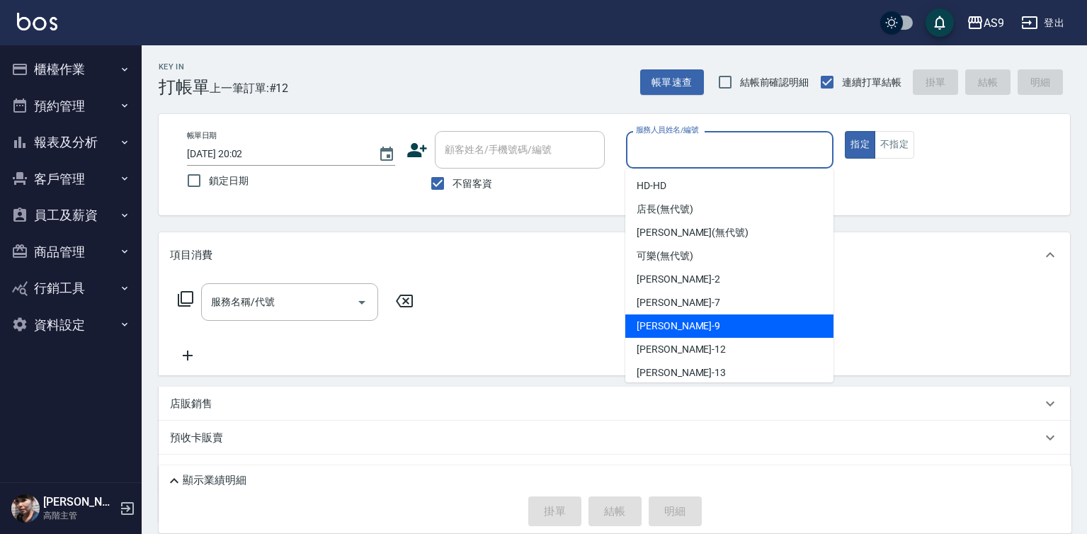
click at [676, 331] on div "葉美鈴 -9" at bounding box center [729, 325] width 208 height 23
type input "[PERSON_NAME]-9"
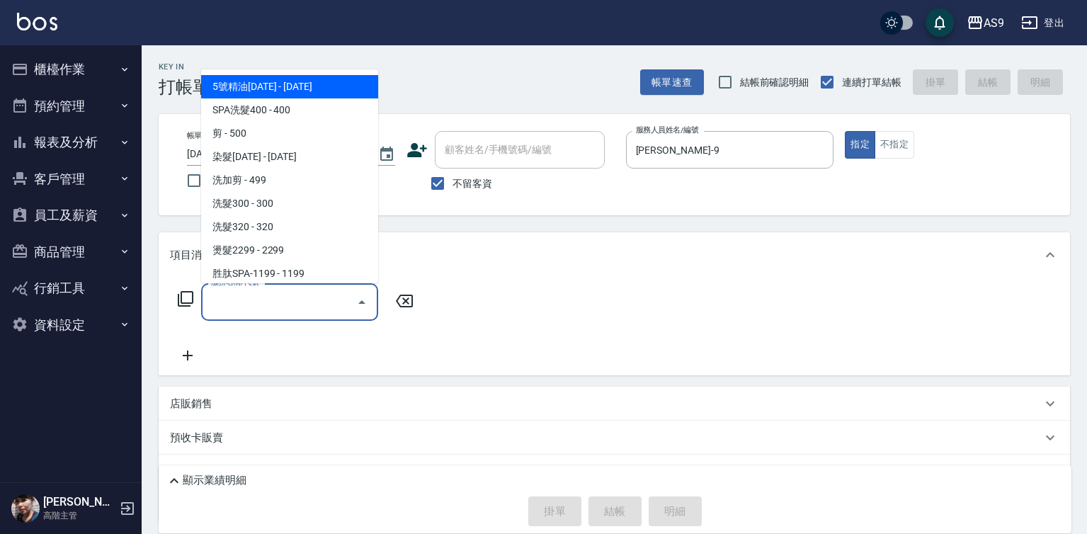
click at [268, 296] on input "服務名稱/代號" at bounding box center [278, 302] width 143 height 25
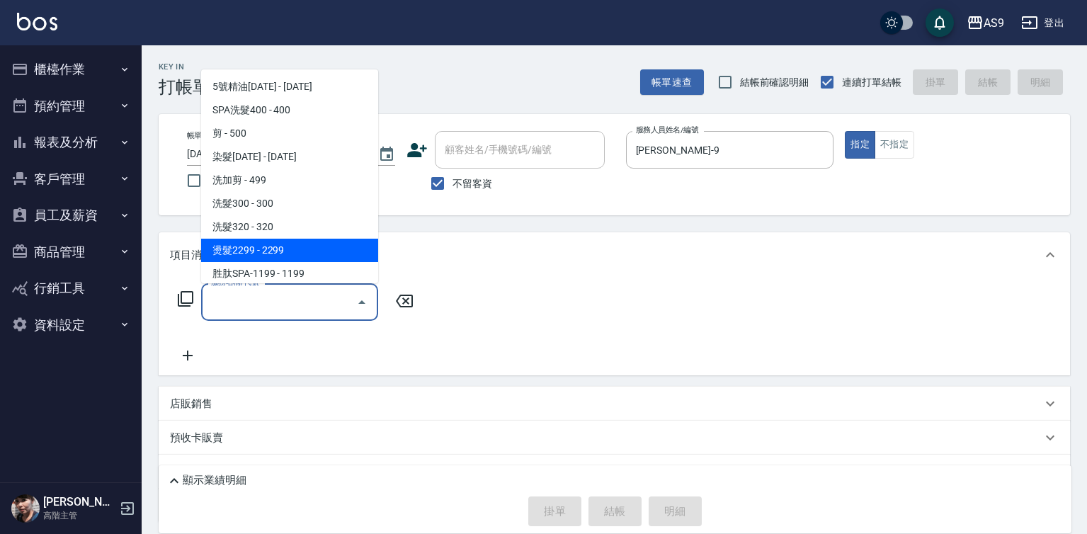
click at [276, 251] on span "燙髮2299 - 2299" at bounding box center [289, 250] width 177 height 23
type input "燙髮2299(燙2299)"
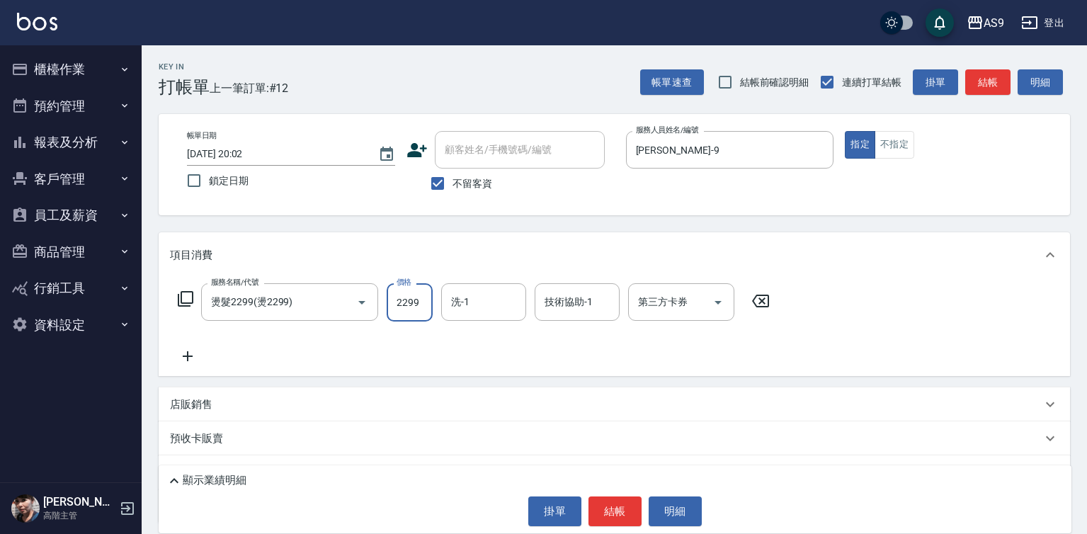
click at [404, 305] on input "2299" at bounding box center [410, 302] width 46 height 38
type input "3000"
click at [494, 307] on input "洗-1" at bounding box center [484, 302] width 72 height 25
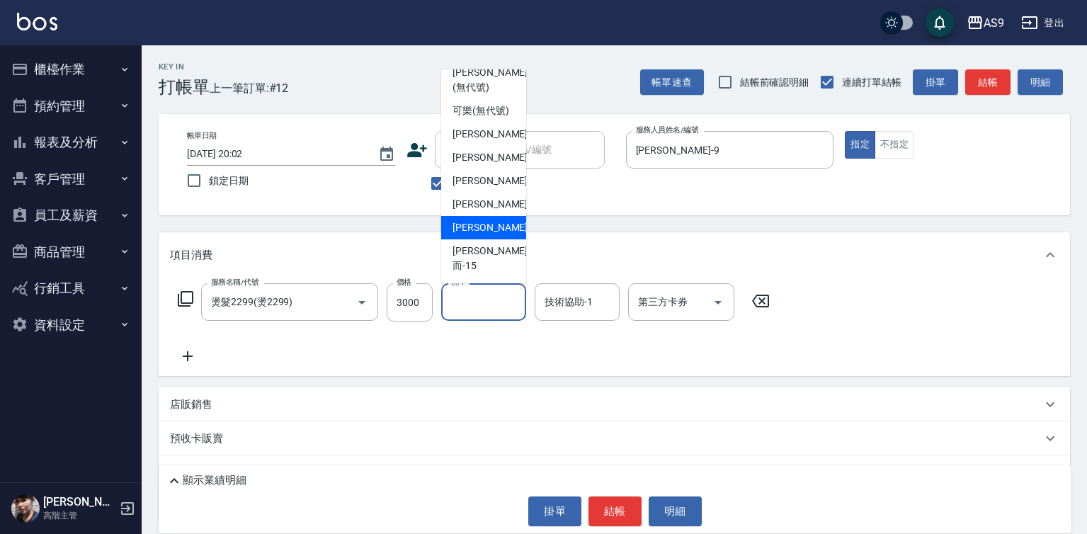
click at [477, 235] on span "林葦葦 -13" at bounding box center [496, 227] width 89 height 15
type input "[PERSON_NAME]-13"
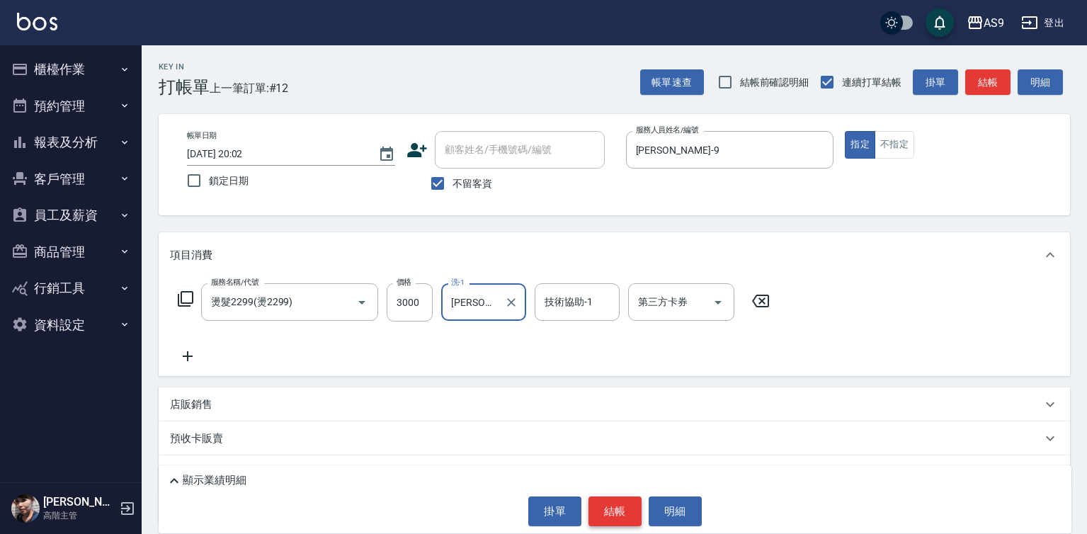
click at [598, 504] on button "結帳" at bounding box center [614, 511] width 53 height 30
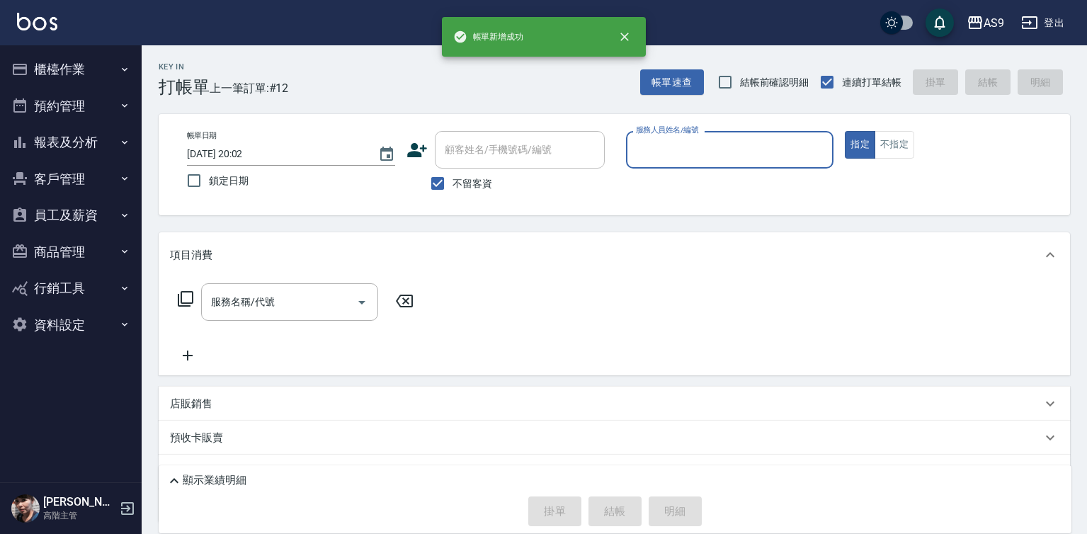
click at [683, 148] on input "服務人員姓名/編號" at bounding box center [729, 149] width 195 height 25
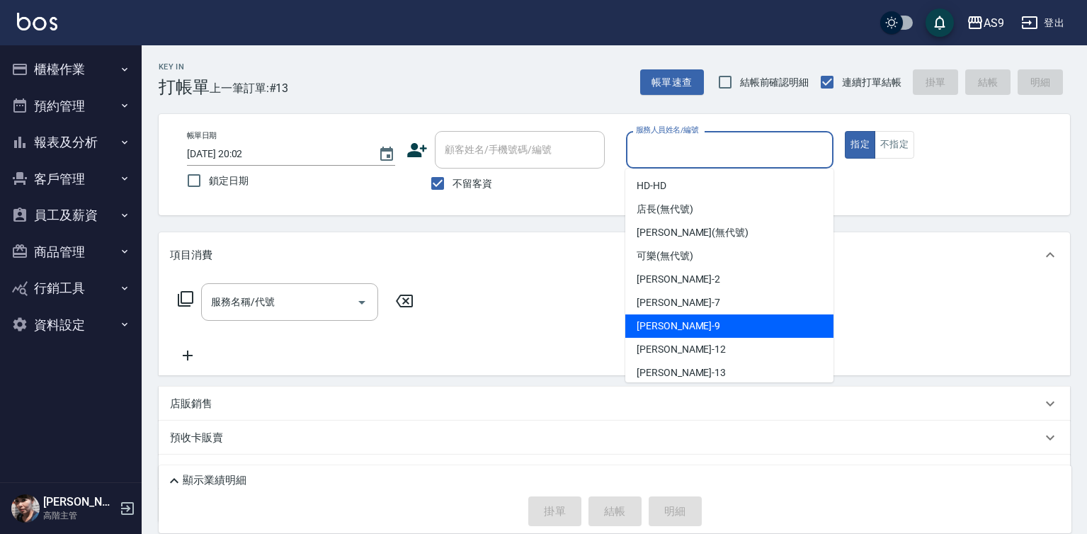
click at [670, 334] on div "葉美鈴 -9" at bounding box center [729, 325] width 208 height 23
type input "[PERSON_NAME]-9"
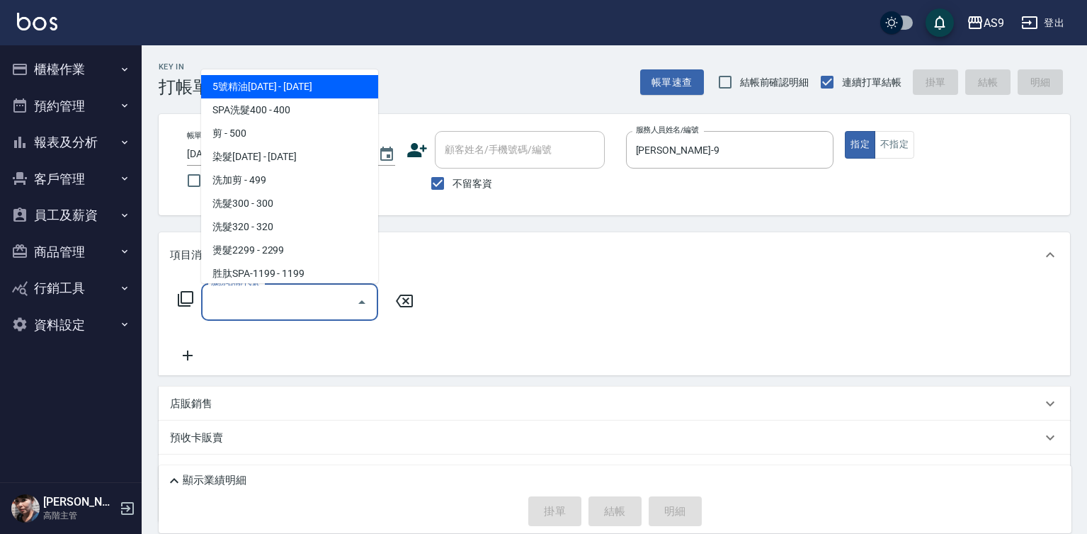
click at [268, 304] on input "服務名稱/代號" at bounding box center [278, 302] width 143 height 25
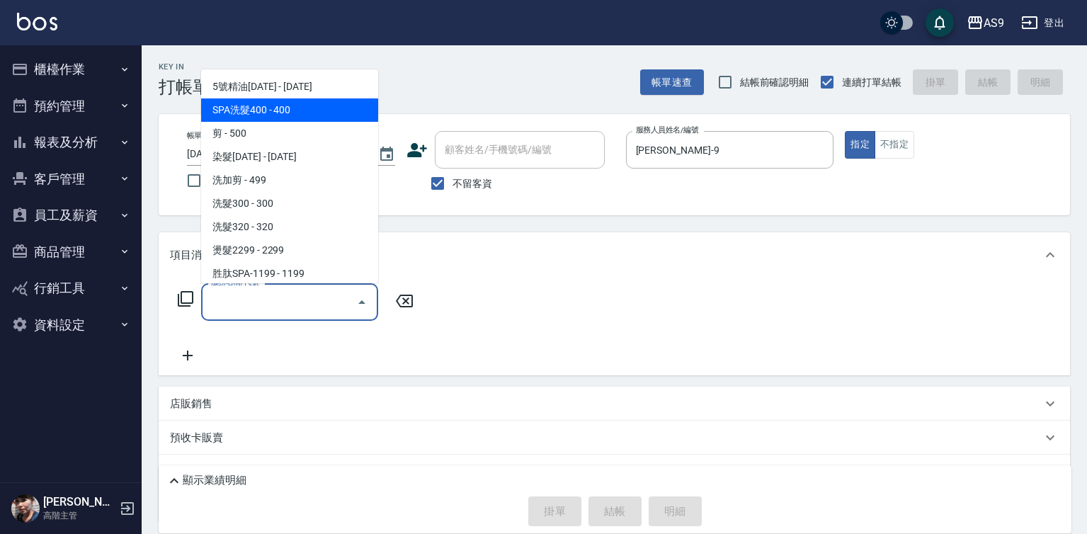
click at [295, 110] on span "SPA洗髮400 - 400" at bounding box center [289, 109] width 177 height 23
type input "SPA洗髮400(SPA洗髮400)"
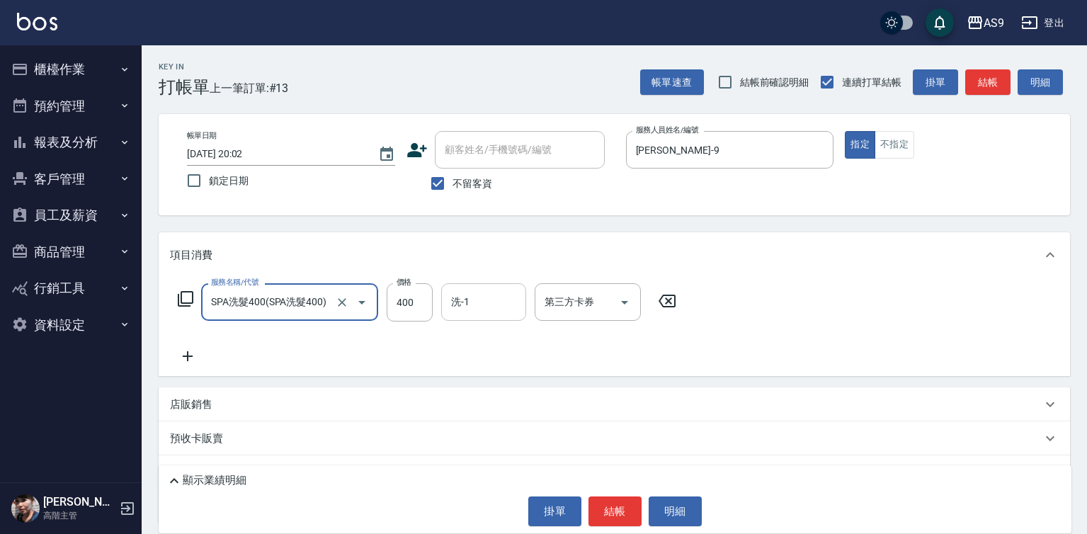
click at [506, 310] on input "洗-1" at bounding box center [484, 302] width 72 height 25
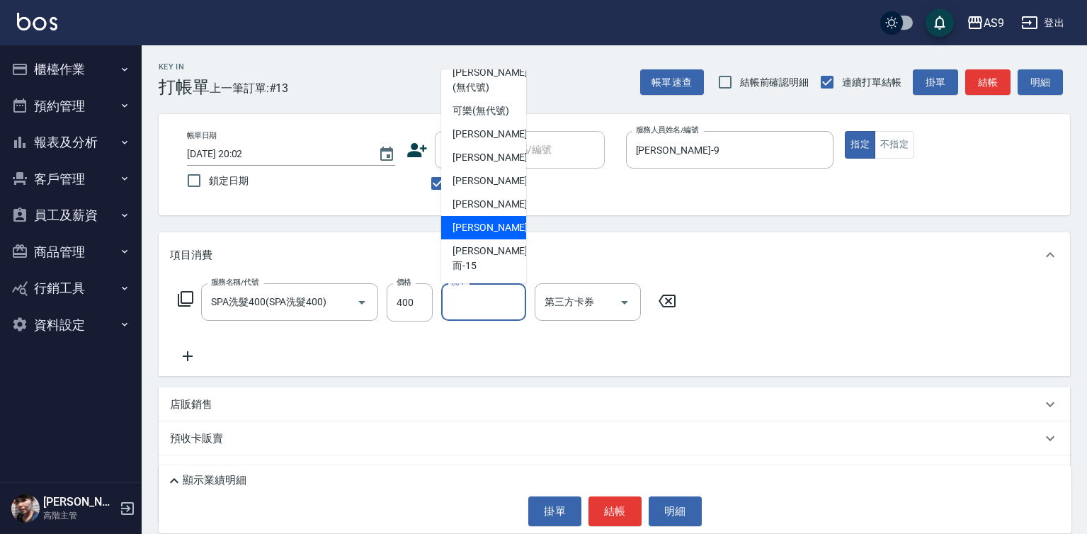
click at [489, 235] on span "林葦葦 -13" at bounding box center [496, 227] width 89 height 15
type input "[PERSON_NAME]-13"
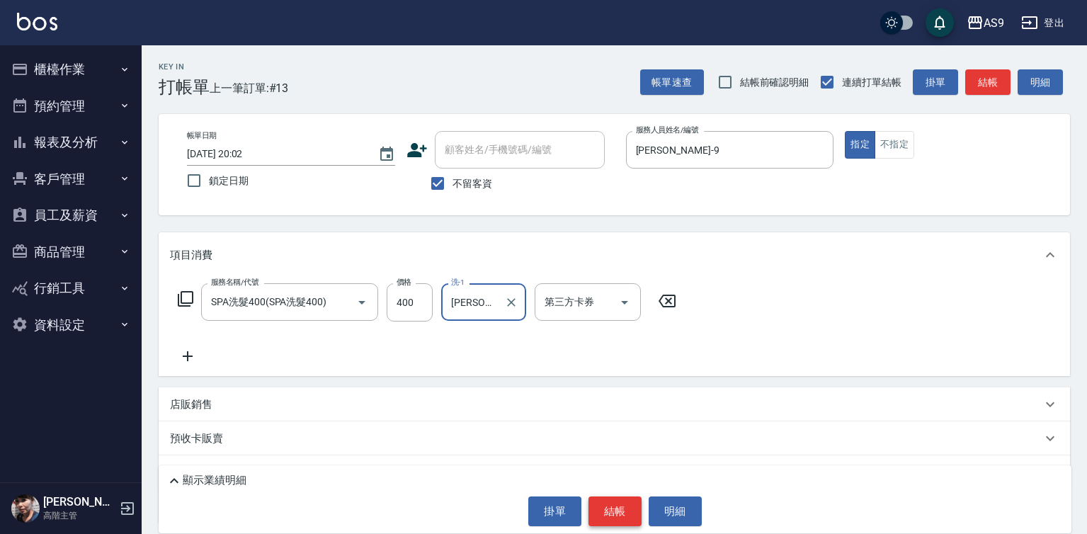
click at [611, 511] on button "結帳" at bounding box center [614, 511] width 53 height 30
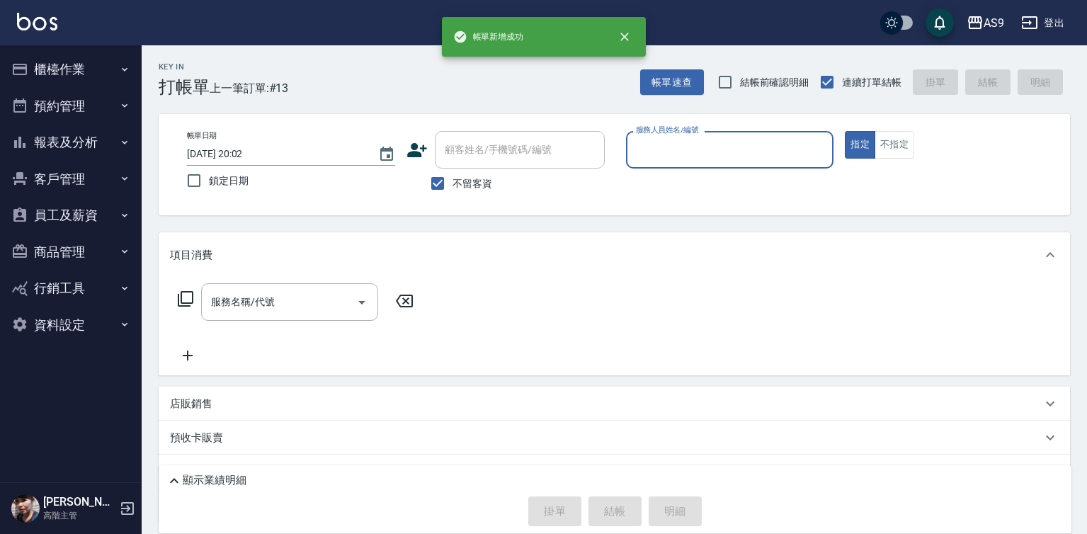
click at [677, 147] on input "服務人員姓名/編號" at bounding box center [729, 149] width 195 height 25
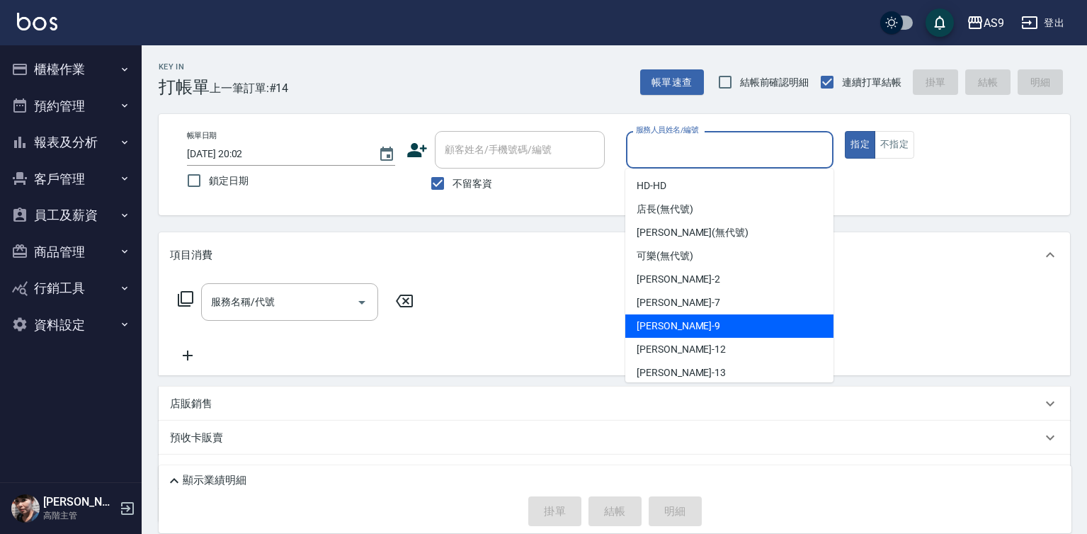
click at [695, 326] on div "葉美鈴 -9" at bounding box center [729, 325] width 208 height 23
type input "[PERSON_NAME]-9"
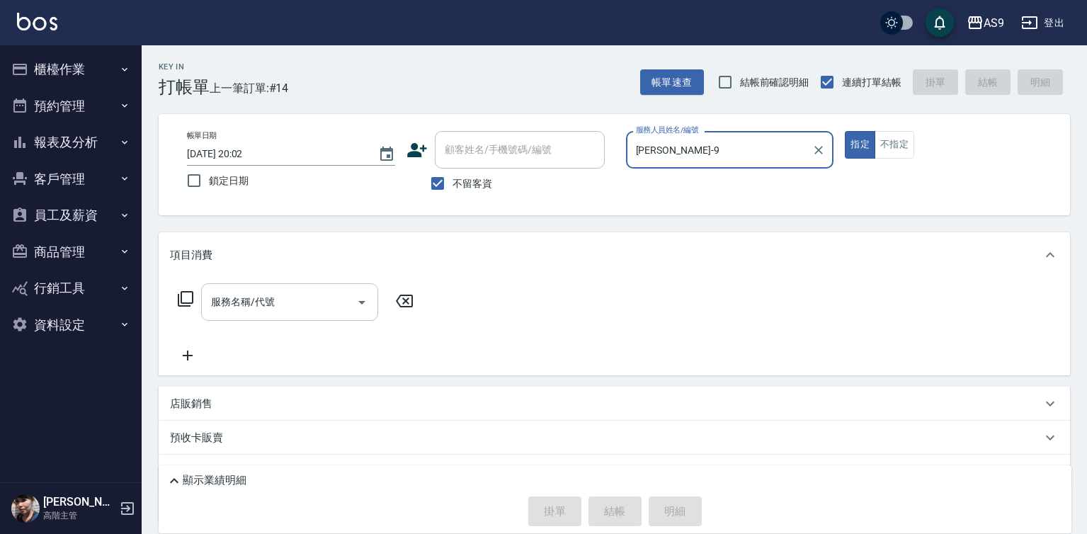
click at [297, 303] on input "服務名稱/代號" at bounding box center [278, 302] width 143 height 25
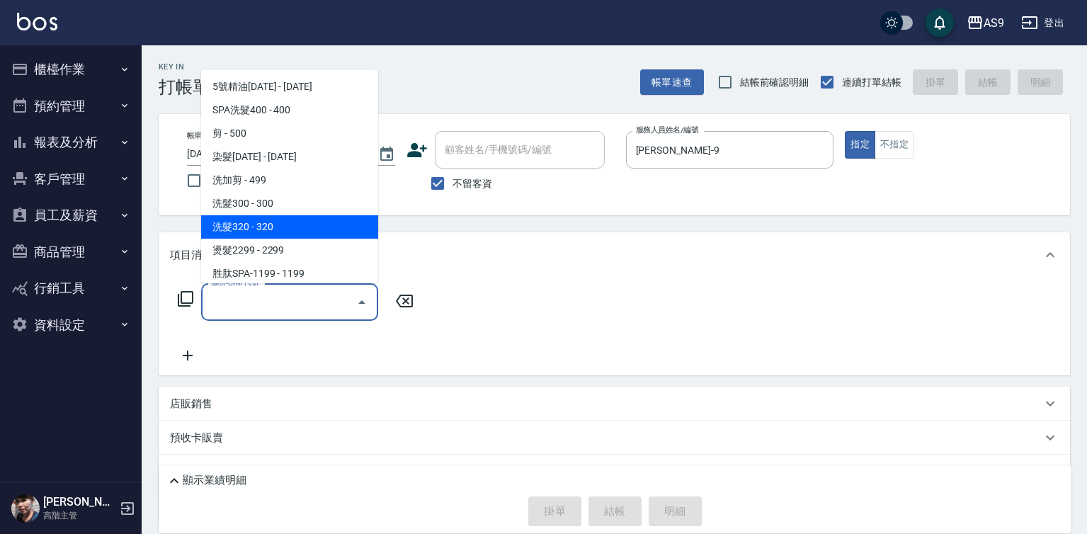
click at [278, 227] on span "洗髮320 - 320" at bounding box center [289, 226] width 177 height 23
type input "洗髮320(洗髮320)"
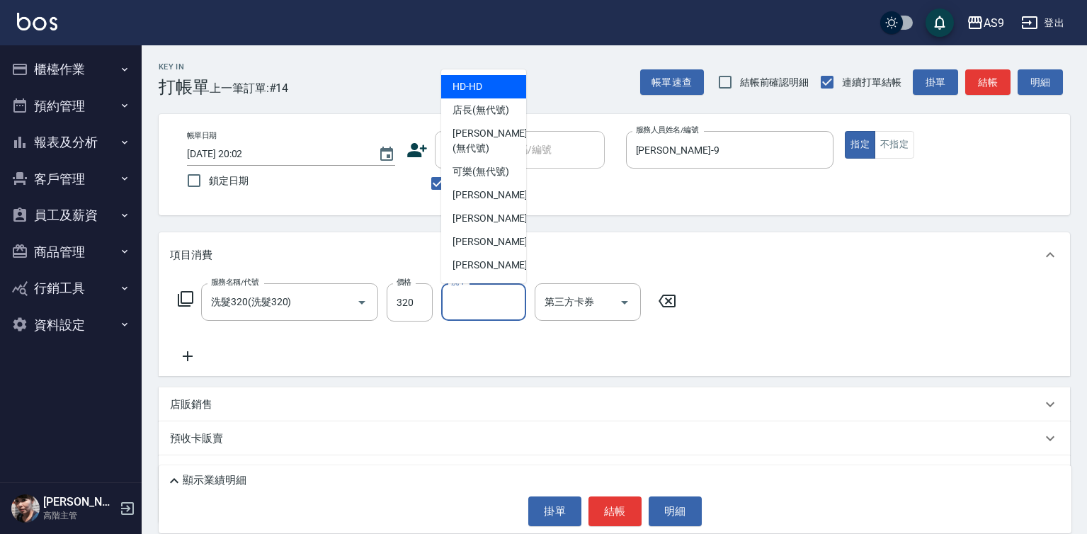
click at [480, 307] on input "洗-1" at bounding box center [484, 302] width 72 height 25
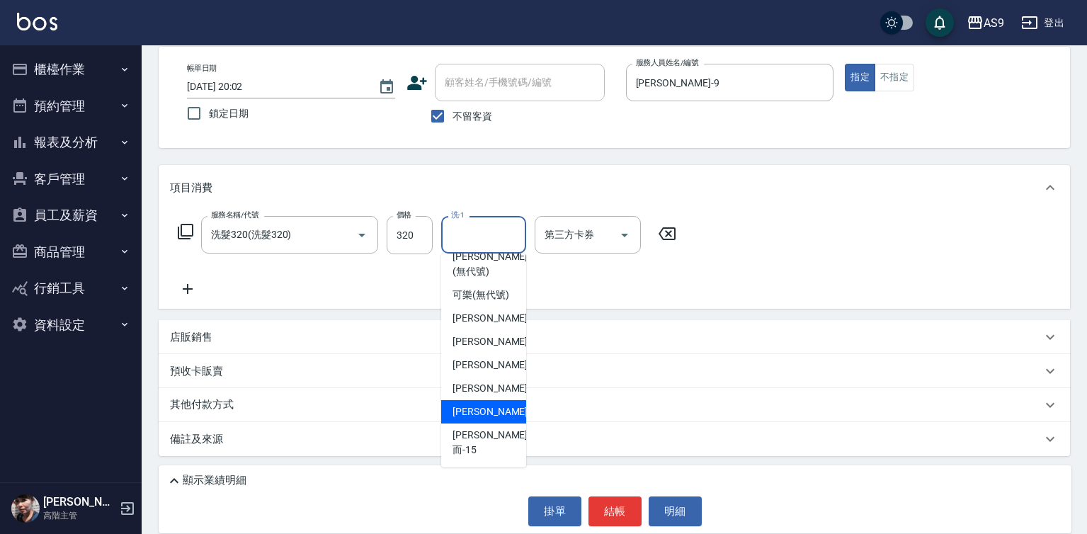
click at [490, 415] on div "林葦葦 -13" at bounding box center [483, 411] width 85 height 23
type input "[PERSON_NAME]-13"
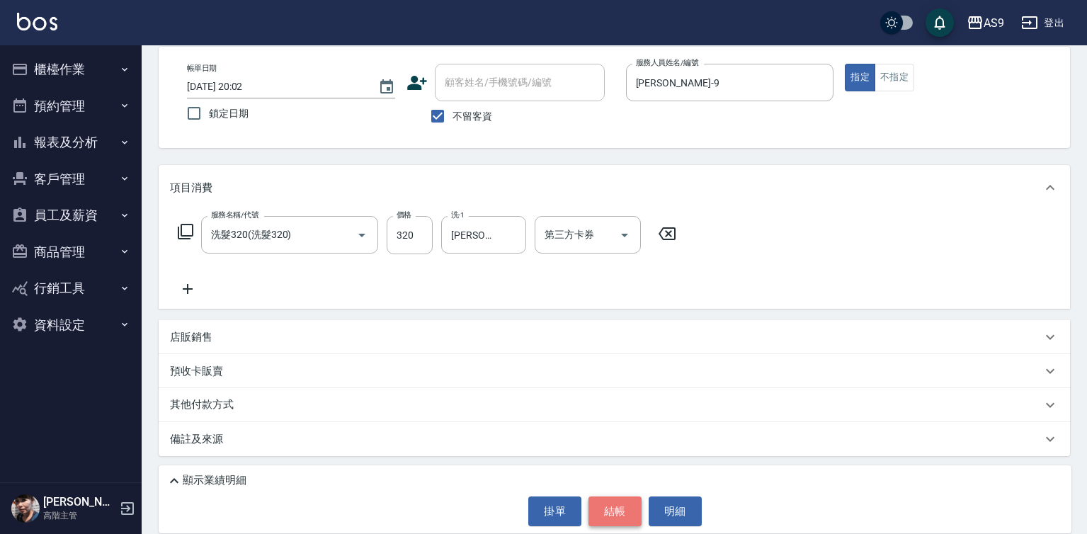
click at [614, 518] on button "結帳" at bounding box center [614, 511] width 53 height 30
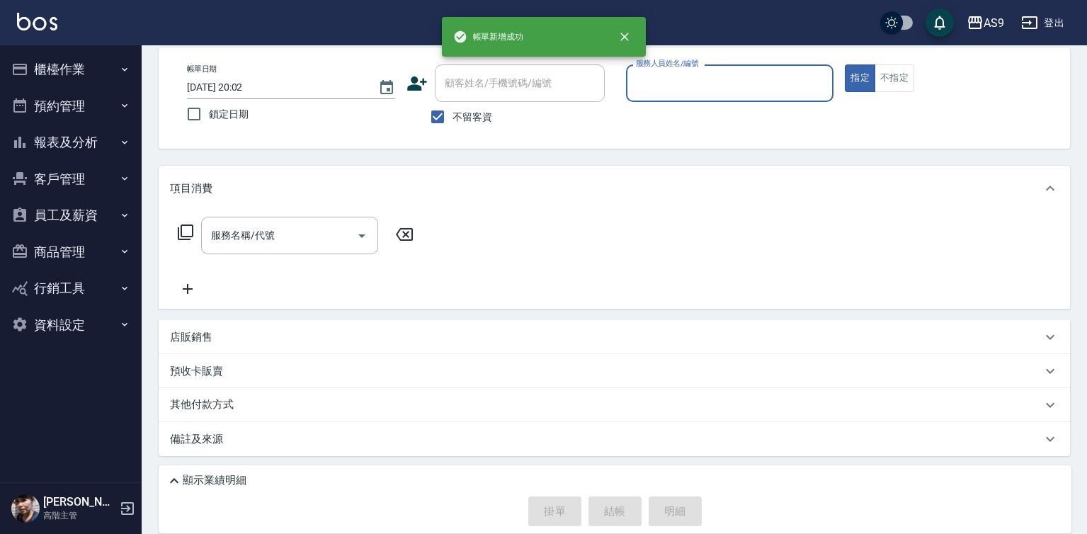
scroll to position [67, 0]
click at [663, 76] on input "服務人員姓名/編號" at bounding box center [729, 83] width 195 height 25
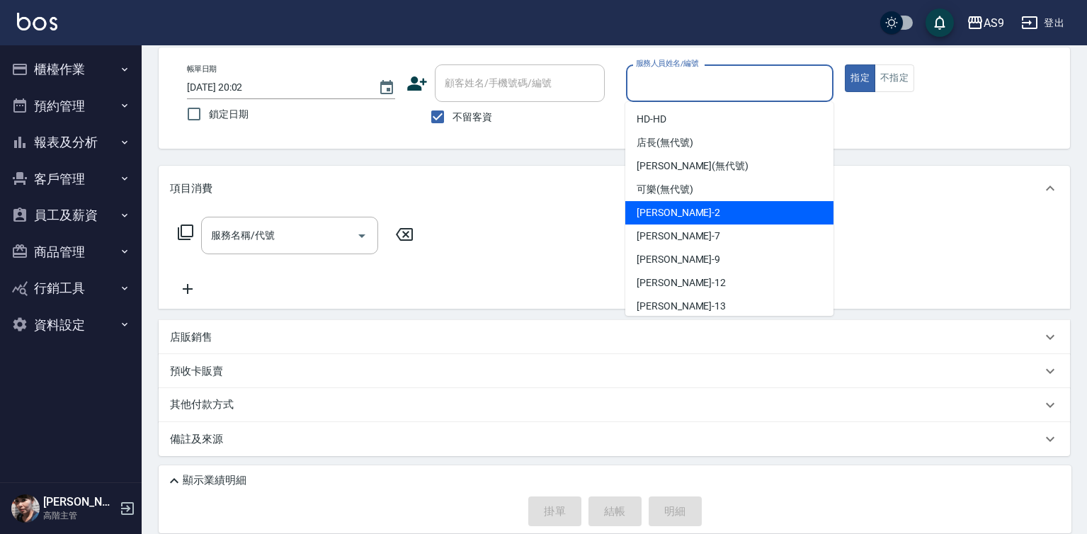
click at [690, 208] on span "Wendy怡蘭 -2" at bounding box center [679, 212] width 84 height 15
type input "Wendy怡蘭-2"
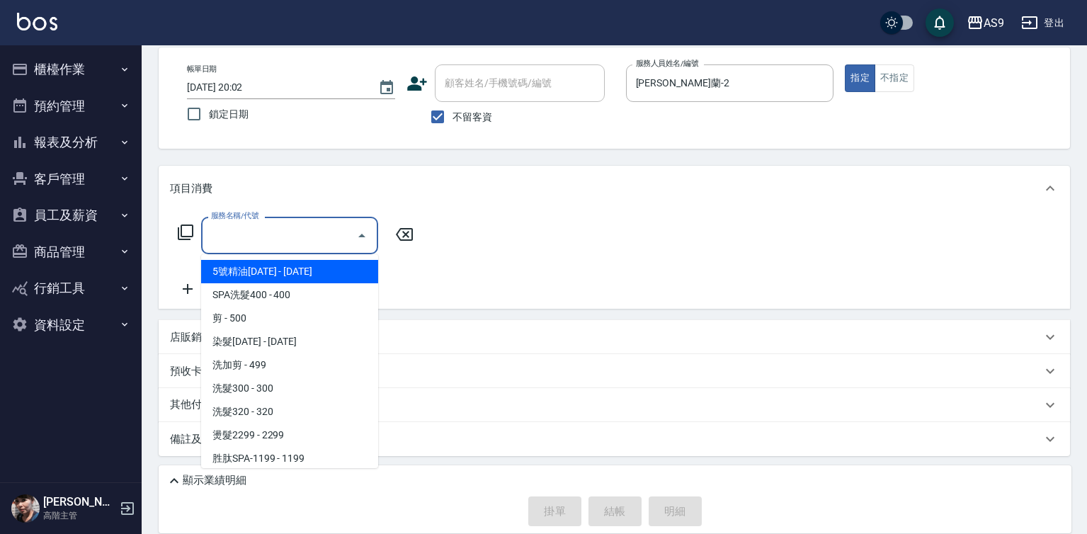
click at [320, 233] on input "服務名稱/代號" at bounding box center [278, 235] width 143 height 25
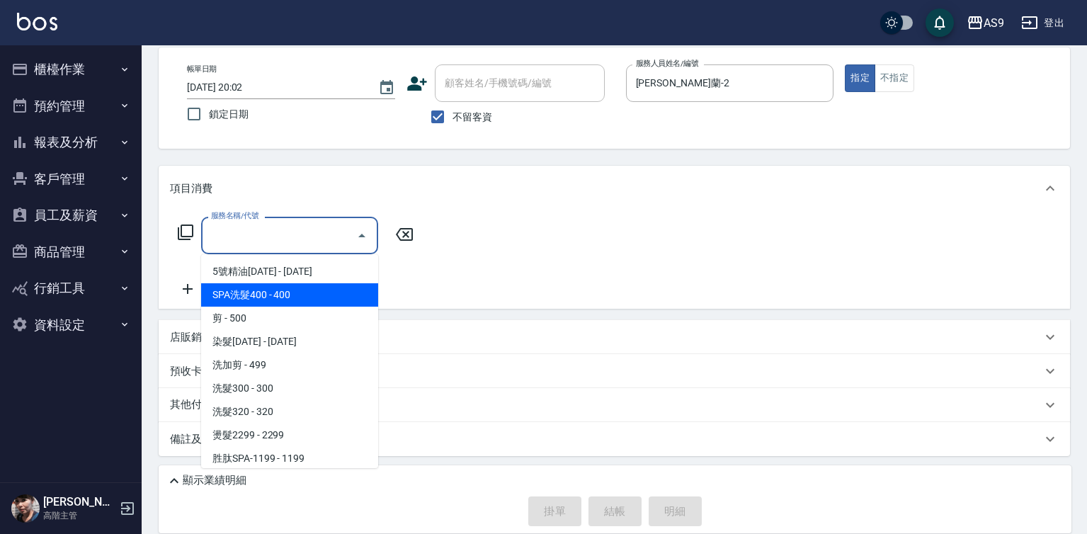
click at [276, 292] on span "SPA洗髮400 - 400" at bounding box center [289, 294] width 177 height 23
type input "SPA洗髮400(SPA洗髮400)"
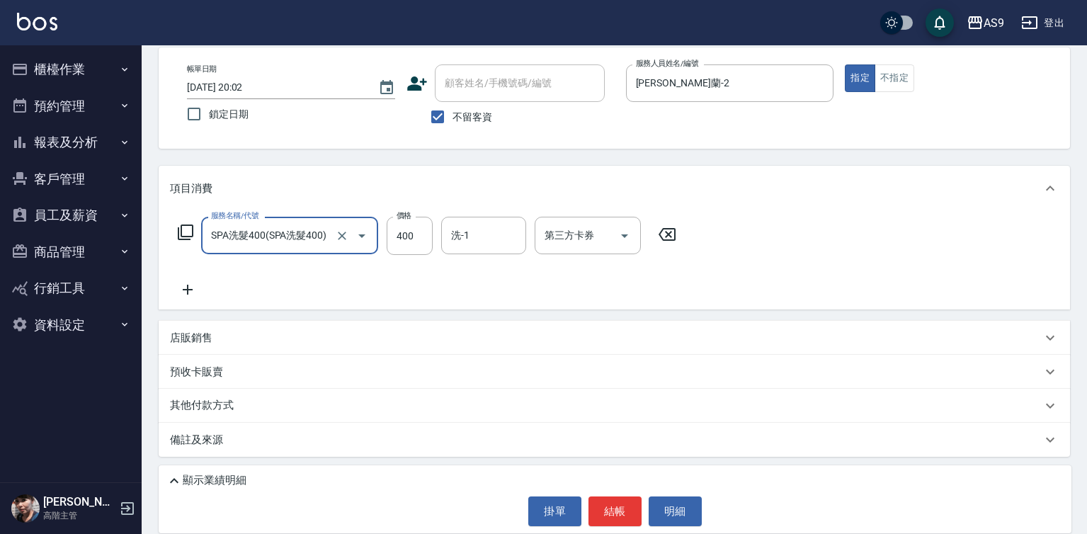
click at [190, 285] on icon at bounding box center [187, 289] width 35 height 17
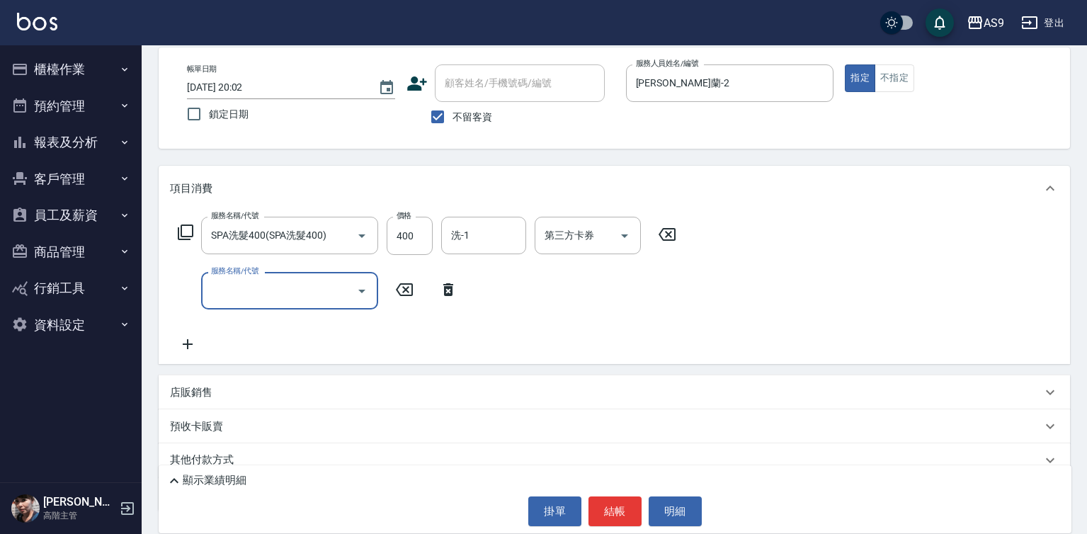
click at [231, 294] on input "服務名稱/代號" at bounding box center [278, 290] width 143 height 25
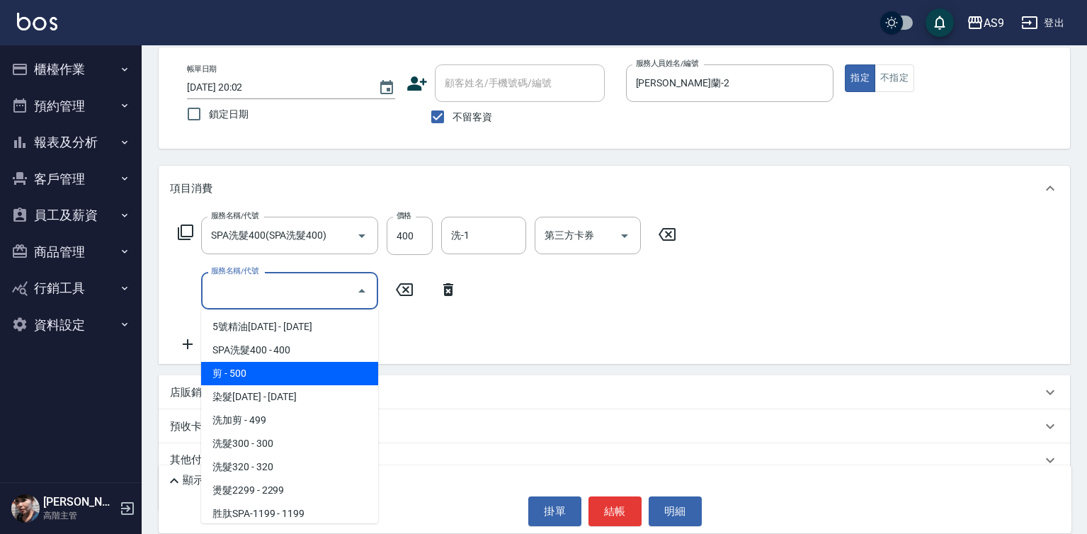
click at [258, 372] on span "剪 - 500" at bounding box center [289, 373] width 177 height 23
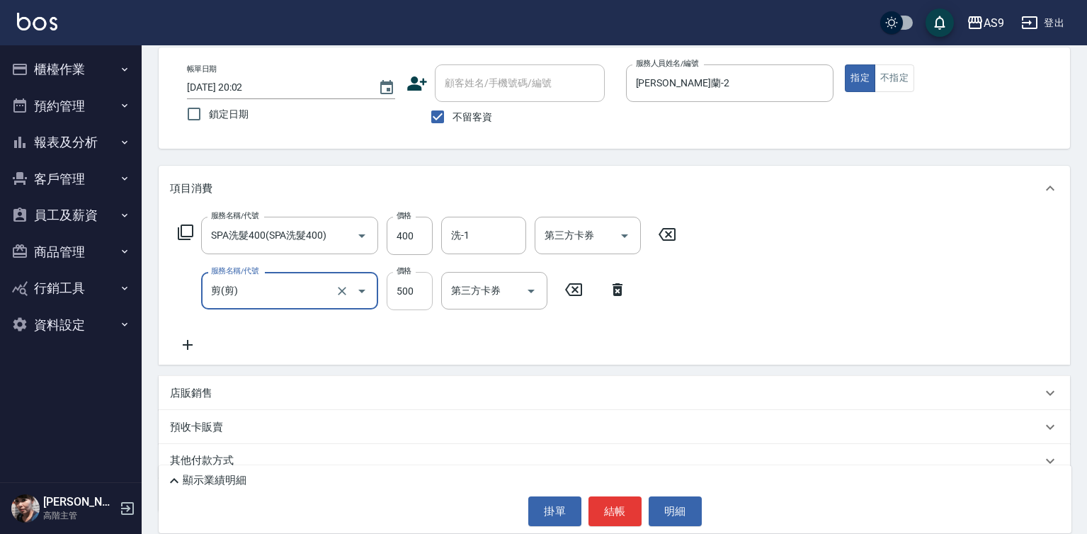
click at [393, 296] on input "500" at bounding box center [410, 291] width 46 height 38
type input "剪"
click at [394, 296] on input "500" at bounding box center [410, 291] width 46 height 38
click at [410, 294] on input "10500" at bounding box center [410, 291] width 46 height 38
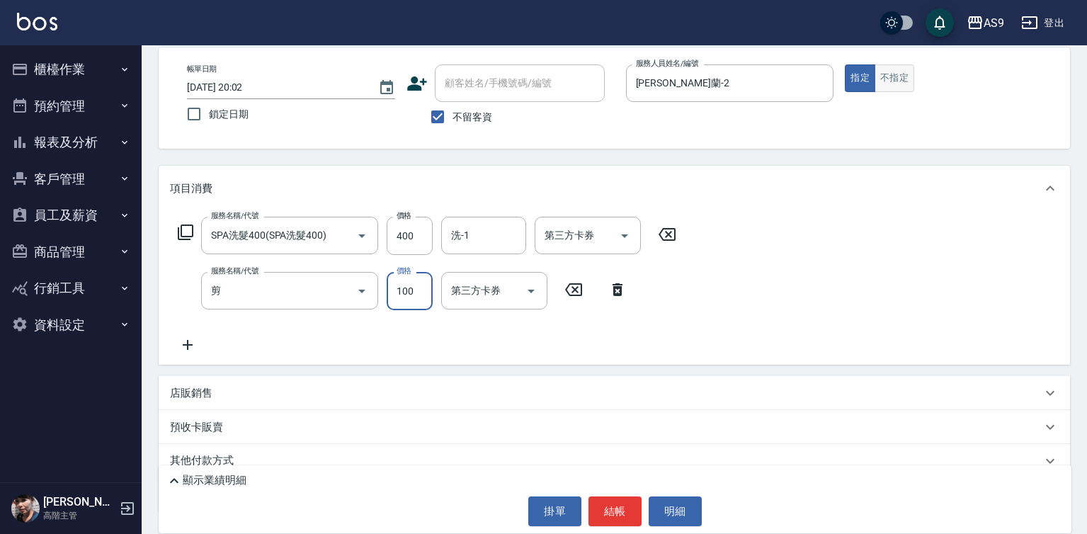
type input "100"
click at [898, 79] on button "不指定" at bounding box center [895, 78] width 40 height 28
click at [636, 508] on button "結帳" at bounding box center [614, 511] width 53 height 30
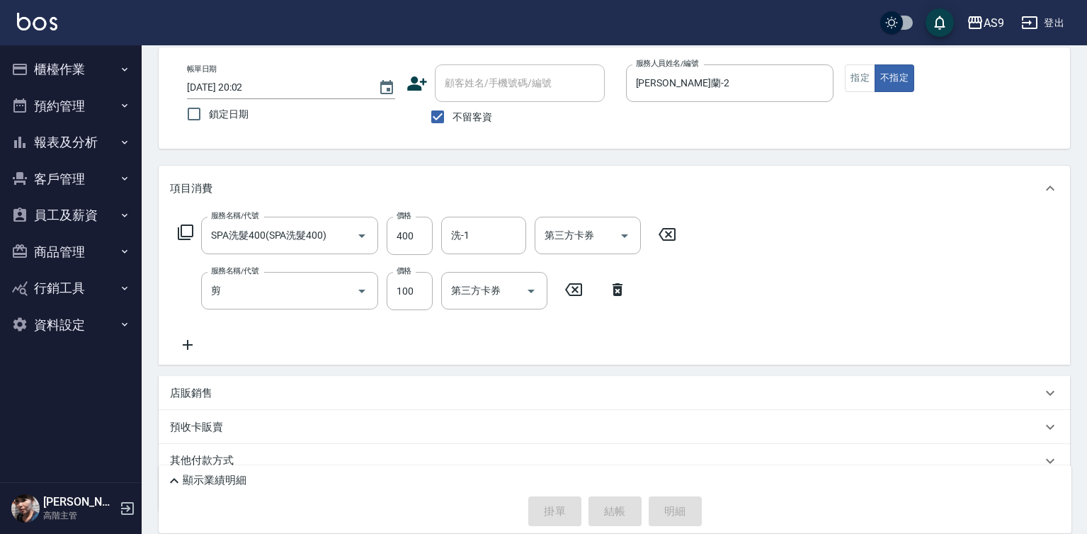
type input "2025/09/15 20:03"
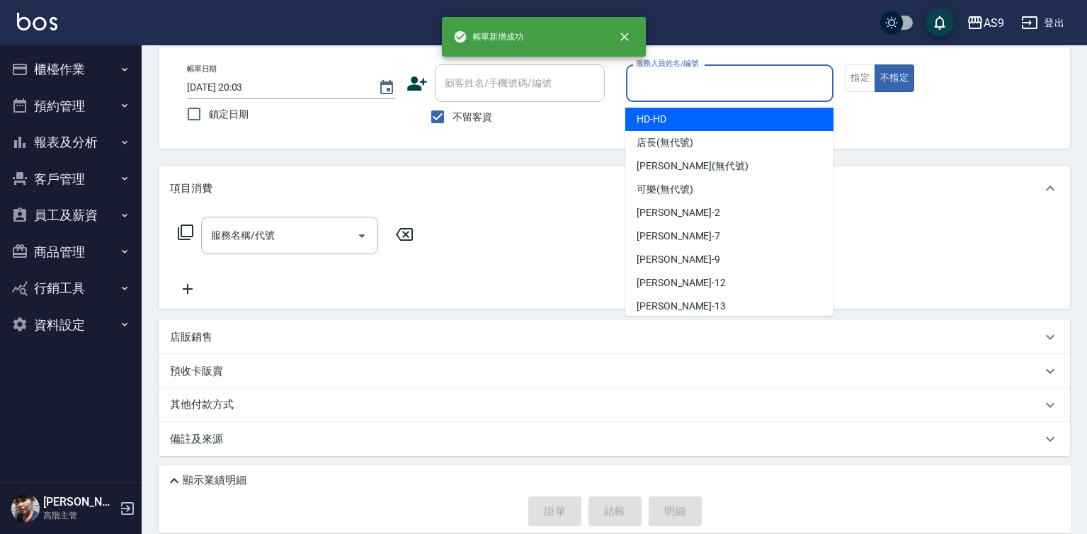
click at [678, 84] on input "服務人員姓名/編號" at bounding box center [729, 83] width 195 height 25
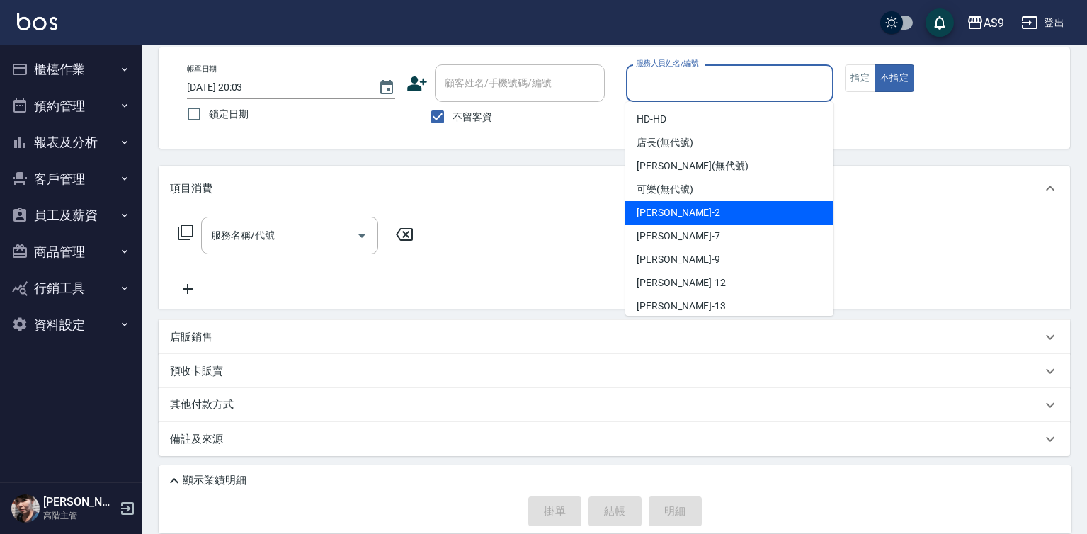
drag, startPoint x: 680, startPoint y: 212, endPoint x: 613, endPoint y: 228, distance: 69.9
click at [680, 211] on span "Wendy怡蘭 -2" at bounding box center [679, 212] width 84 height 15
type input "Wendy怡蘭-2"
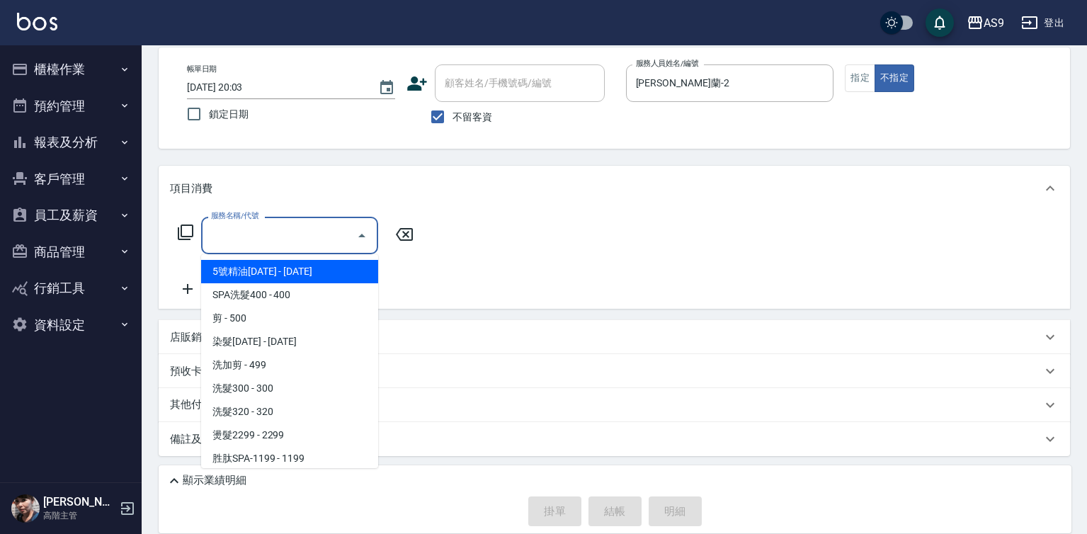
click at [312, 241] on input "服務名稱/代號" at bounding box center [278, 235] width 143 height 25
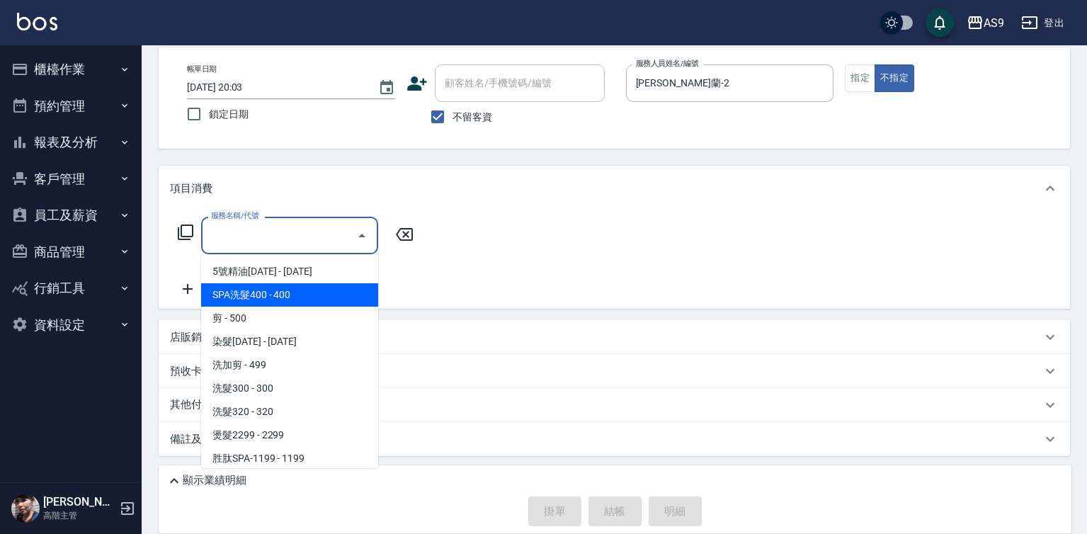
click at [292, 296] on span "SPA洗髮400 - 400" at bounding box center [289, 294] width 177 height 23
type input "SPA洗髮400(SPA洗髮400)"
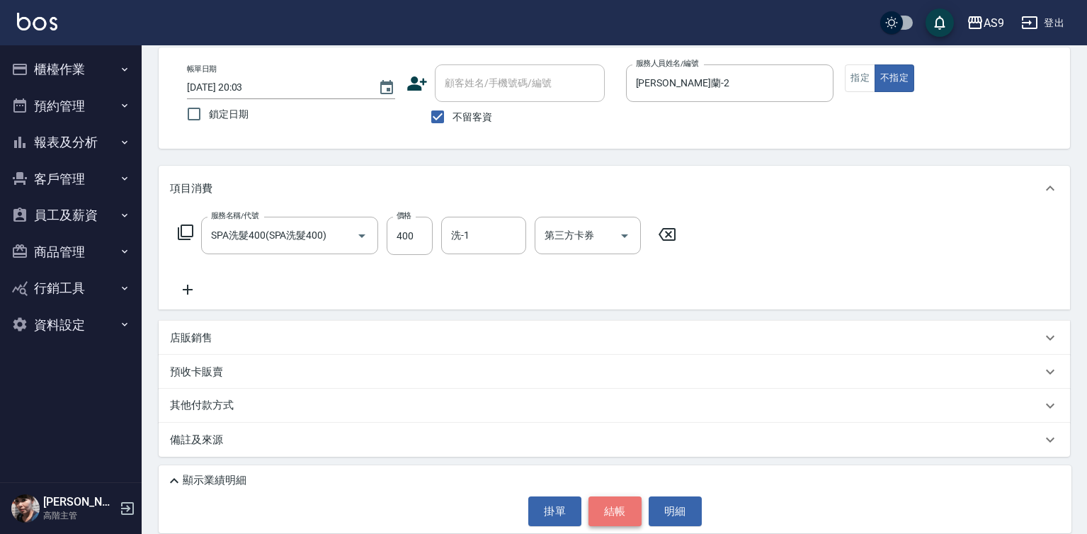
click at [615, 514] on button "結帳" at bounding box center [614, 511] width 53 height 30
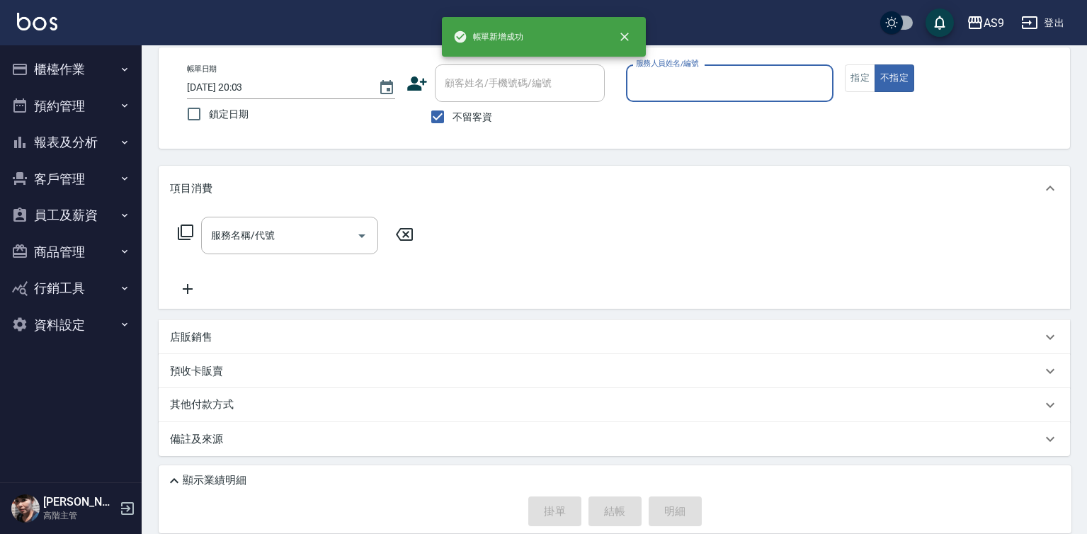
click at [692, 87] on input "服務人員姓名/編號" at bounding box center [729, 83] width 195 height 25
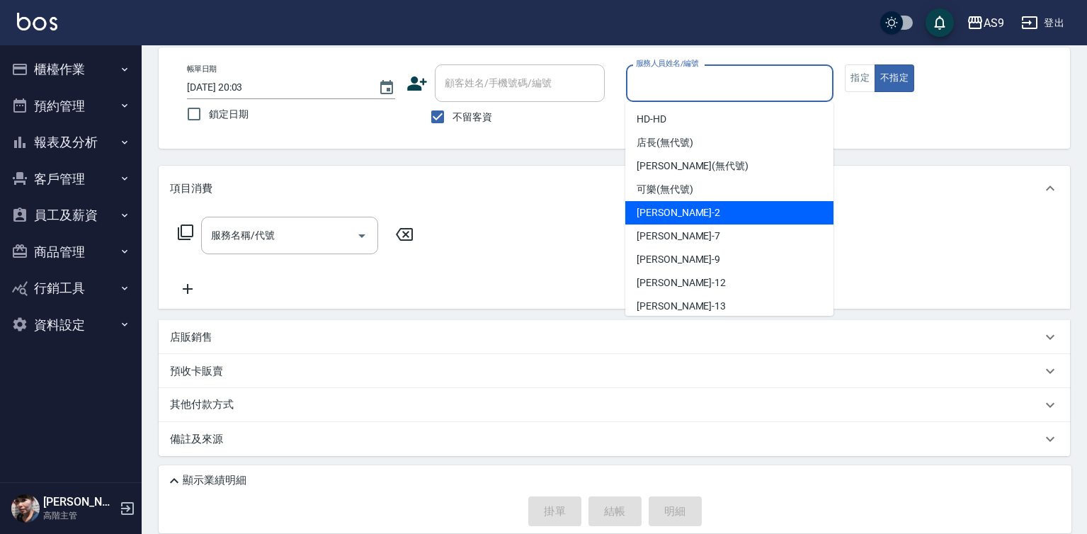
drag, startPoint x: 698, startPoint y: 218, endPoint x: 599, endPoint y: 229, distance: 99.7
click at [698, 221] on div "Wendy怡蘭 -2" at bounding box center [729, 212] width 208 height 23
type input "Wendy怡蘭-2"
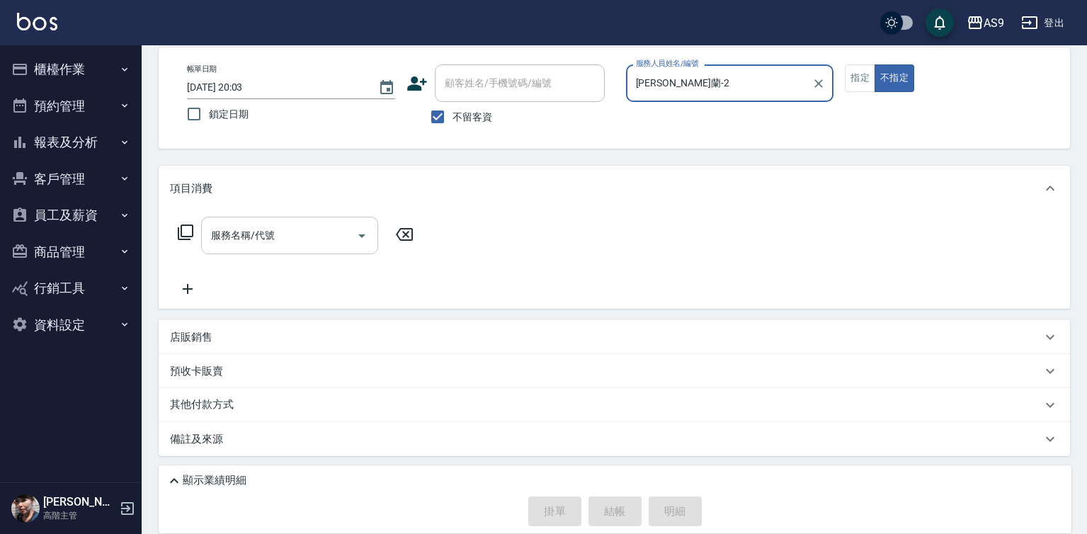
click at [346, 234] on input "服務名稱/代號" at bounding box center [278, 235] width 143 height 25
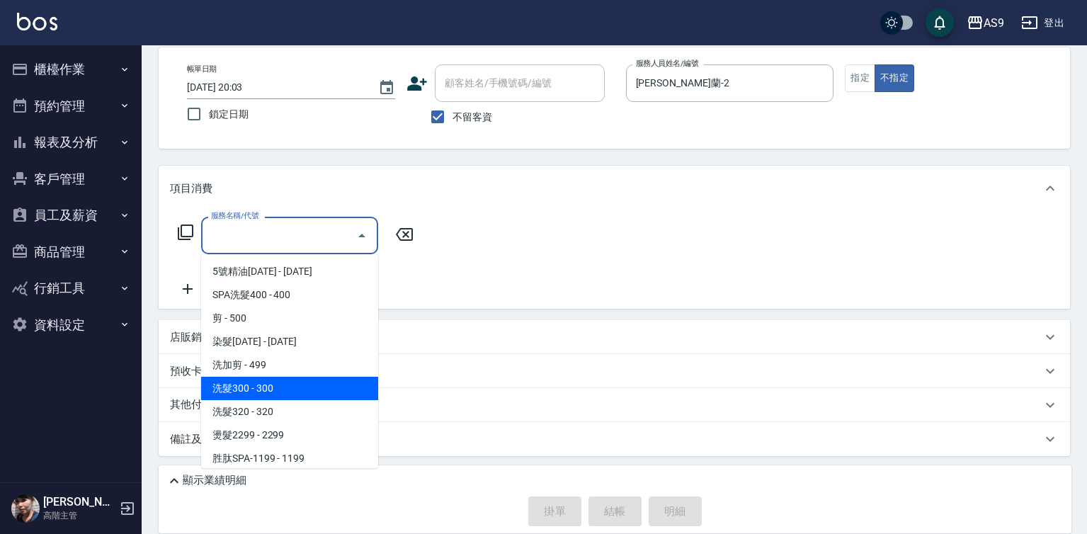
click at [307, 387] on span "洗髮300 - 300" at bounding box center [289, 388] width 177 height 23
type input "洗髮300(洗 髮300)"
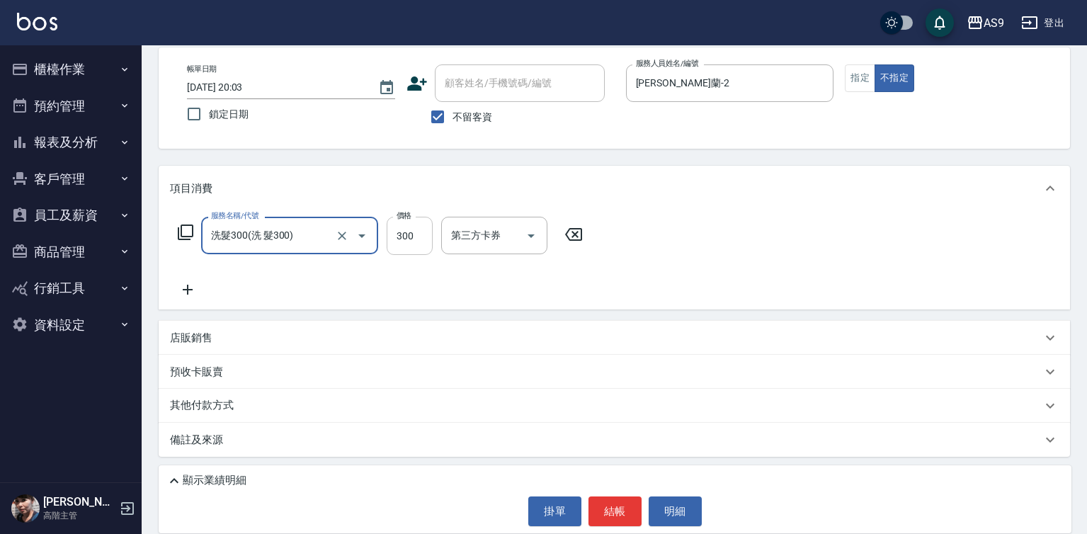
click at [411, 237] on input "300" at bounding box center [410, 236] width 46 height 38
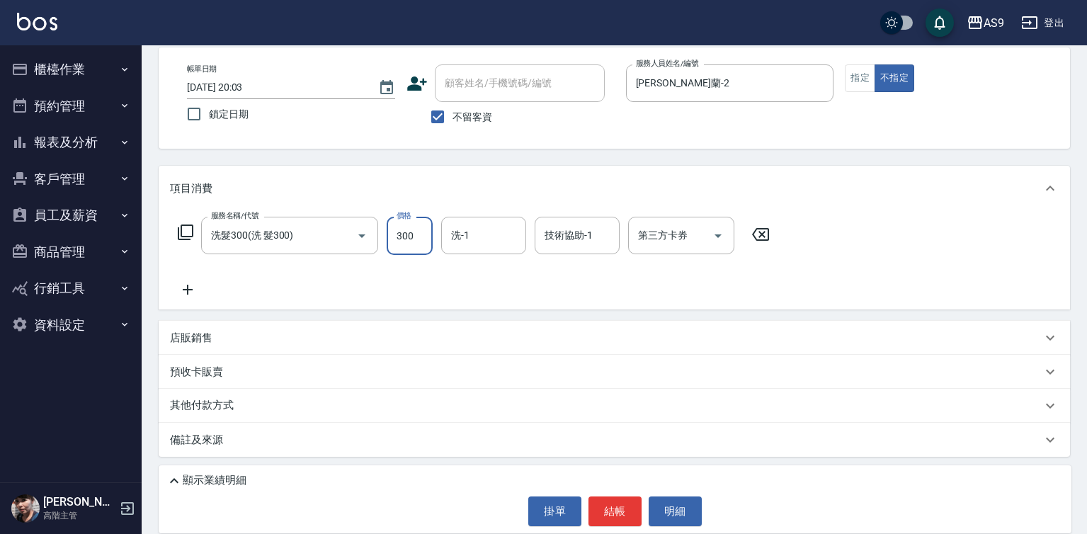
click at [411, 237] on input "300" at bounding box center [410, 236] width 46 height 38
type input "272"
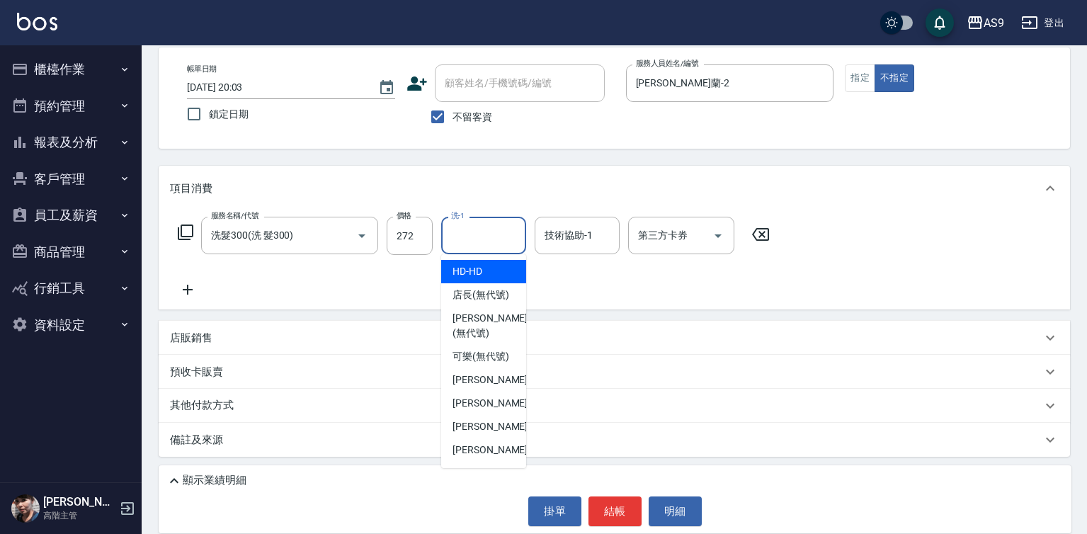
click at [474, 236] on input "洗-1" at bounding box center [484, 235] width 72 height 25
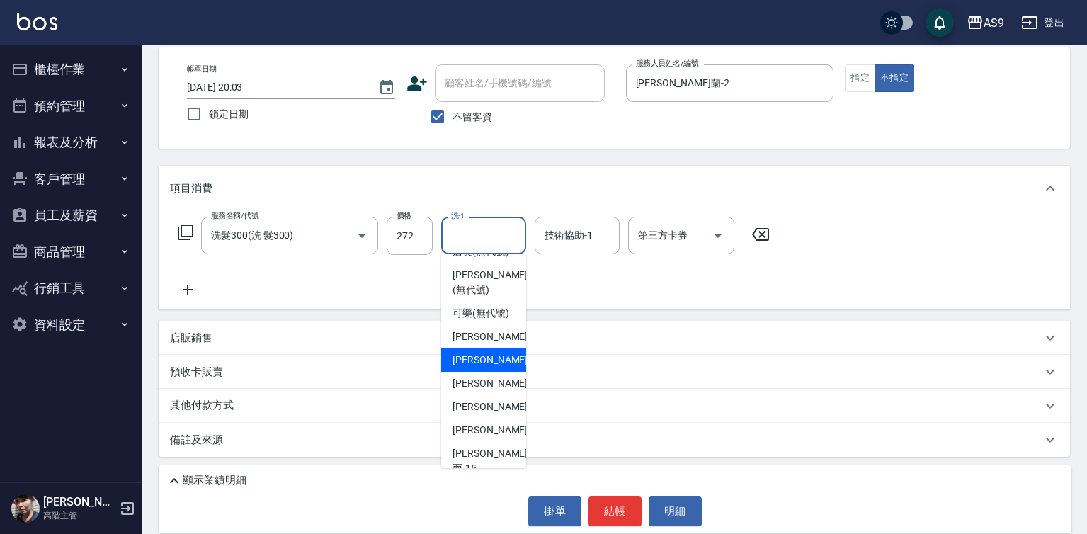
scroll to position [91, 0]
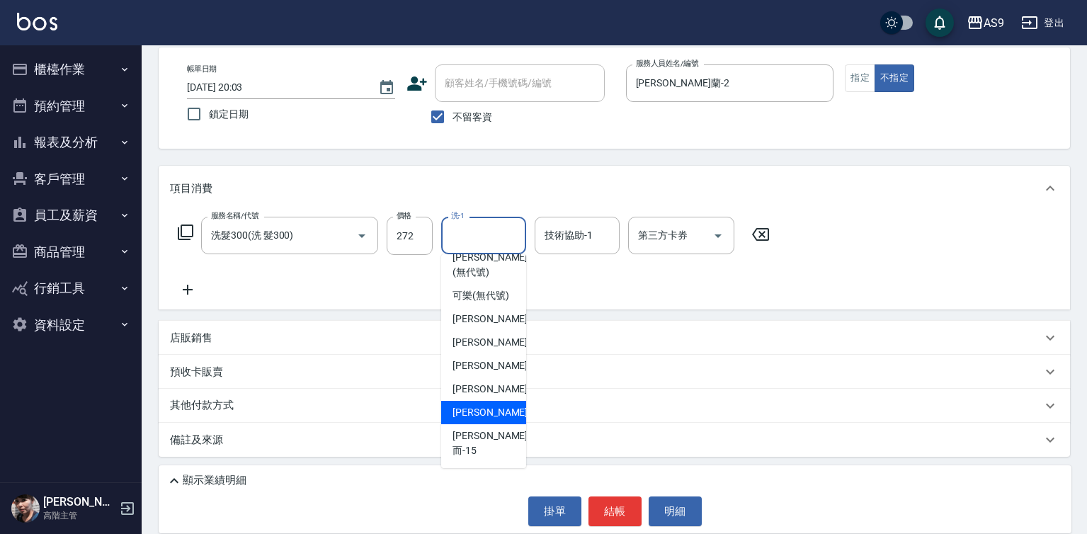
click at [502, 424] on div "林葦葦 -13" at bounding box center [483, 412] width 85 height 23
type input "[PERSON_NAME]-13"
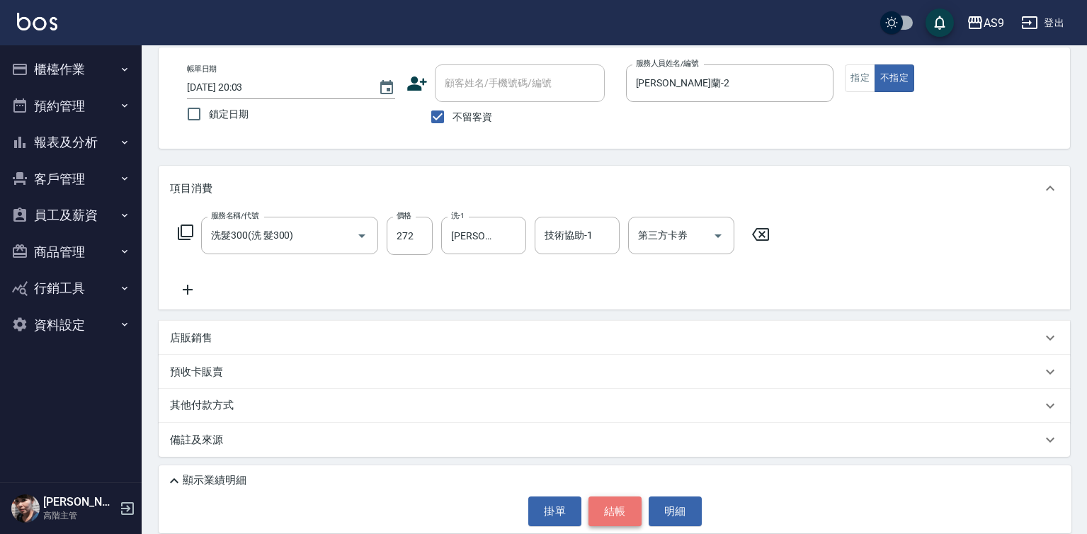
click at [612, 511] on button "結帳" at bounding box center [614, 511] width 53 height 30
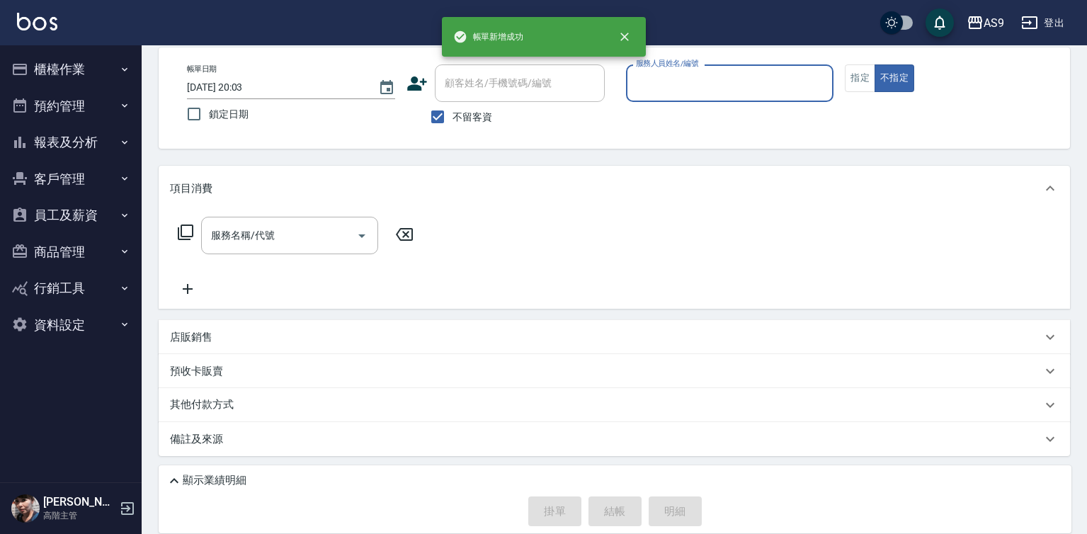
click at [695, 89] on input "服務人員姓名/編號" at bounding box center [729, 83] width 195 height 25
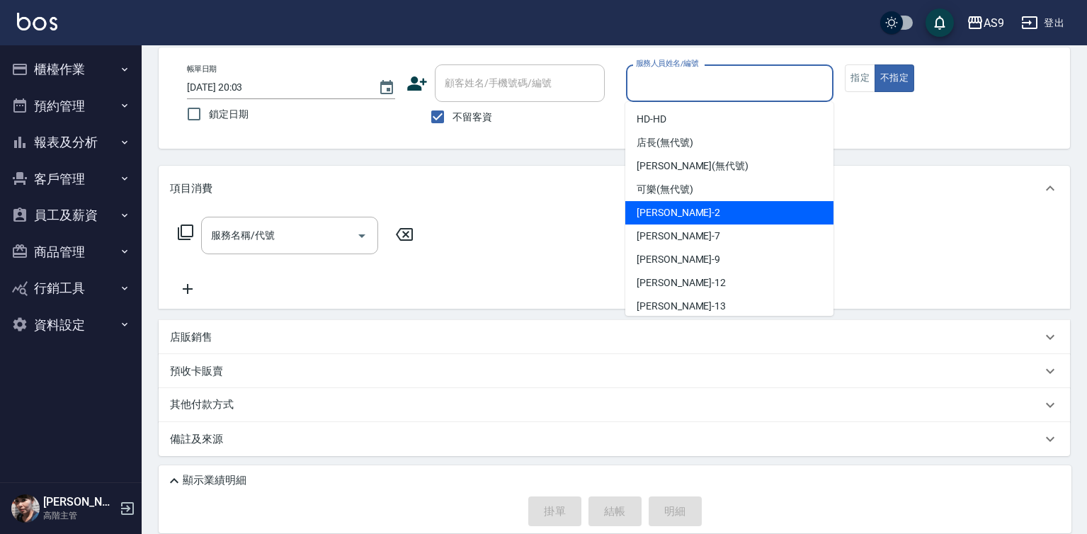
click at [707, 217] on div "Wendy怡蘭 -2" at bounding box center [729, 212] width 208 height 23
type input "Wendy怡蘭-2"
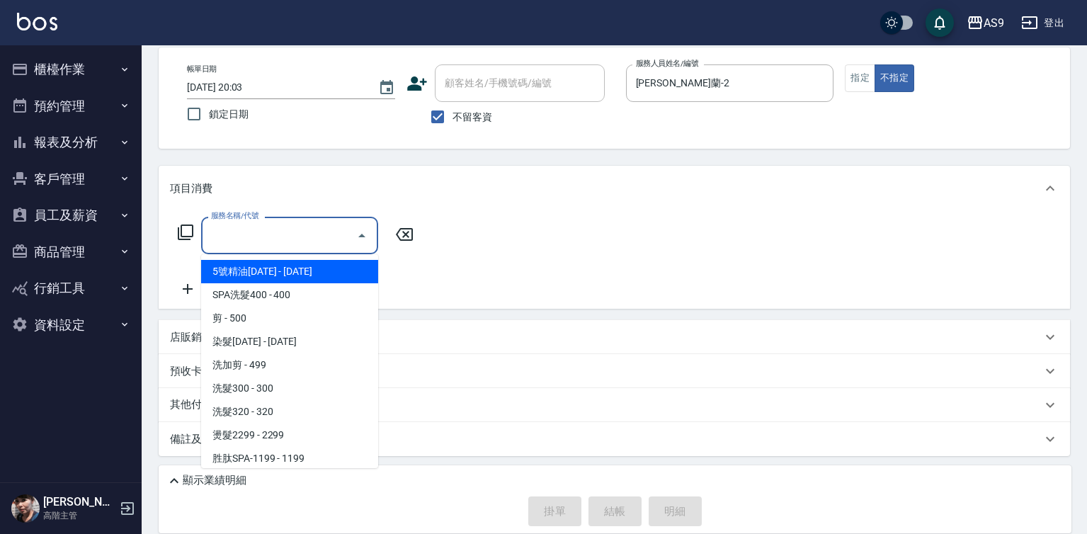
click at [282, 238] on input "服務名稱/代號" at bounding box center [278, 235] width 143 height 25
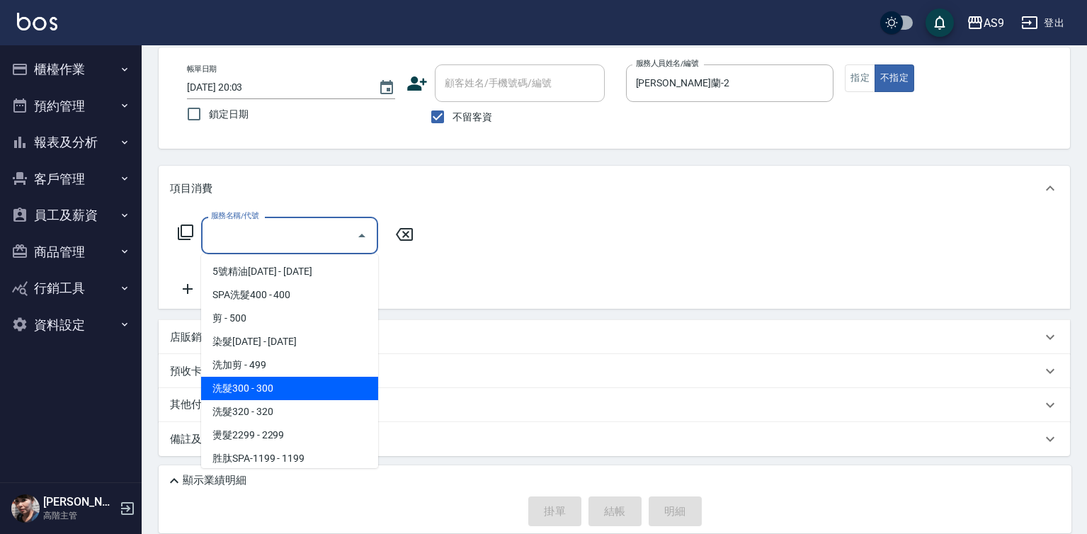
drag, startPoint x: 290, startPoint y: 384, endPoint x: 394, endPoint y: 303, distance: 131.2
click at [295, 384] on span "洗髮300 - 300" at bounding box center [289, 388] width 177 height 23
type input "洗髮300(洗 髮300)"
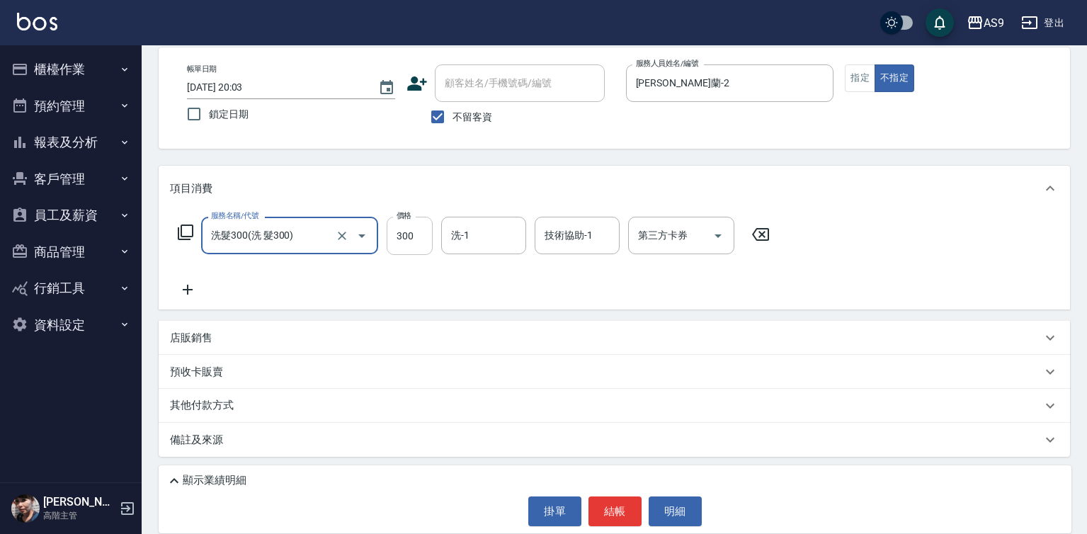
click at [401, 239] on input "300" at bounding box center [410, 236] width 46 height 38
click at [401, 239] on input "35000" at bounding box center [410, 236] width 46 height 38
type input "350"
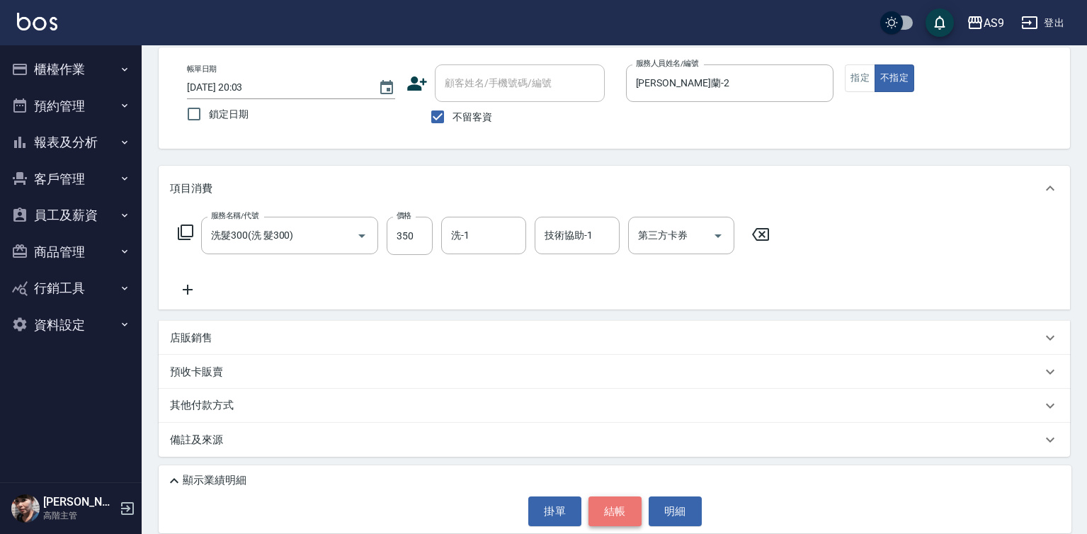
click at [622, 501] on button "結帳" at bounding box center [614, 511] width 53 height 30
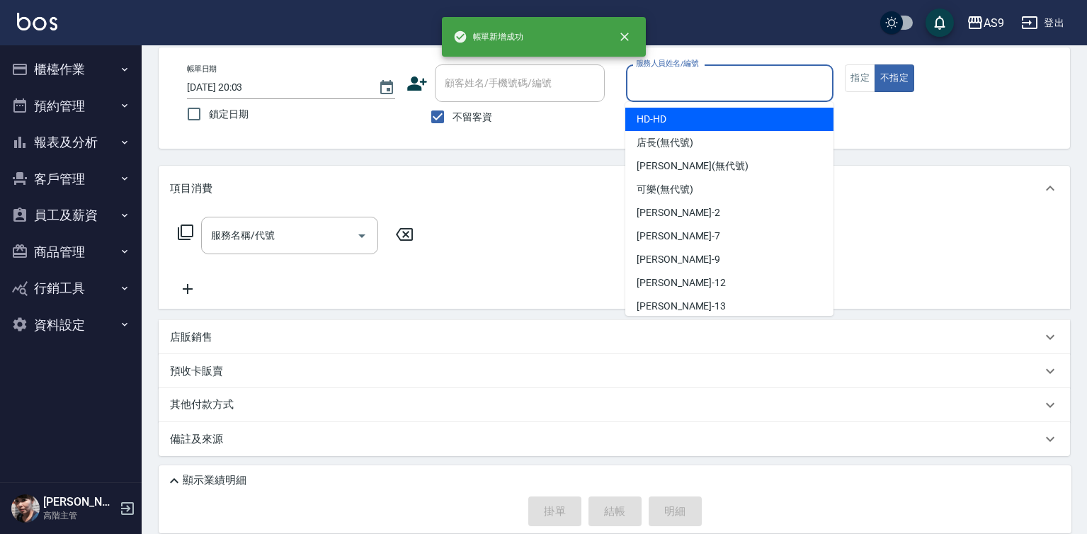
click at [687, 77] on input "服務人員姓名/編號" at bounding box center [729, 83] width 195 height 25
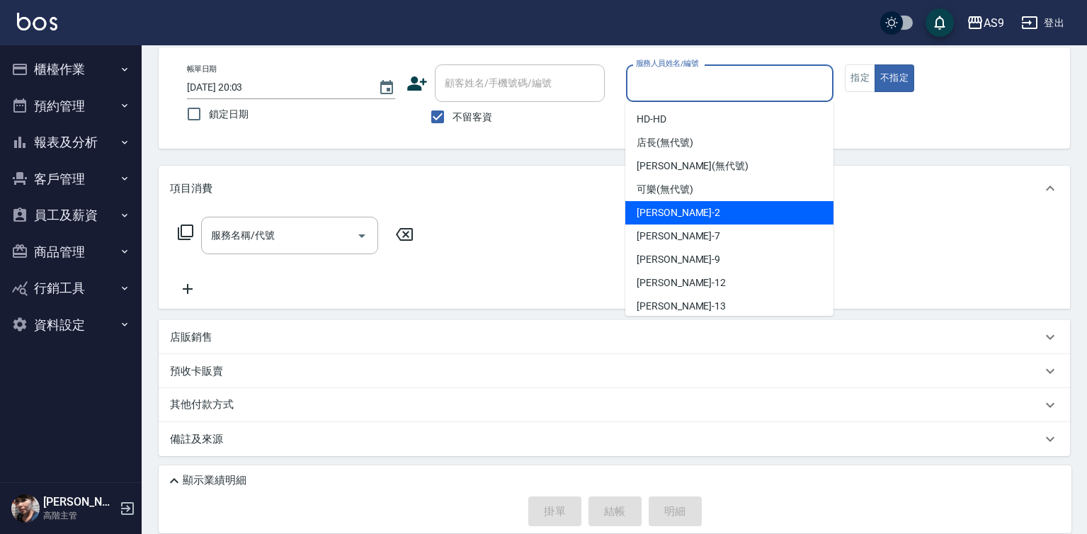
click at [690, 215] on span "Wendy怡蘭 -2" at bounding box center [679, 212] width 84 height 15
type input "Wendy怡蘭-2"
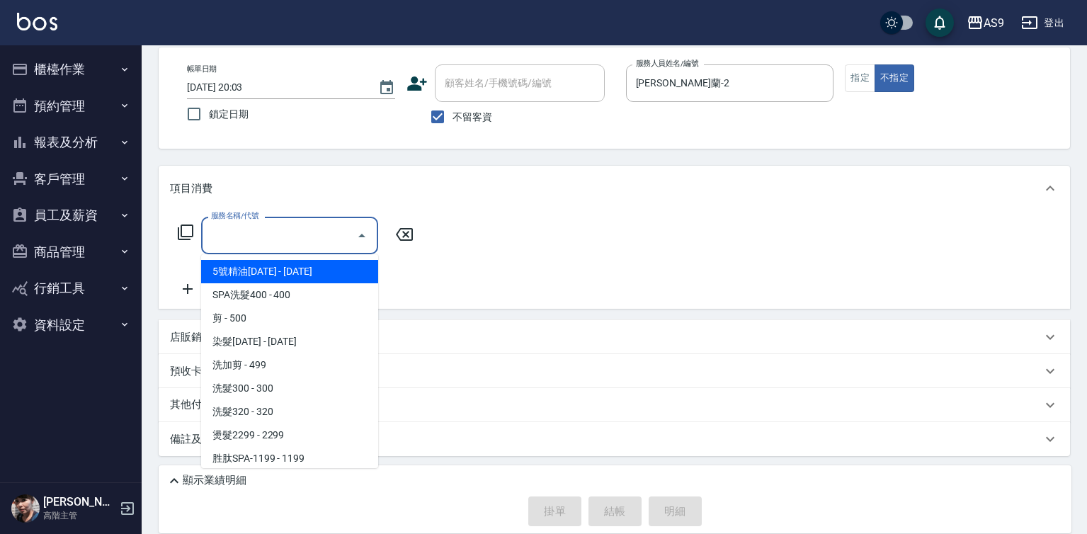
click at [268, 226] on input "服務名稱/代號" at bounding box center [278, 235] width 143 height 25
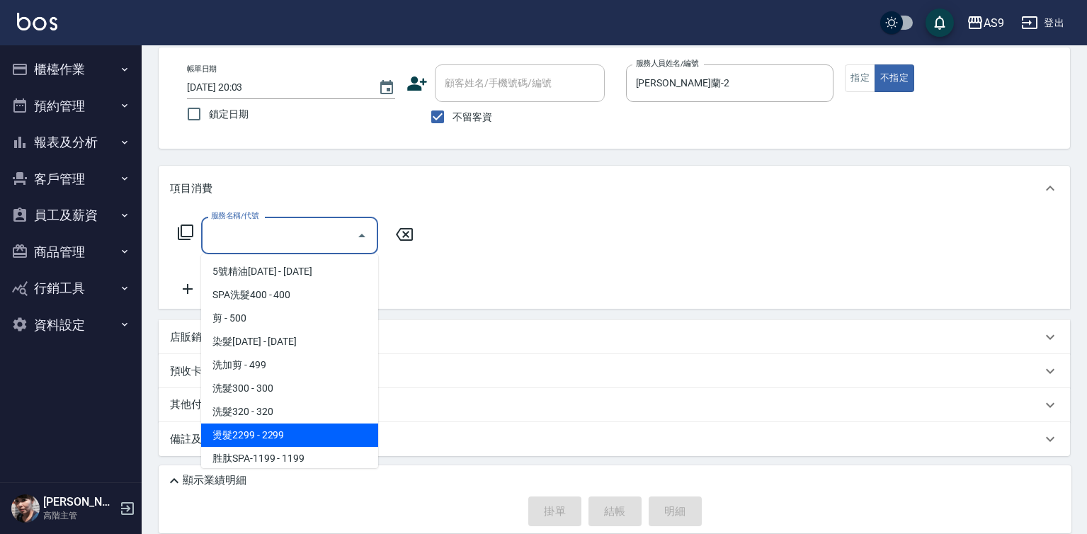
scroll to position [142, 0]
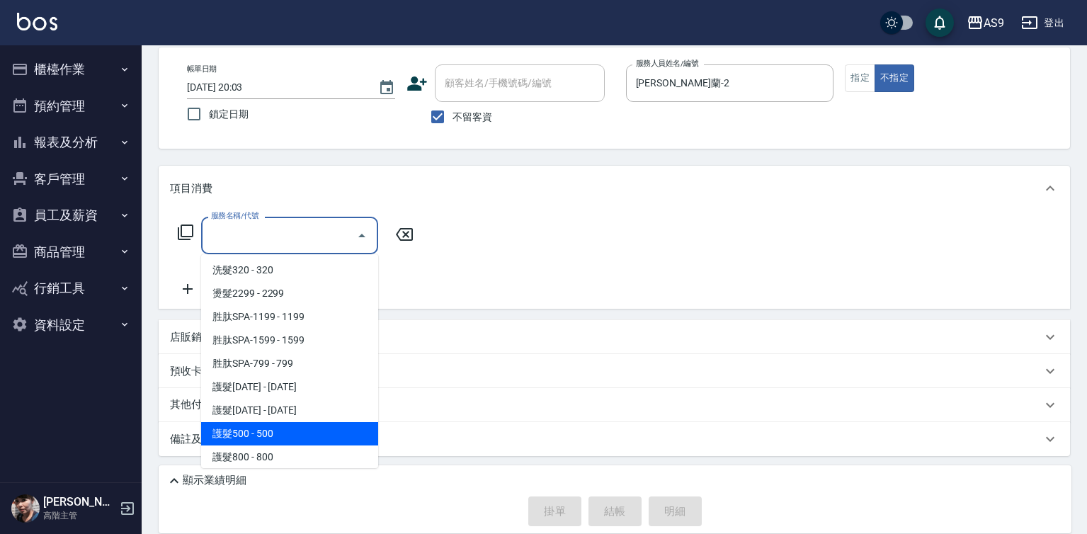
drag, startPoint x: 291, startPoint y: 435, endPoint x: 401, endPoint y: 300, distance: 174.6
click at [291, 434] on span "護髮500 - 500" at bounding box center [289, 433] width 177 height 23
type input "護髮500(護髮500)"
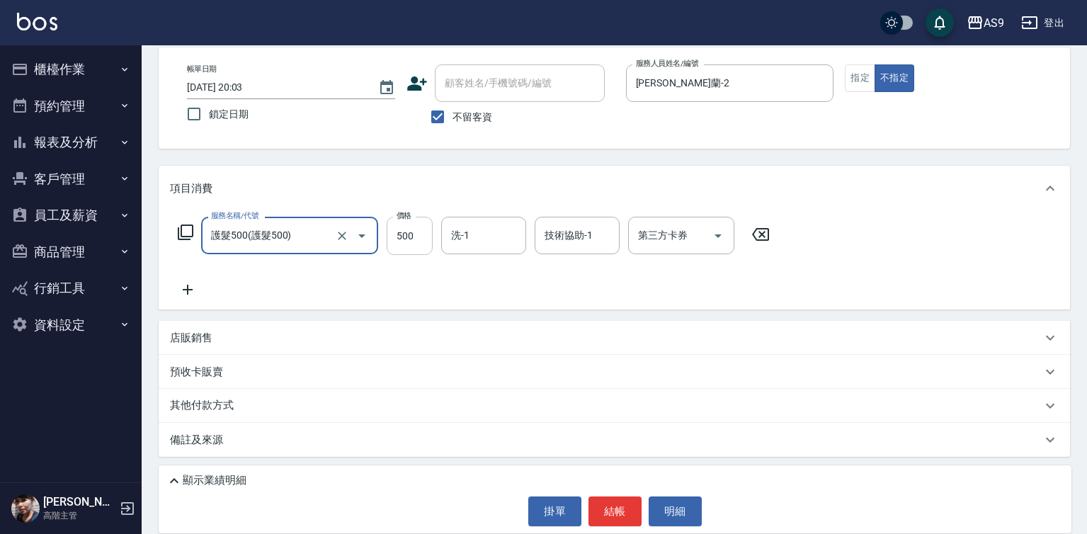
click at [421, 235] on input "500" at bounding box center [410, 236] width 46 height 38
type input "650"
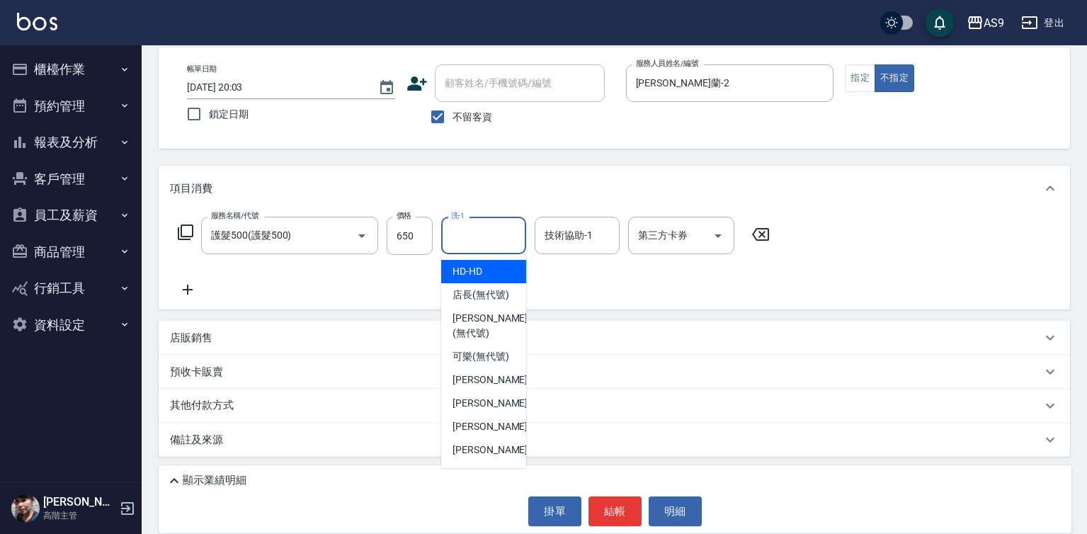
click at [457, 233] on input "洗-1" at bounding box center [484, 235] width 72 height 25
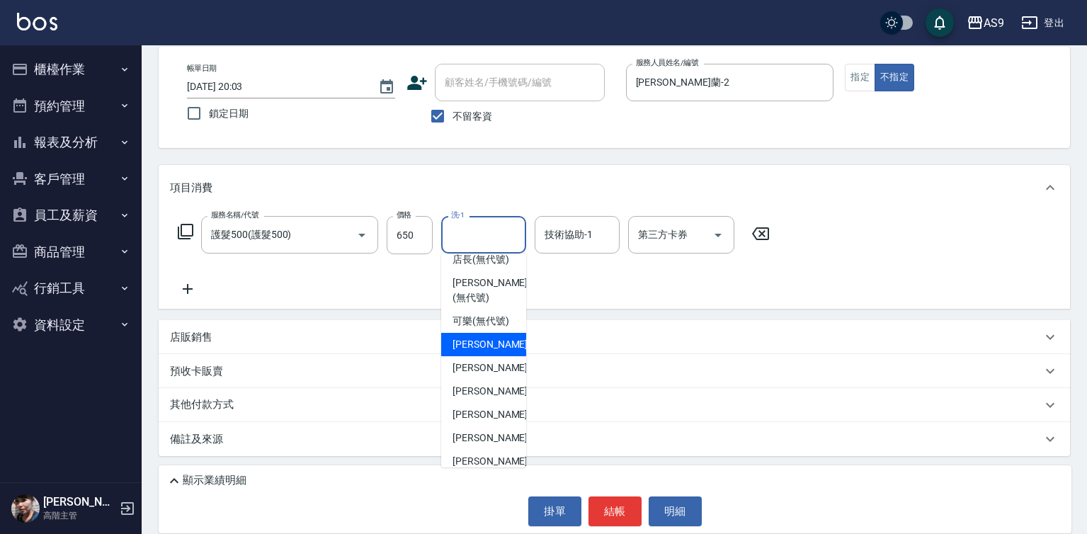
scroll to position [91, 0]
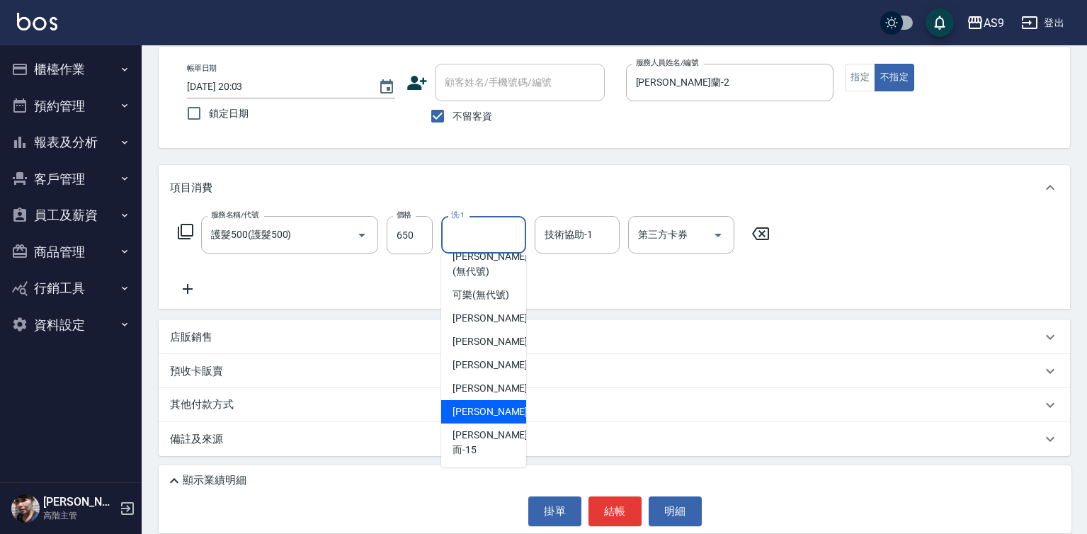
drag, startPoint x: 493, startPoint y: 426, endPoint x: 548, endPoint y: 312, distance: 127.3
click at [495, 419] on span "林葦葦 -13" at bounding box center [496, 411] width 89 height 15
type input "[PERSON_NAME]-13"
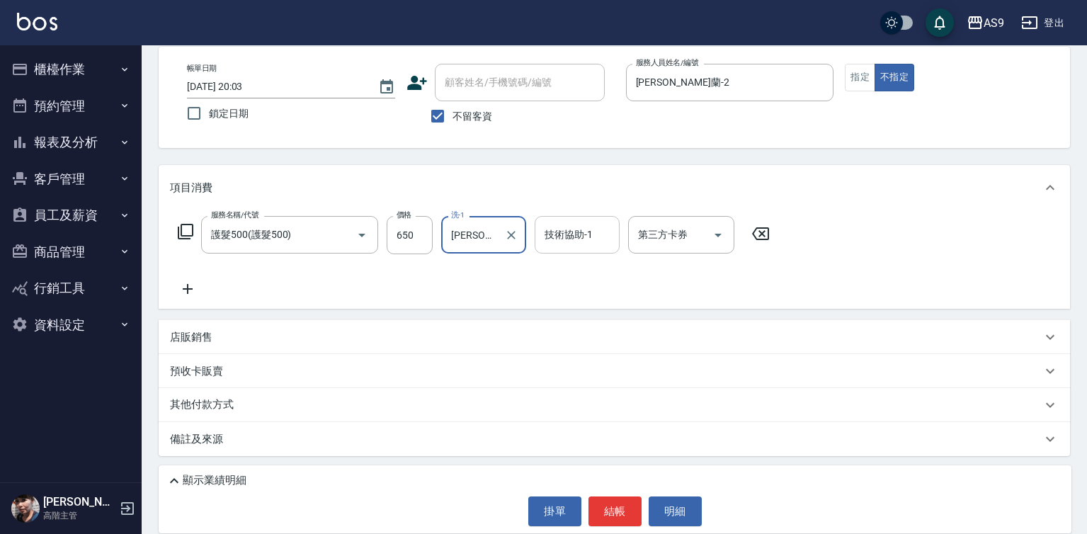
click at [581, 224] on div "技術協助-1" at bounding box center [577, 235] width 85 height 38
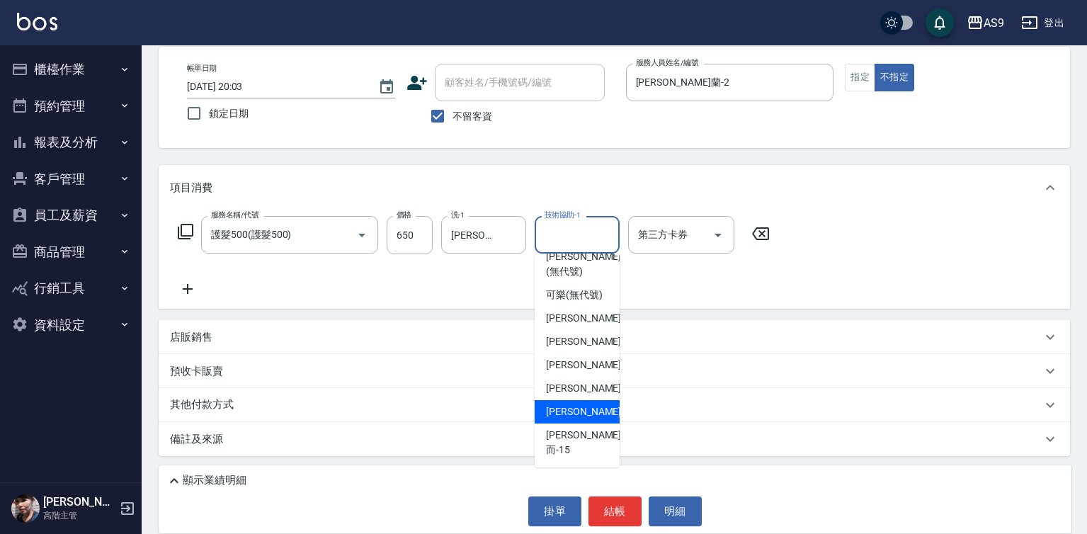
click at [560, 419] on span "林葦葦 -13" at bounding box center [590, 411] width 89 height 15
type input "[PERSON_NAME]-13"
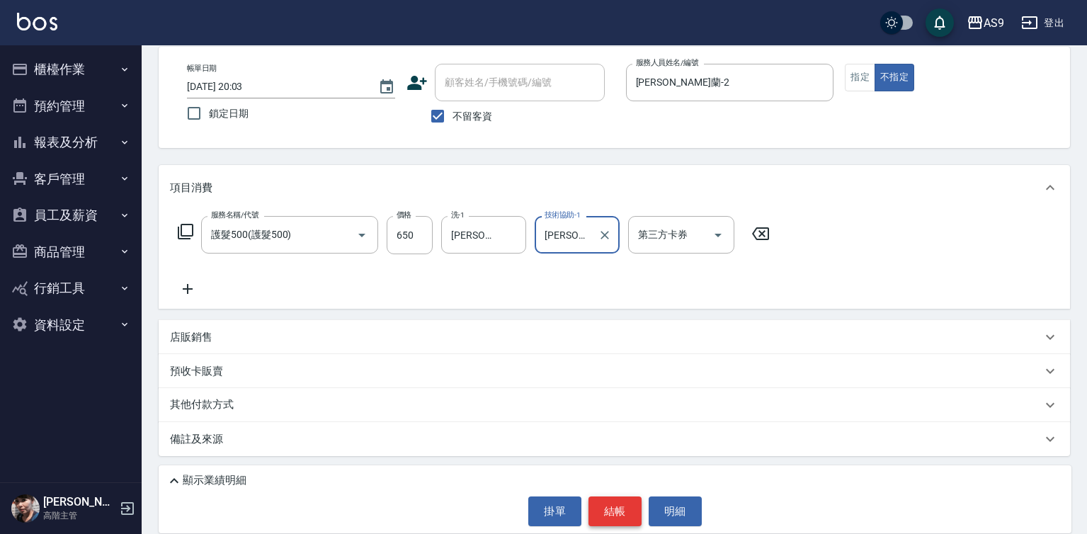
click at [608, 515] on button "結帳" at bounding box center [614, 511] width 53 height 30
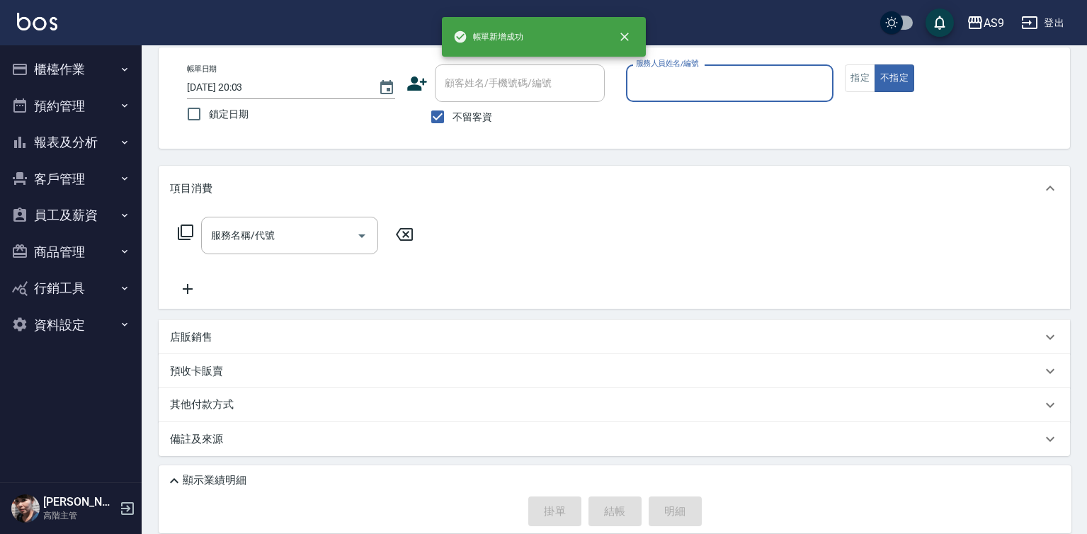
scroll to position [67, 0]
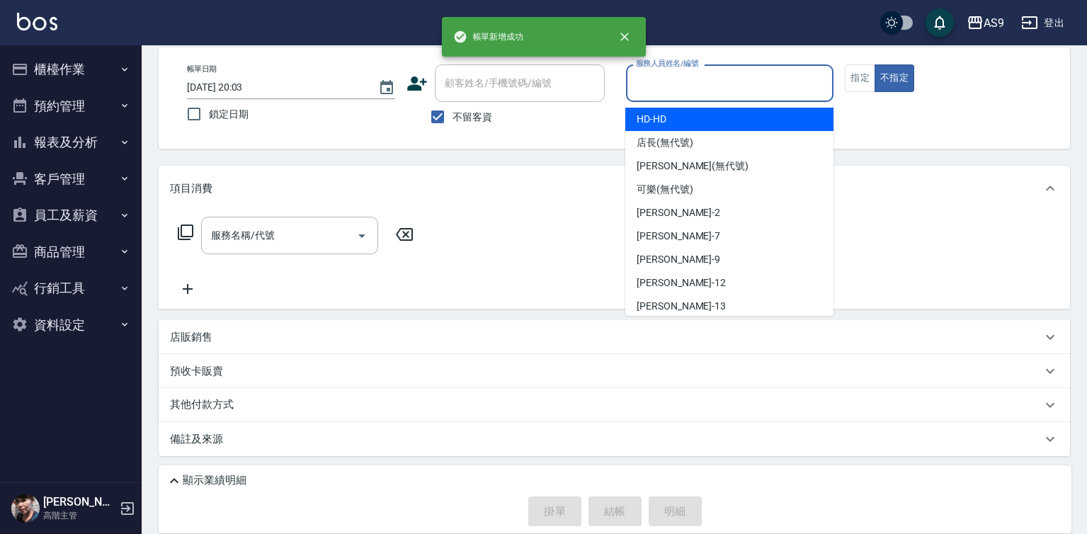
click at [716, 94] on input "服務人員姓名/編號" at bounding box center [729, 83] width 195 height 25
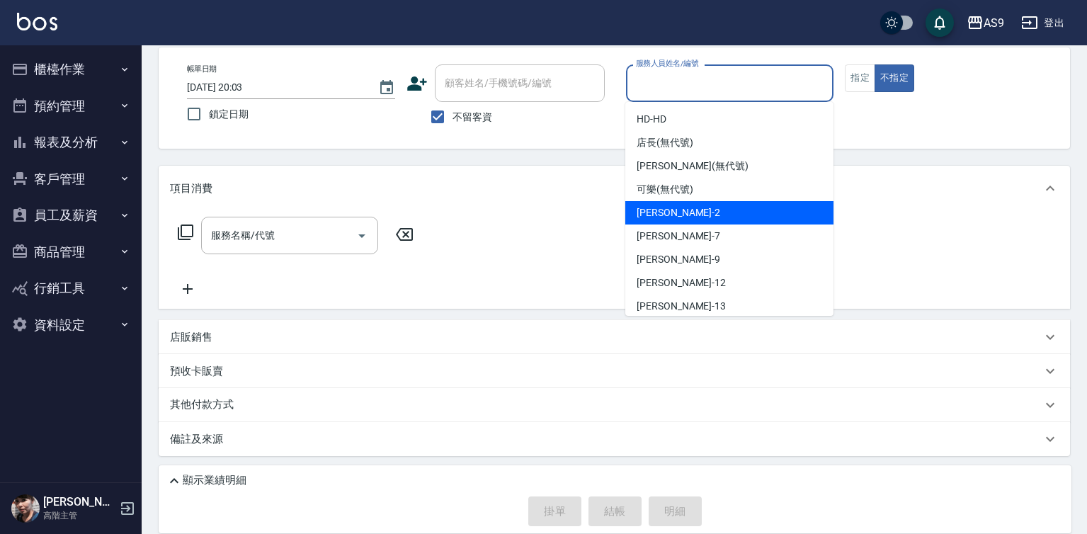
click at [698, 221] on div "Wendy怡蘭 -2" at bounding box center [729, 212] width 208 height 23
type input "Wendy怡蘭-2"
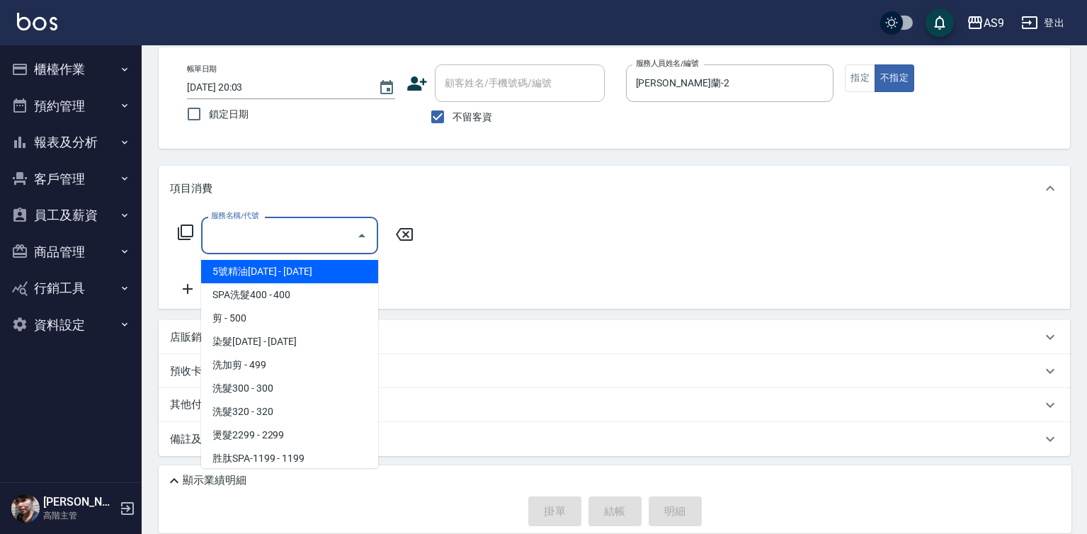
click at [294, 237] on input "服務名稱/代號" at bounding box center [278, 235] width 143 height 25
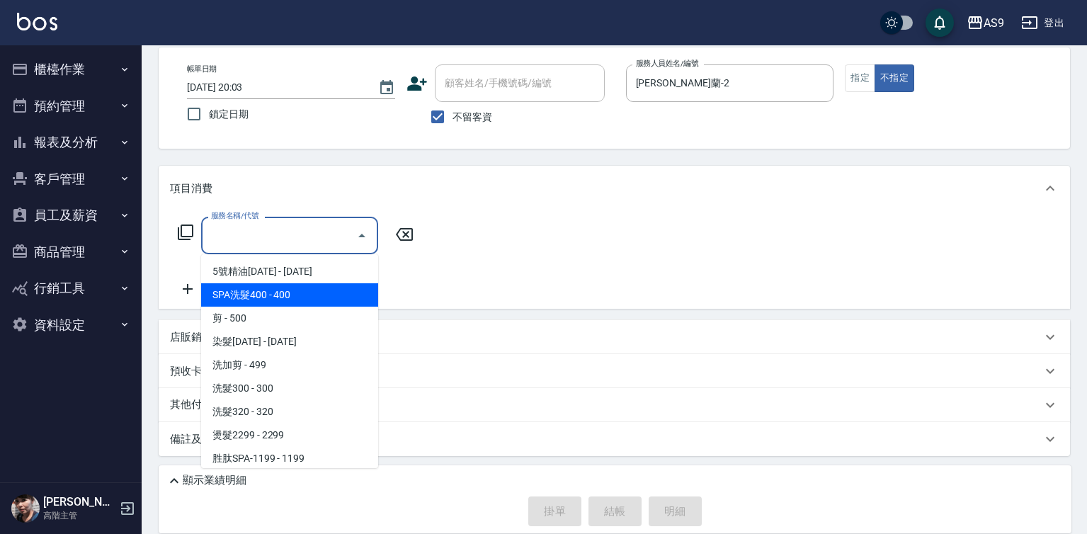
click at [299, 296] on span "SPA洗髮400 - 400" at bounding box center [289, 294] width 177 height 23
type input "SPA洗髮400(SPA洗髮400)"
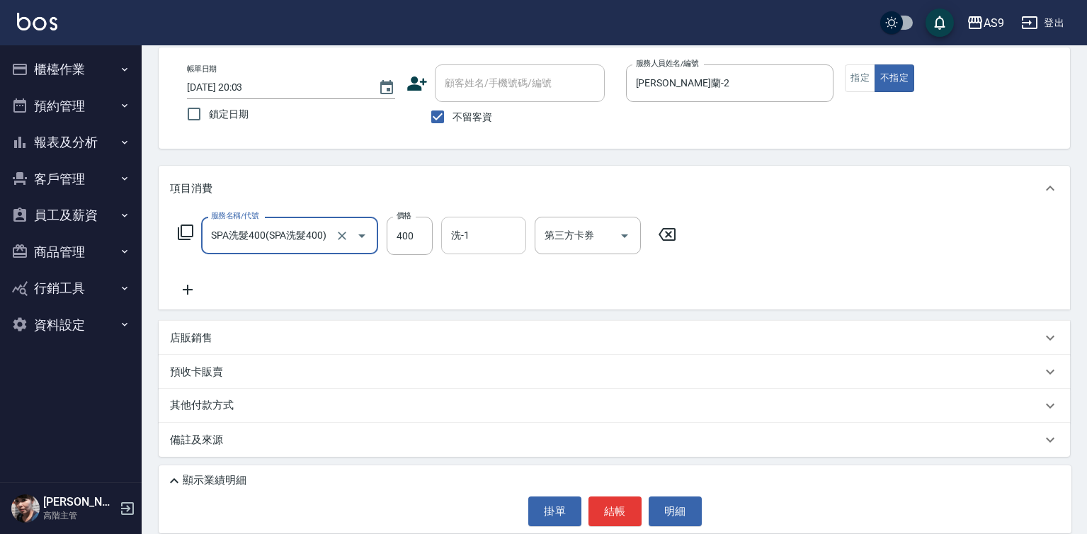
click at [469, 222] on div "洗-1" at bounding box center [483, 236] width 85 height 38
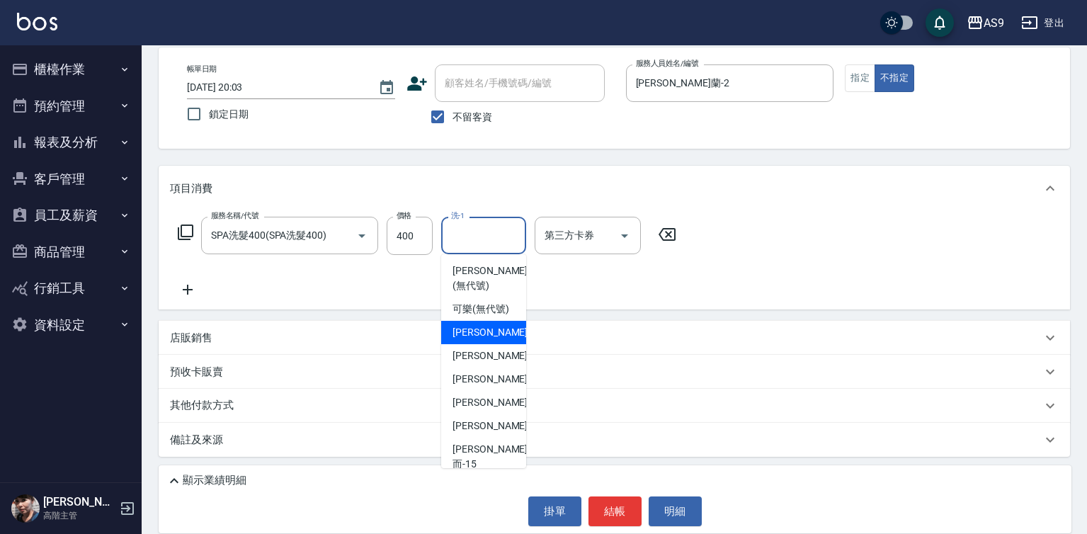
scroll to position [91, 0]
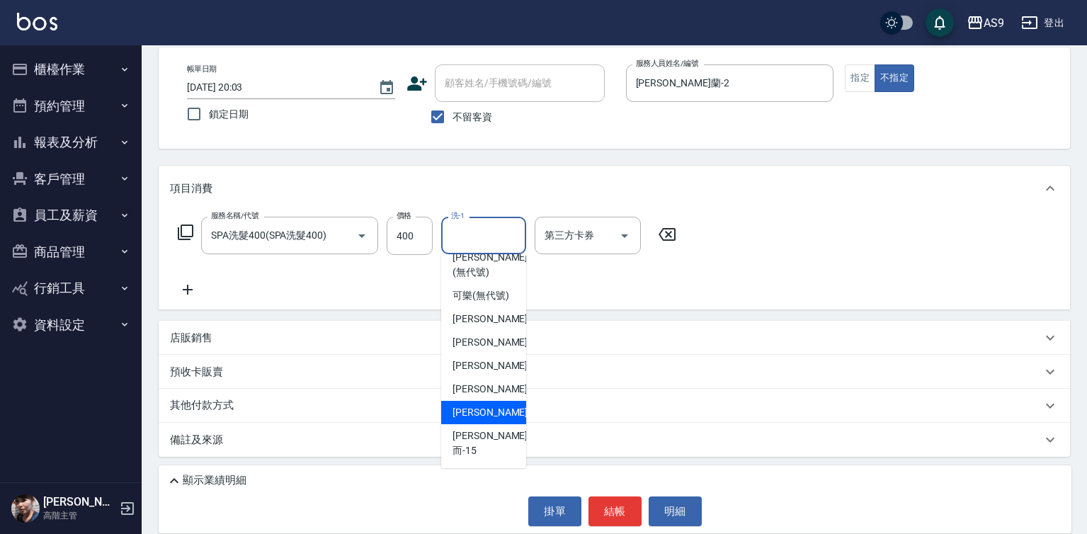
click at [503, 423] on div "林葦葦 -13" at bounding box center [483, 412] width 85 height 23
type input "[PERSON_NAME]-13"
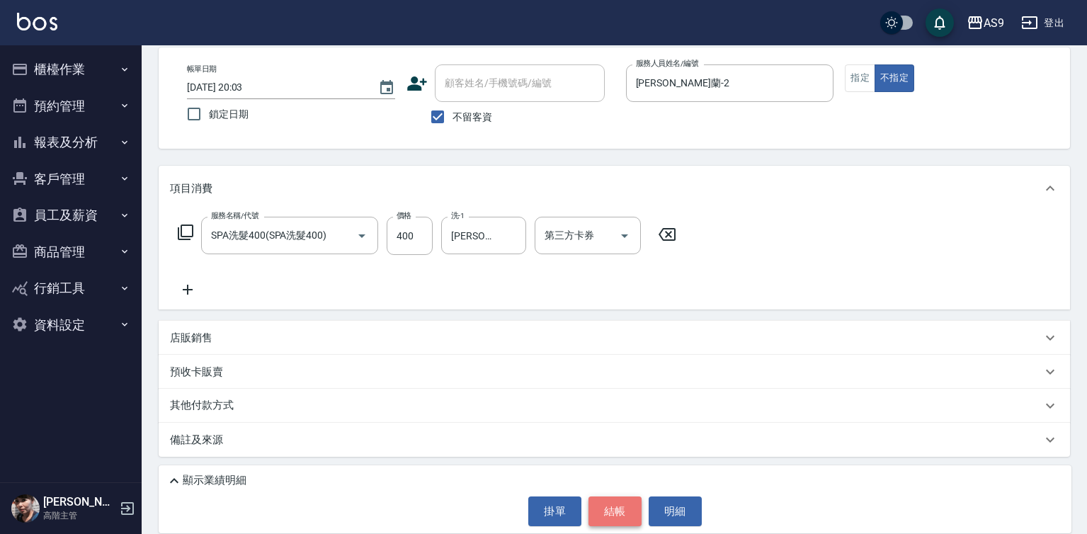
click at [609, 518] on button "結帳" at bounding box center [614, 511] width 53 height 30
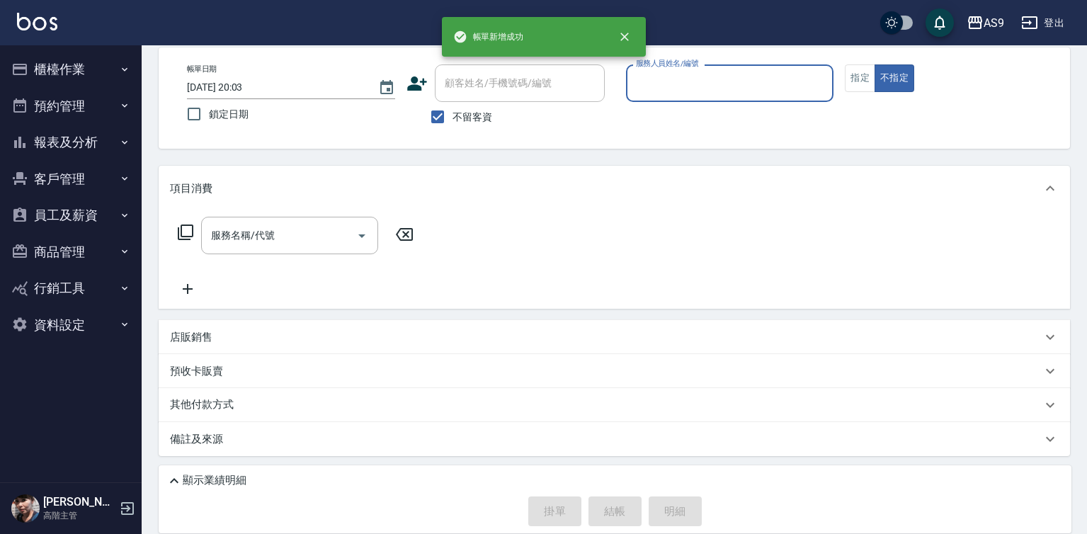
click at [680, 85] on input "服務人員姓名/編號" at bounding box center [729, 83] width 195 height 25
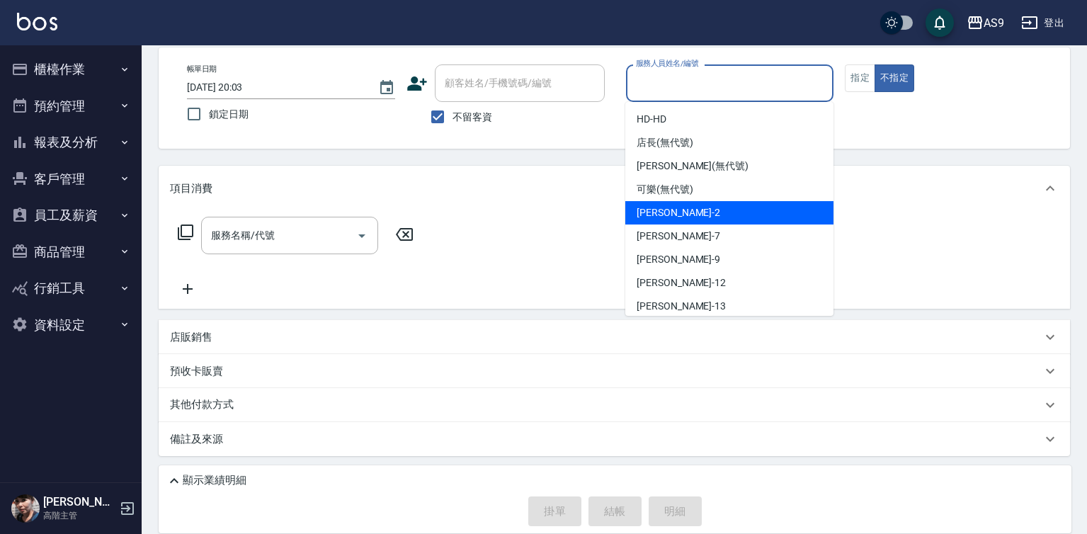
click at [707, 212] on div "Wendy怡蘭 -2" at bounding box center [729, 212] width 208 height 23
type input "Wendy怡蘭-2"
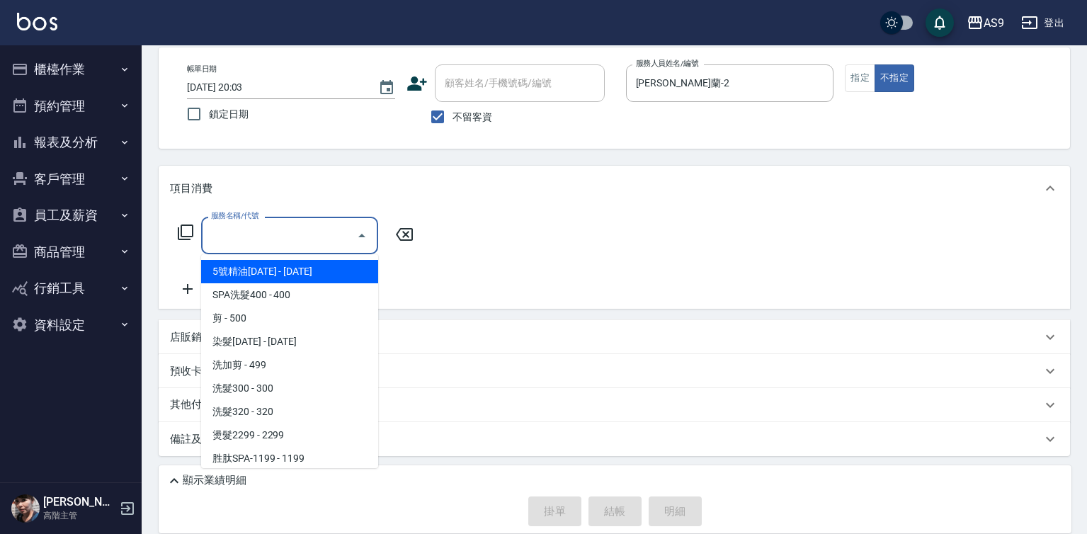
click at [326, 238] on input "服務名稱/代號" at bounding box center [278, 235] width 143 height 25
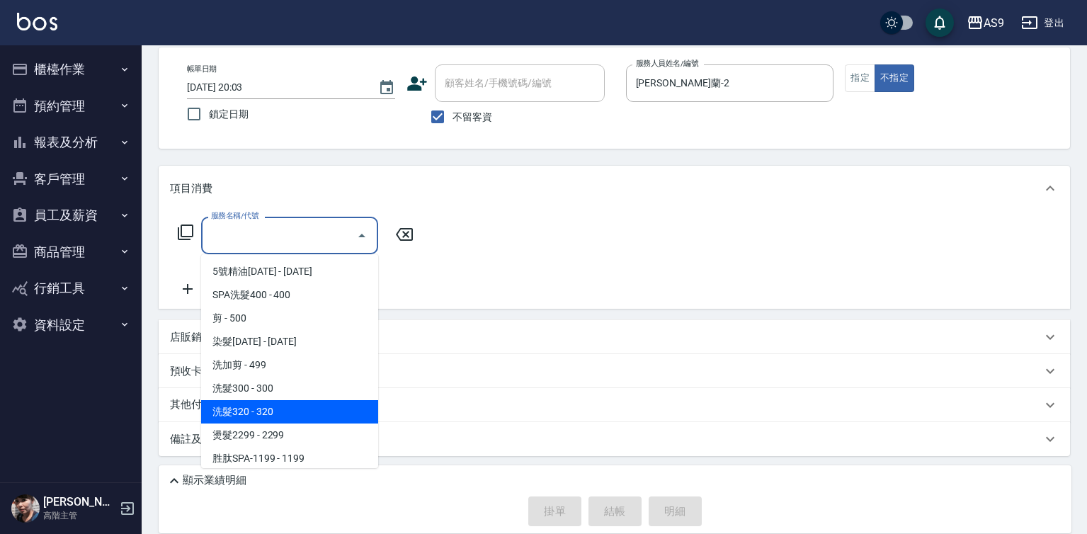
click at [294, 411] on span "洗髮320 - 320" at bounding box center [289, 411] width 177 height 23
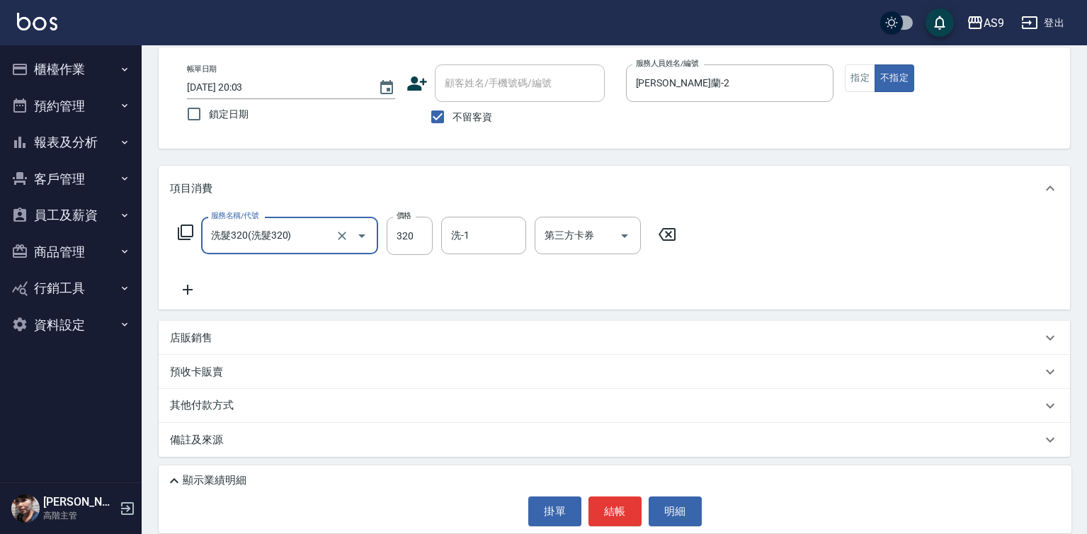
click at [307, 237] on input "洗髮320(洗髮320)" at bounding box center [269, 235] width 125 height 25
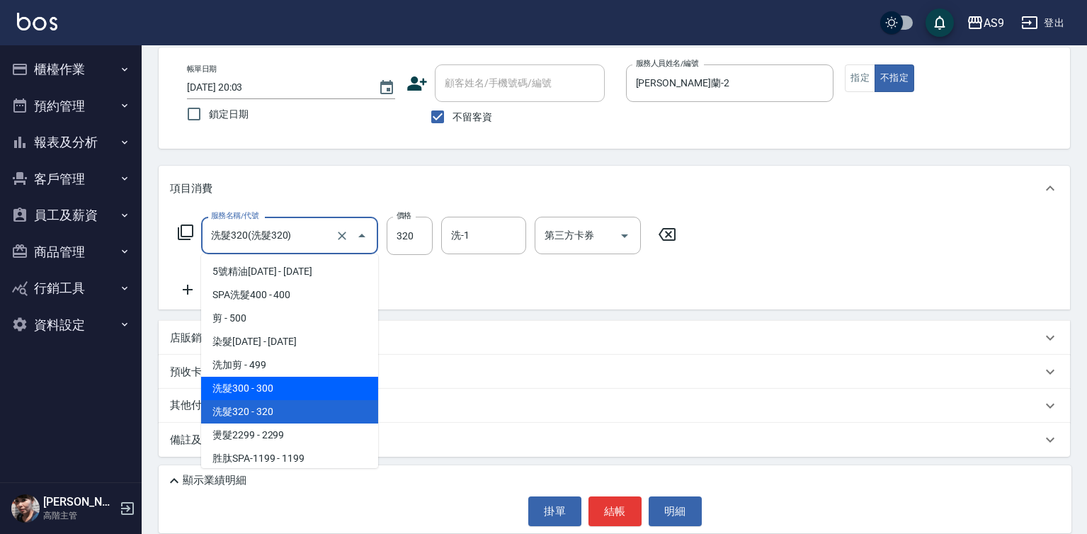
click at [322, 385] on span "洗髮300 - 300" at bounding box center [289, 388] width 177 height 23
type input "洗髮300(洗 髮300)"
type input "300"
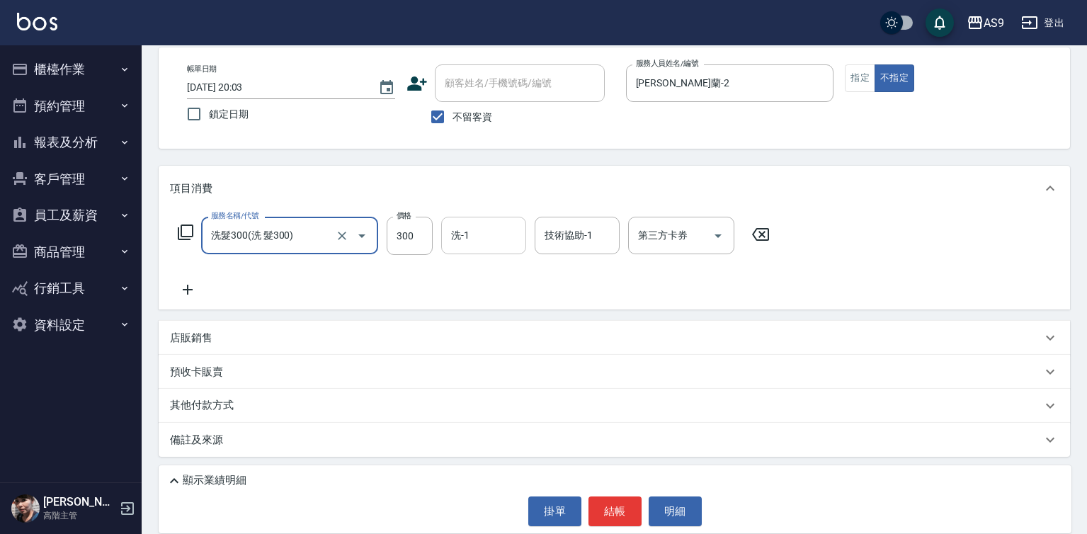
click at [476, 232] on input "洗-1" at bounding box center [484, 235] width 72 height 25
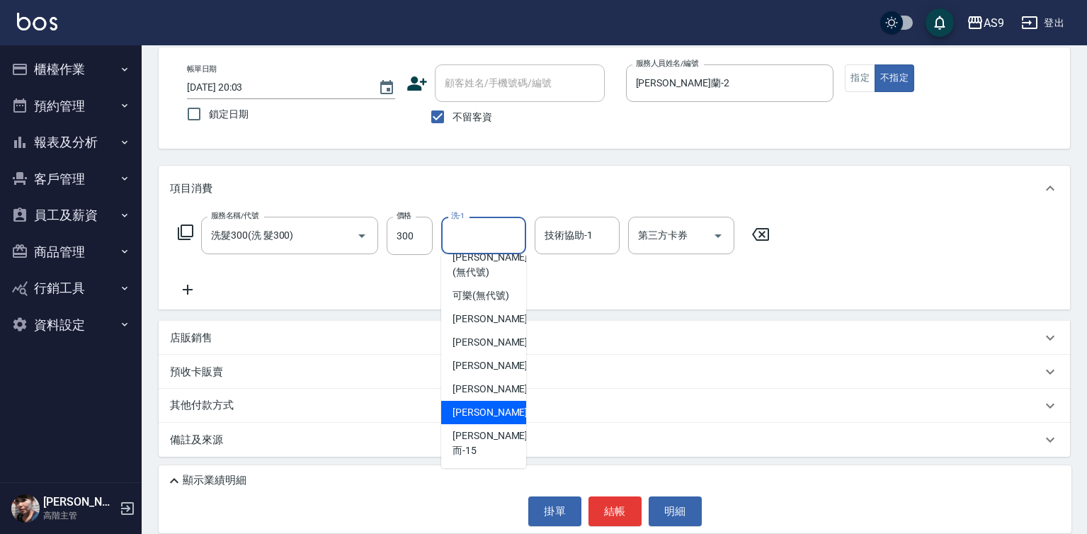
click at [488, 420] on span "林葦葦 -13" at bounding box center [496, 412] width 89 height 15
type input "[PERSON_NAME]-13"
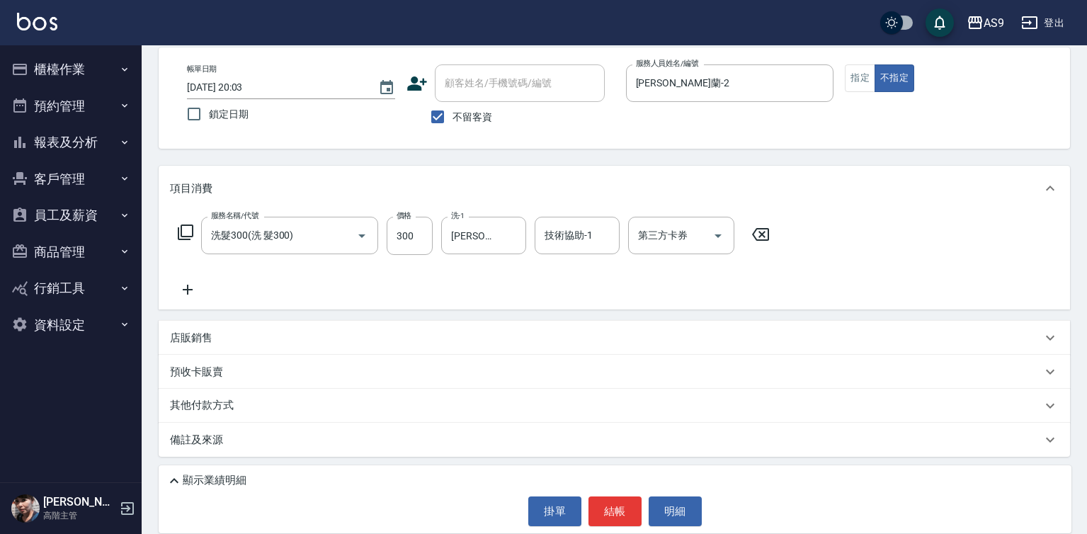
click at [843, 79] on div "帳單日期 2025/09/15 20:03 鎖定日期 顧客姓名/手機號碼/編號 顧客姓名/手機號碼/編號 不留客資 服務人員姓名/編號 Wendy怡蘭-2 服…" at bounding box center [614, 97] width 877 height 67
click at [861, 82] on button "指定" at bounding box center [860, 78] width 30 height 28
click at [616, 509] on button "結帳" at bounding box center [614, 511] width 53 height 30
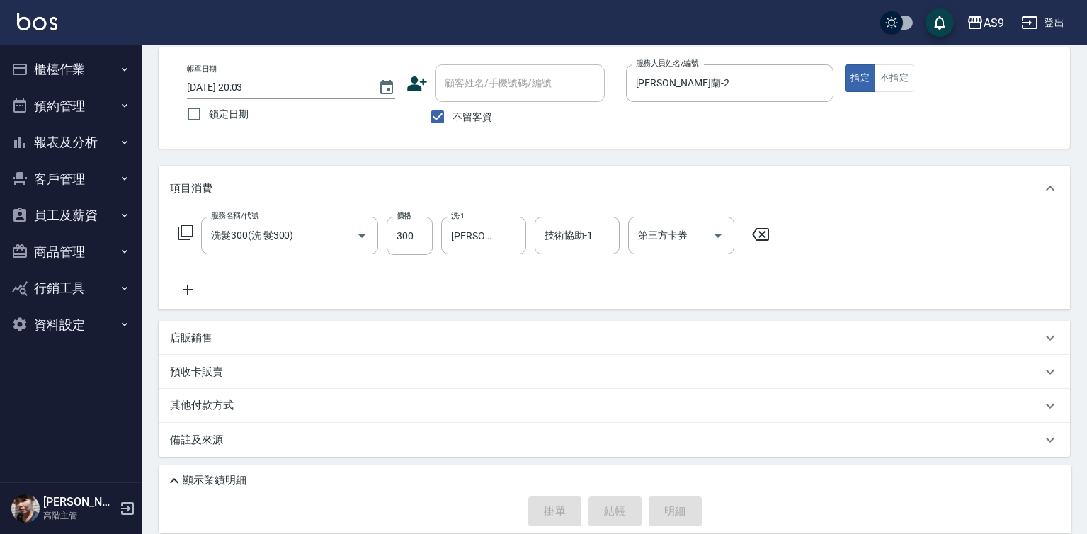
type input "2025/09/15 20:04"
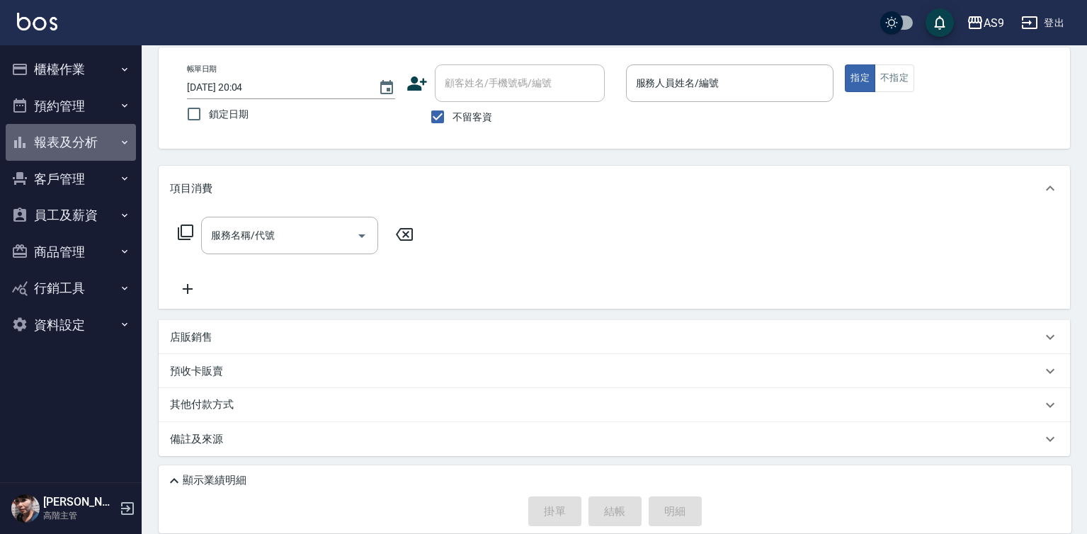
click at [81, 140] on button "報表及分析" at bounding box center [71, 142] width 130 height 37
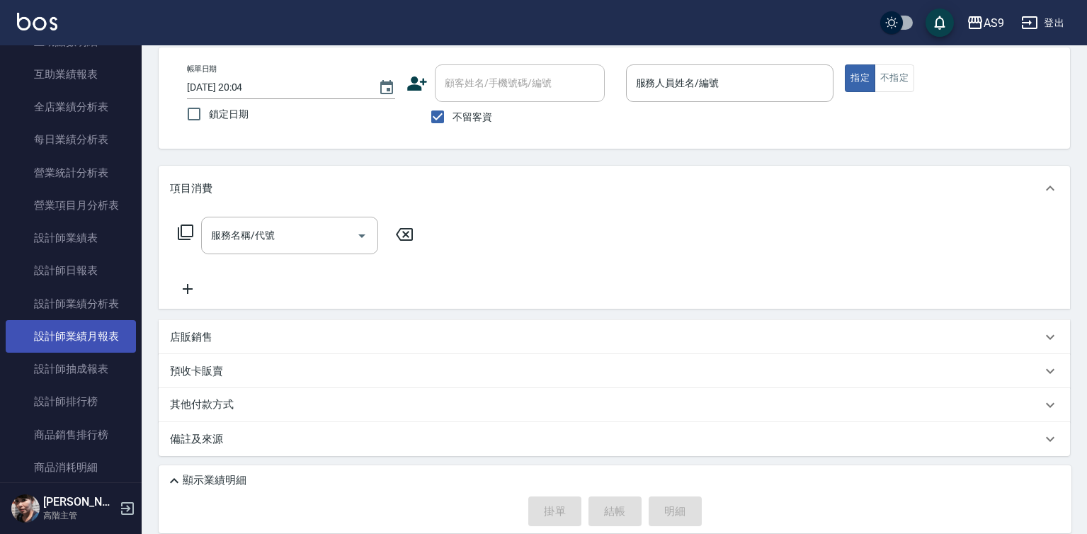
scroll to position [425, 0]
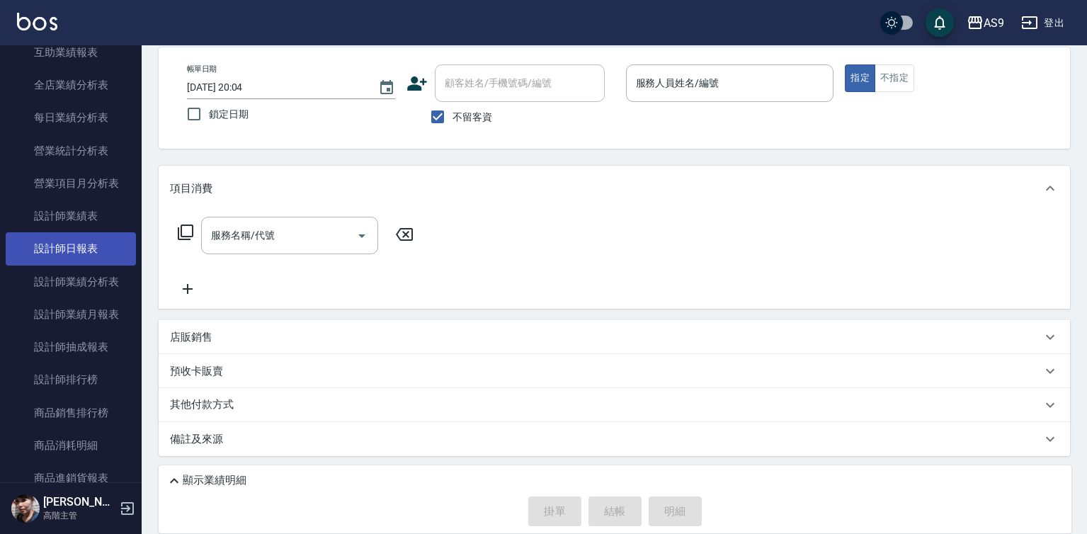
click at [73, 251] on link "設計師日報表" at bounding box center [71, 248] width 130 height 33
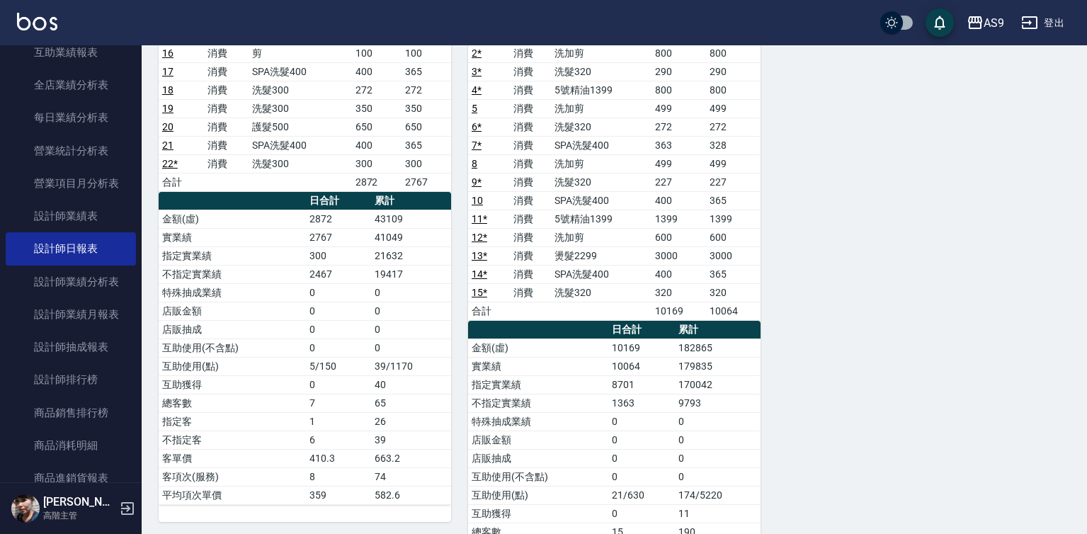
scroll to position [179, 0]
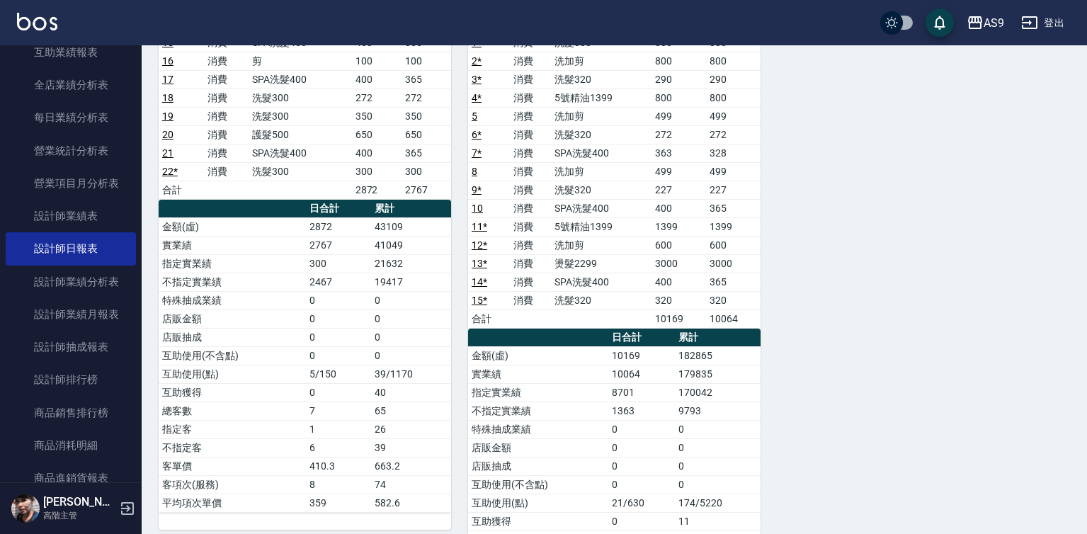
click at [477, 102] on link "4 *" at bounding box center [477, 97] width 10 height 11
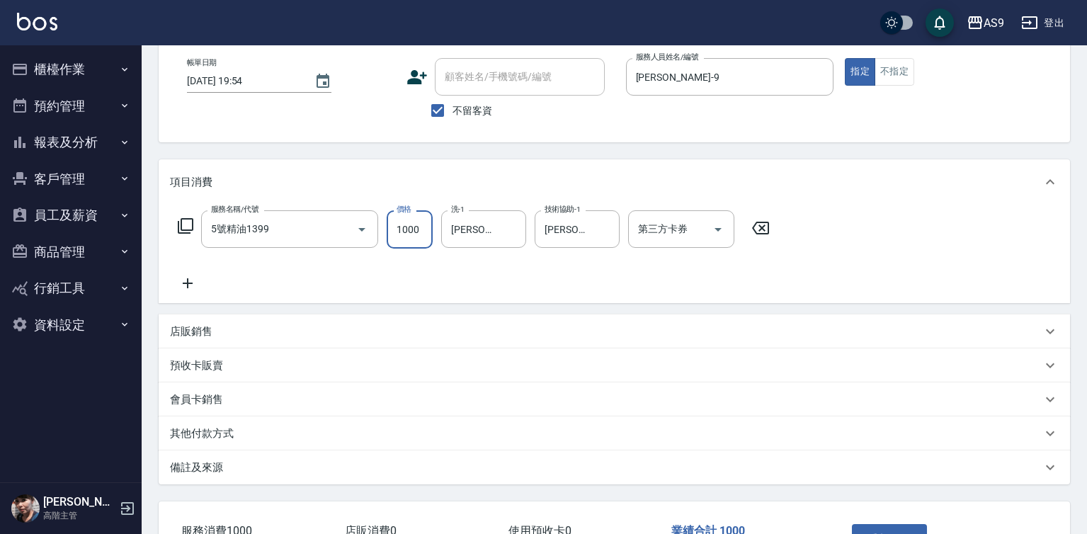
scroll to position [176, 0]
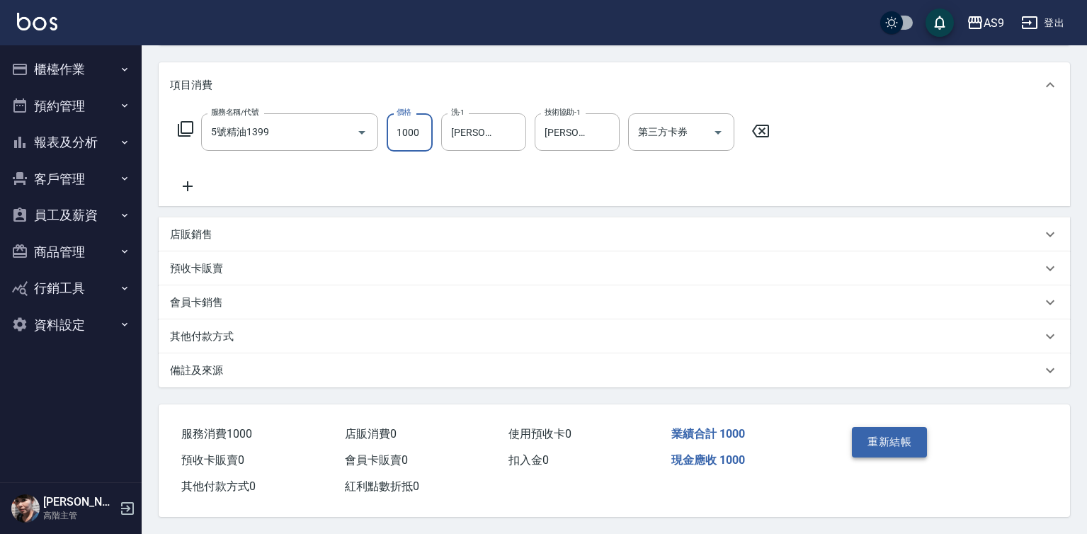
type input "1000"
click at [854, 435] on button "重新結帳" at bounding box center [889, 442] width 75 height 30
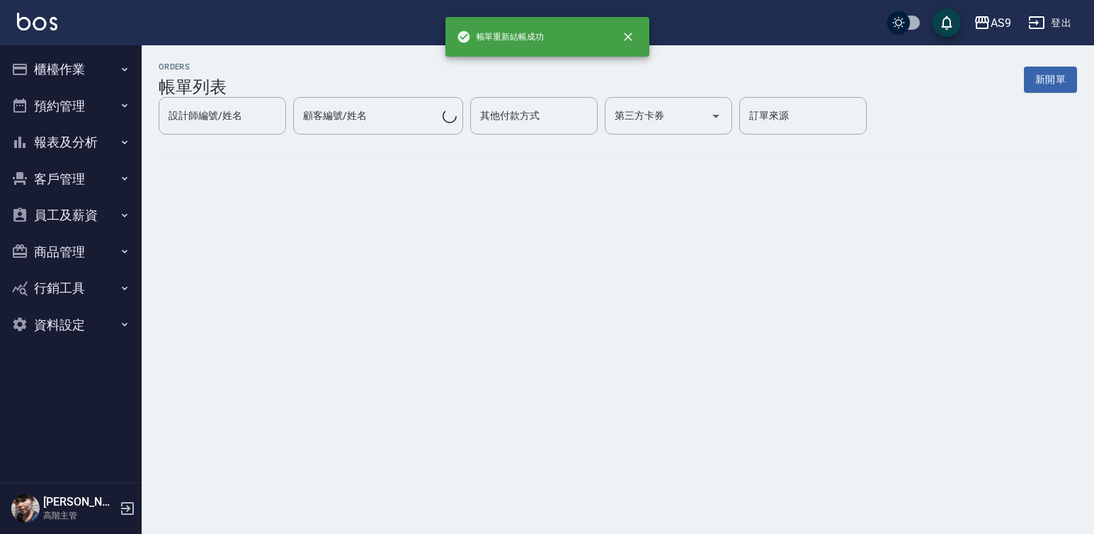
click at [94, 144] on button "報表及分析" at bounding box center [71, 142] width 130 height 37
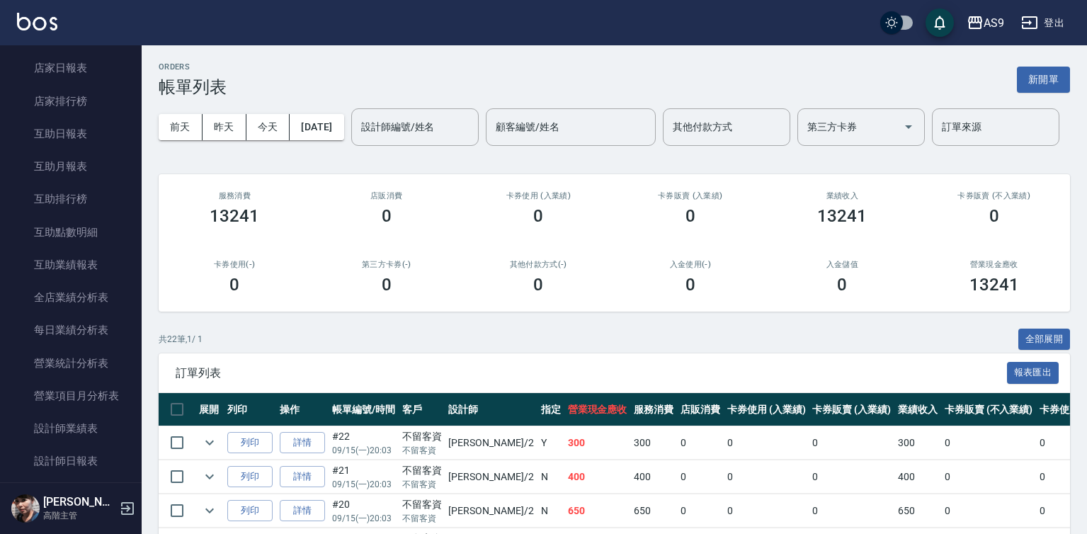
scroll to position [496, 0]
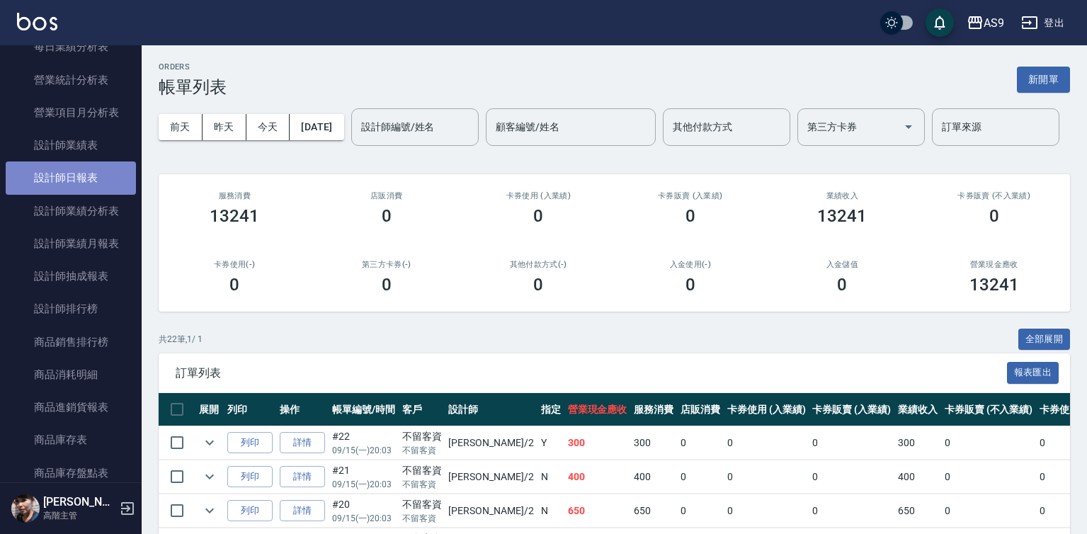
click at [83, 176] on link "設計師日報表" at bounding box center [71, 177] width 130 height 33
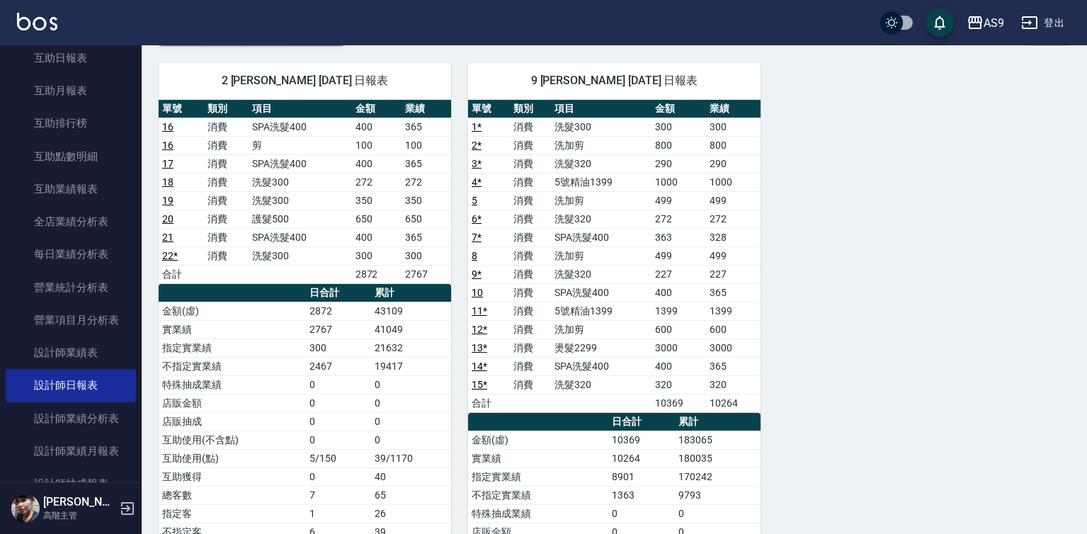
scroll to position [252, 0]
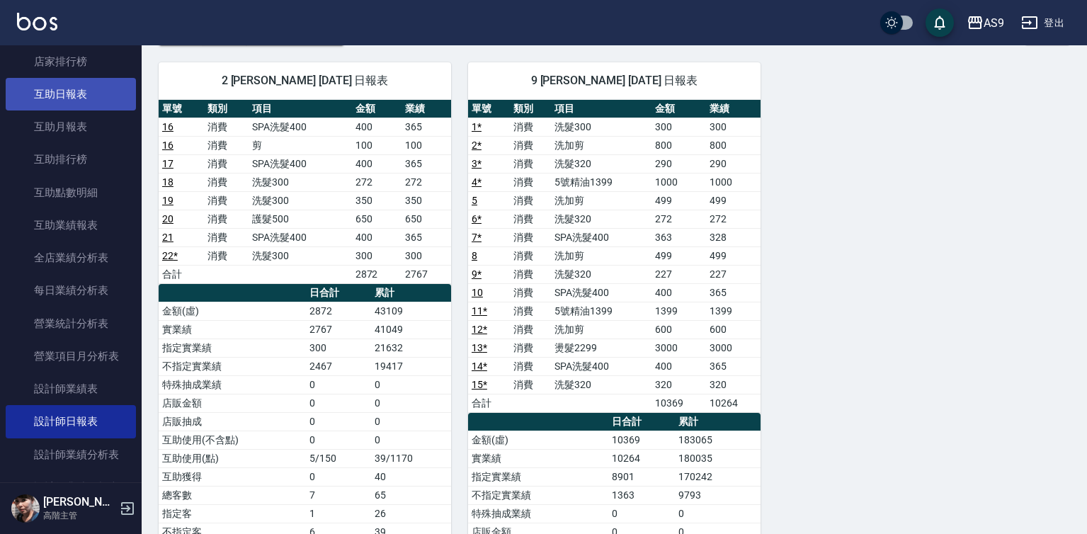
click at [85, 92] on link "互助日報表" at bounding box center [71, 94] width 130 height 33
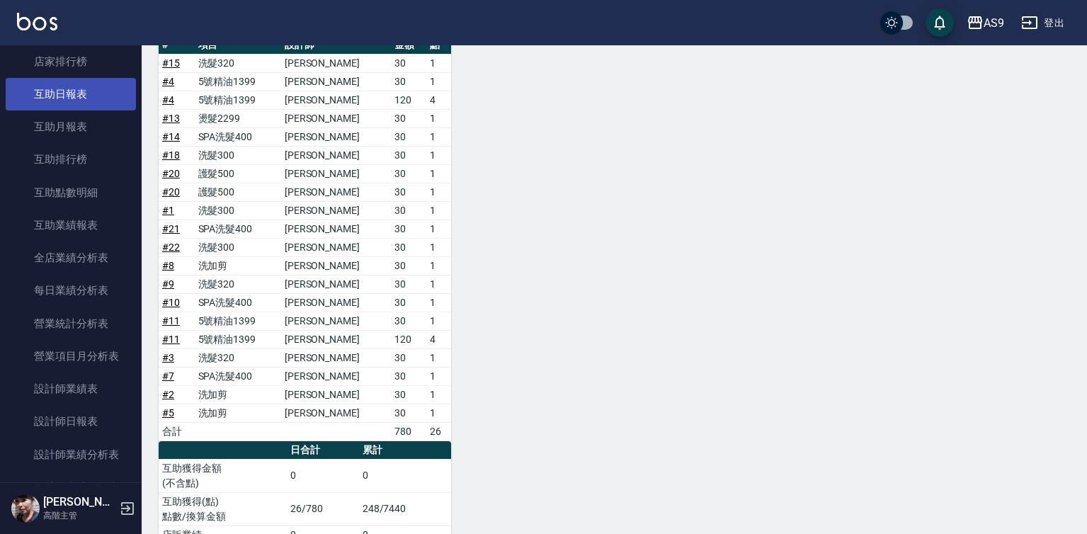
scroll to position [273, 0]
